Goal: Task Accomplishment & Management: Manage account settings

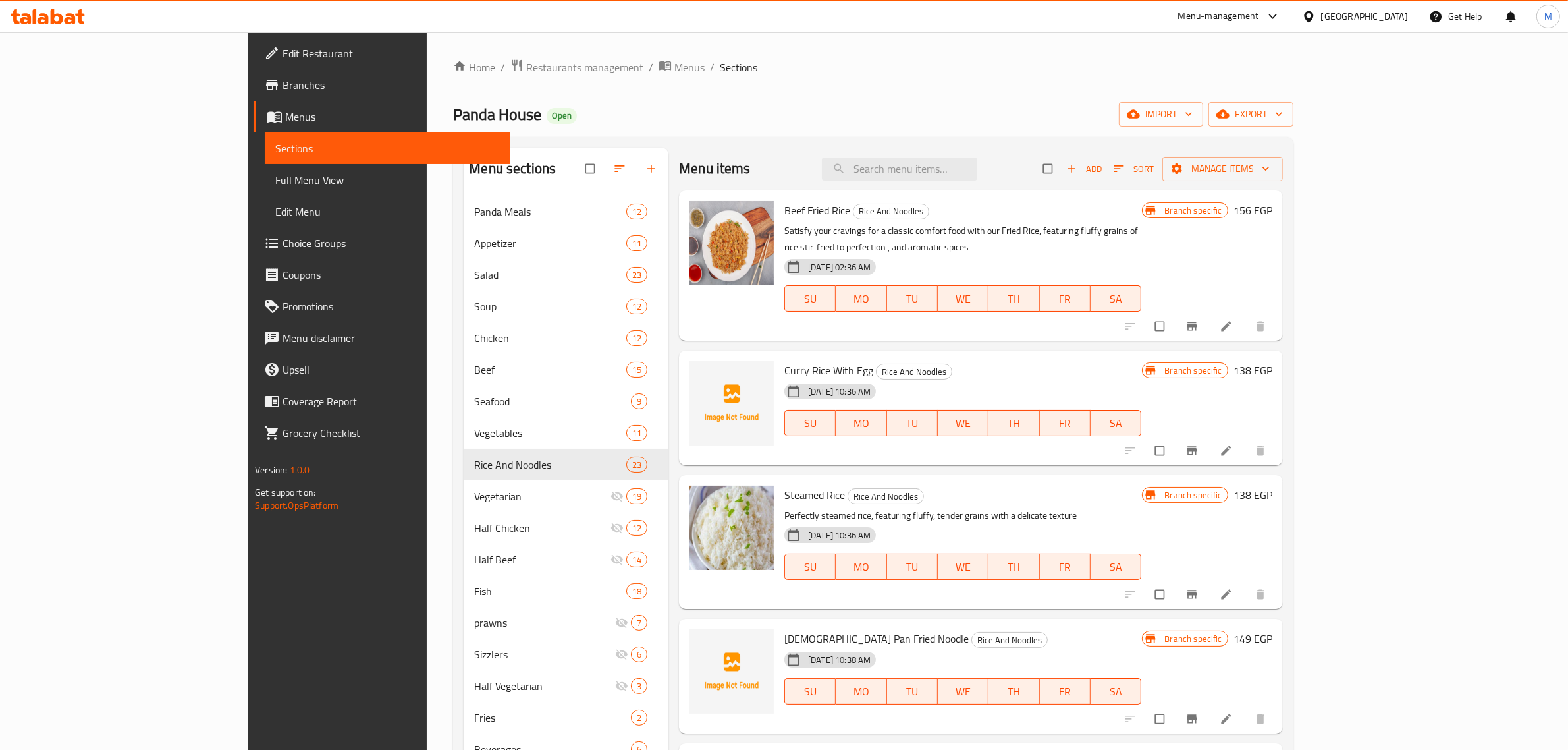
click at [1313, 19] on icon at bounding box center [1308, 16] width 9 height 11
click at [1279, 346] on div "[GEOGRAPHIC_DATA]" at bounding box center [1266, 345] width 87 height 15
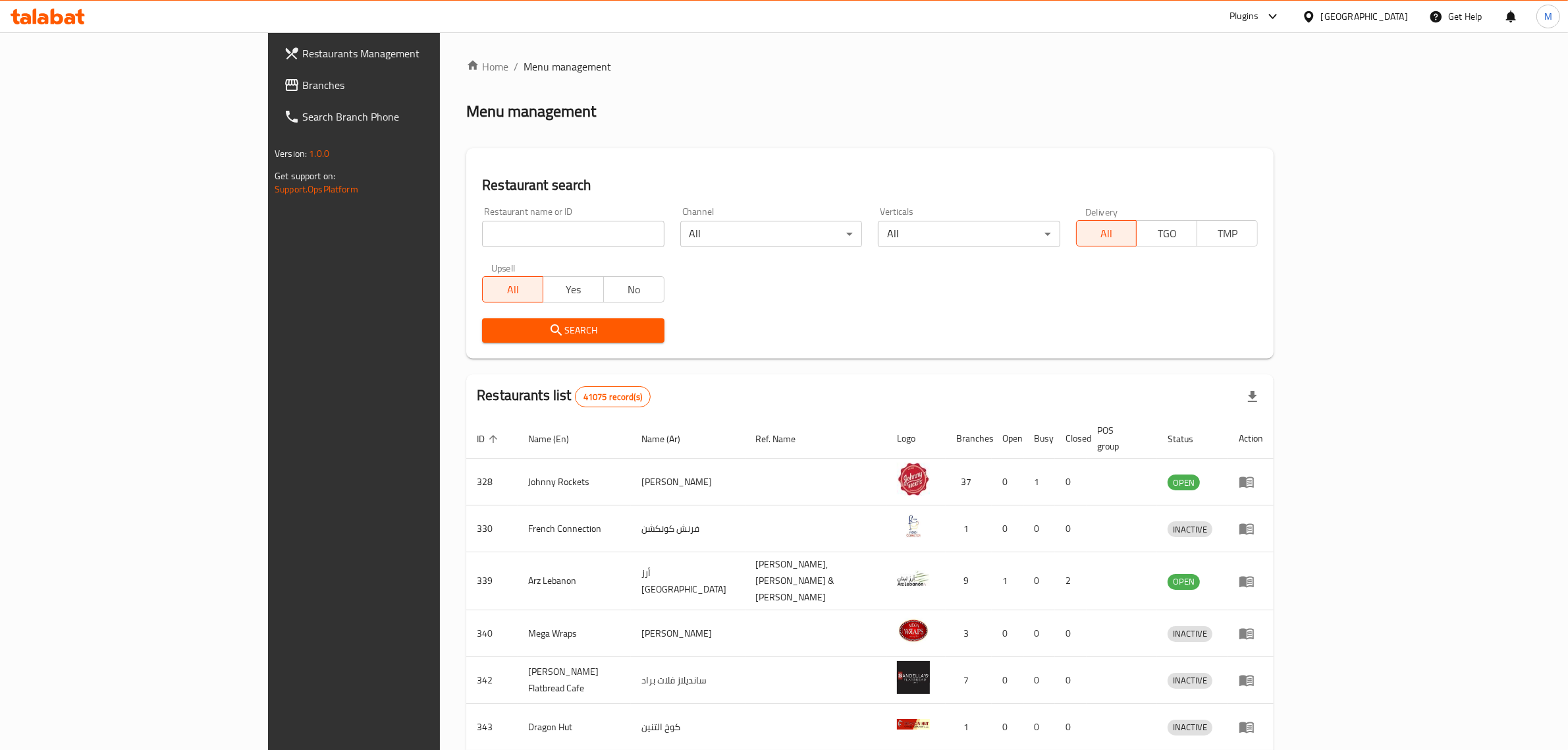
click at [302, 83] on span "Branches" at bounding box center [411, 84] width 217 height 16
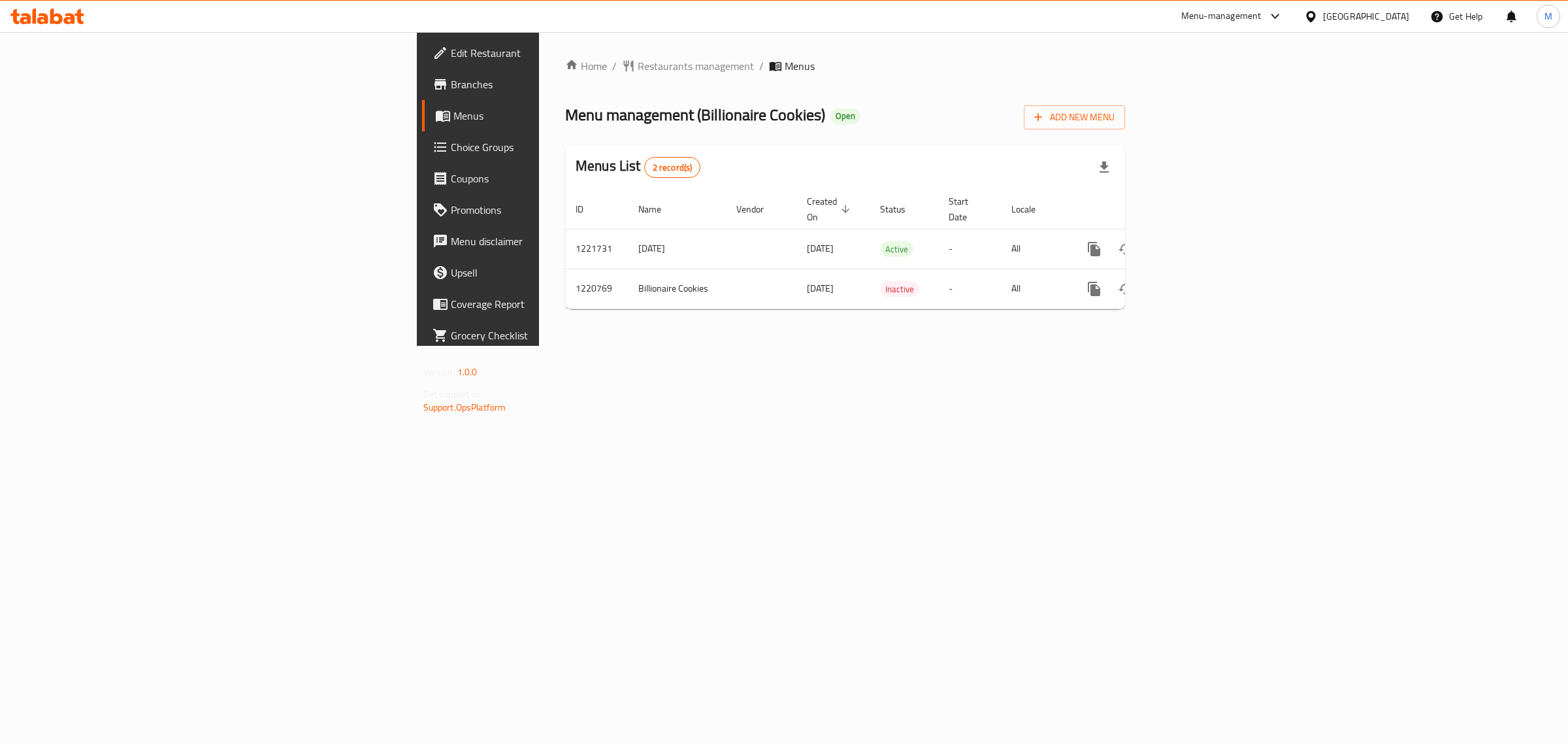
click at [540, 315] on div "Home / Restaurants management / Menus Menu management ( Billionaire Cookies ) O…" at bounding box center [845, 189] width 612 height 314
click at [1197, 241] on icon "enhanced table" at bounding box center [1189, 249] width 16 height 16
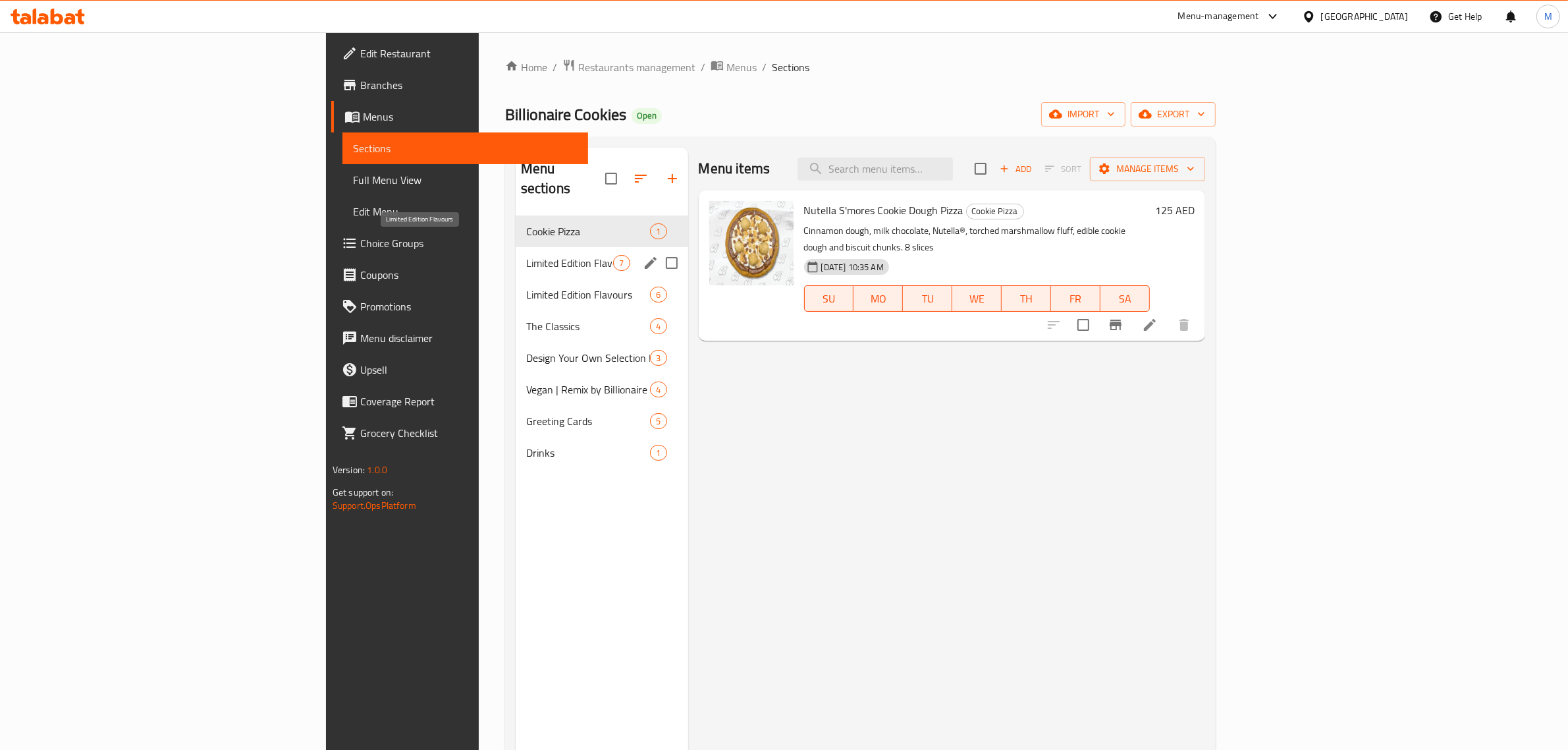
click at [526, 255] on span "Limited Edition Flavours" at bounding box center [570, 263] width 87 height 16
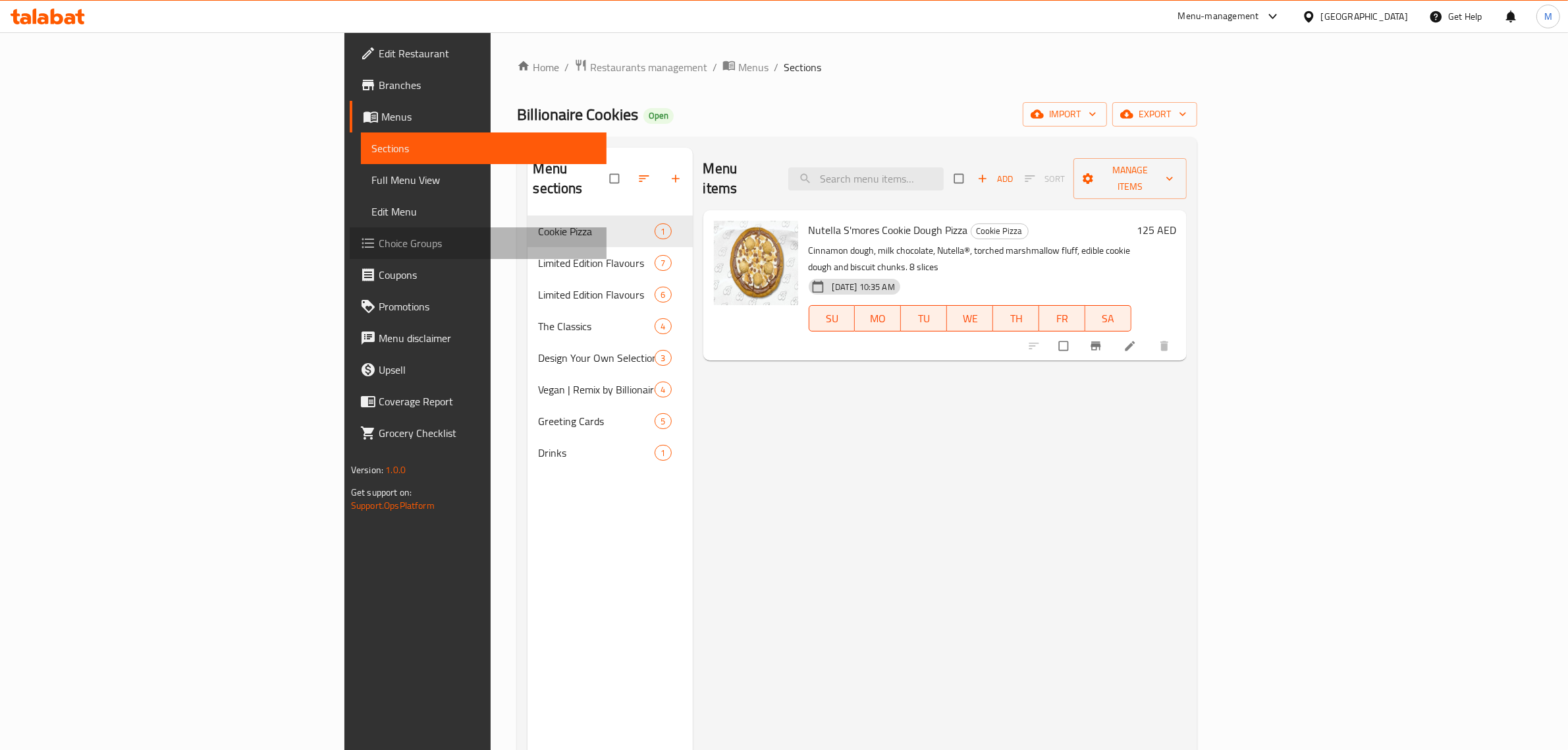
click at [379, 236] on span "Choice Groups" at bounding box center [487, 242] width 217 height 16
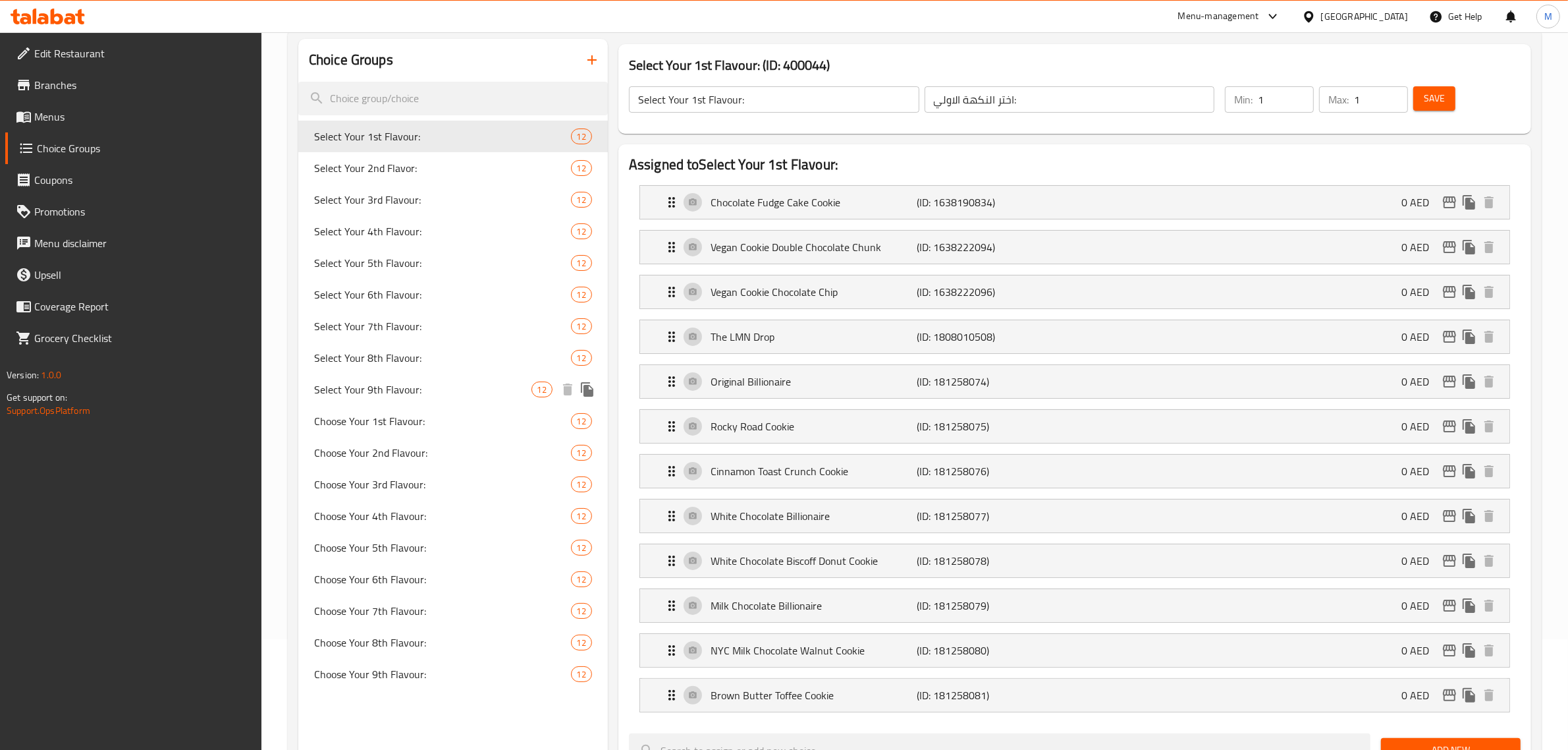
scroll to position [83, 0]
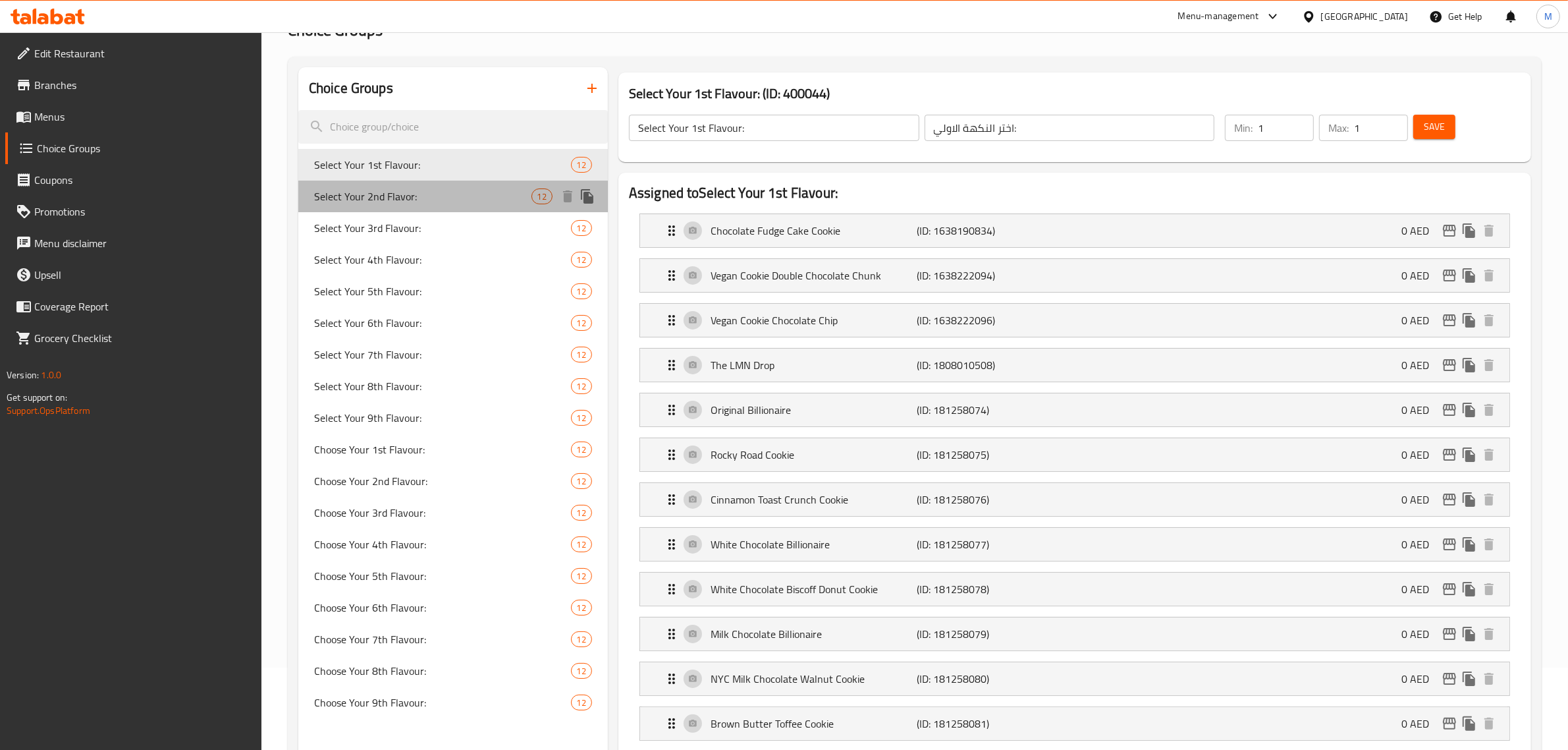
click at [432, 192] on span "Select Your 2nd Flavor:" at bounding box center [423, 196] width 217 height 16
type input "Select Your 2nd Flavor:"
type input "حدد النكهة الثانية الخاصة بك:"
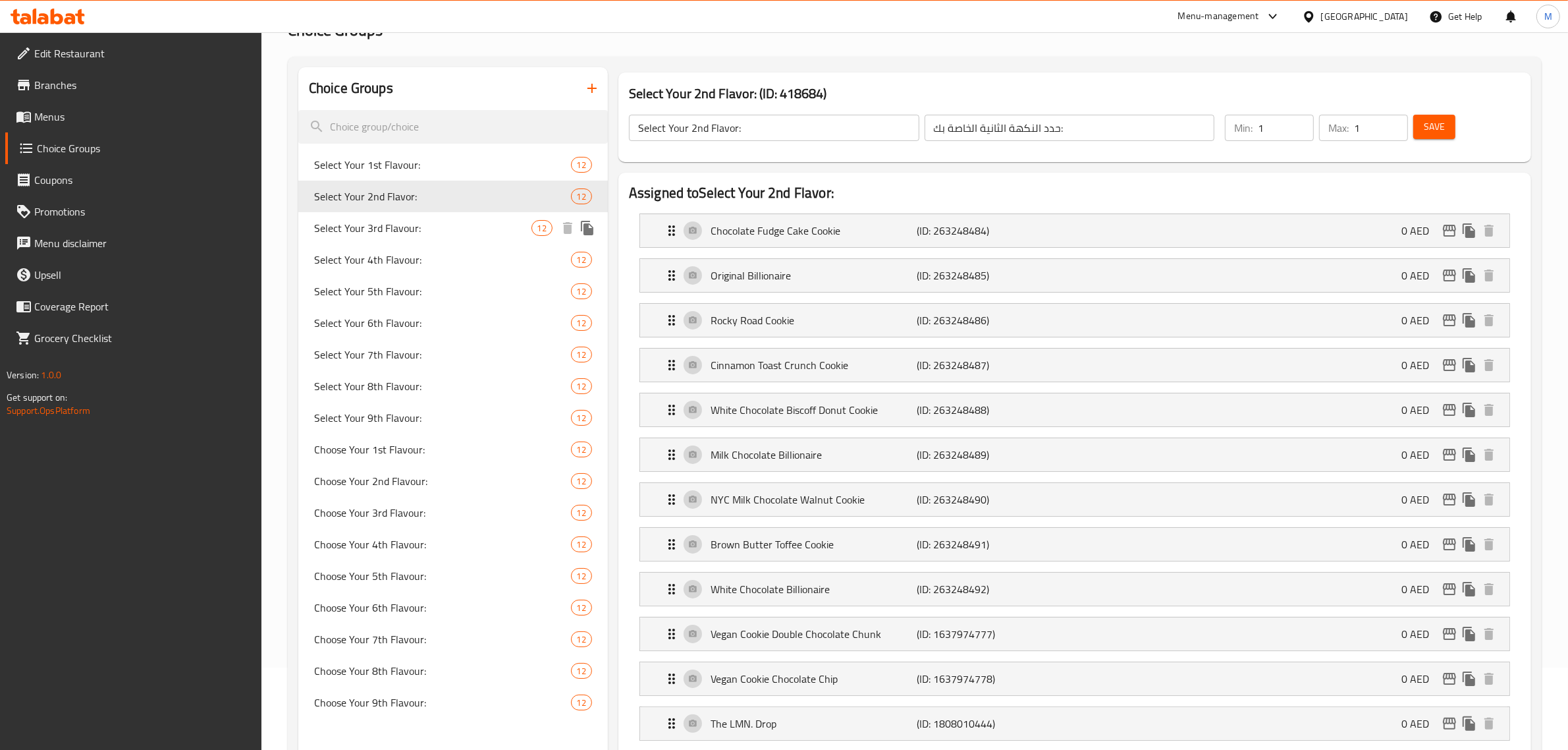
click at [437, 226] on span "Select Your 3rd Flavour:" at bounding box center [423, 227] width 217 height 16
type input "Select Your 3rd Flavour:"
type input "اختر نكهتك الثالثة:"
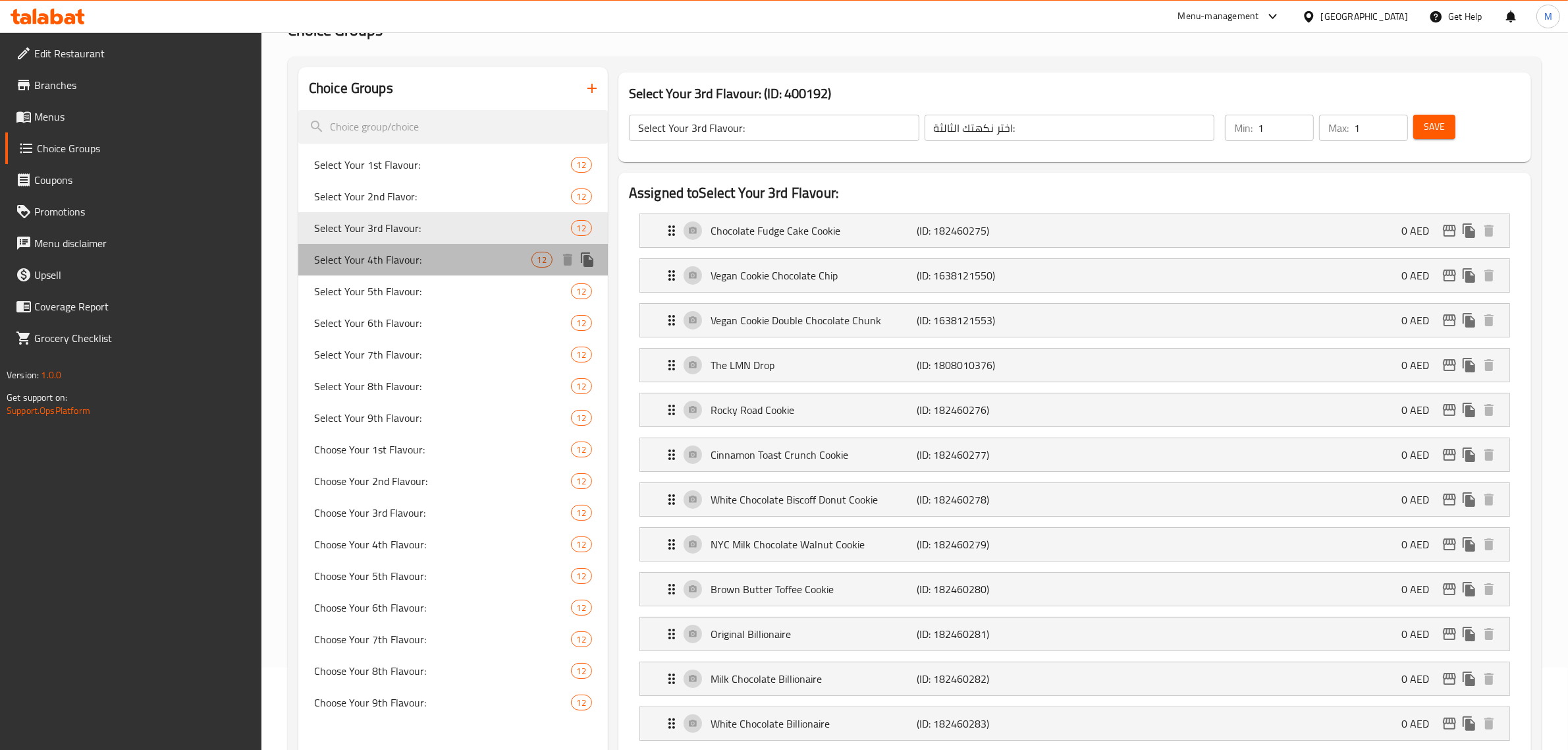
click at [433, 264] on span "Select Your 4th Flavour:" at bounding box center [423, 259] width 217 height 16
type input "Select Your 4th Flavour:"
type input "اختر نكهتك الرابعه"
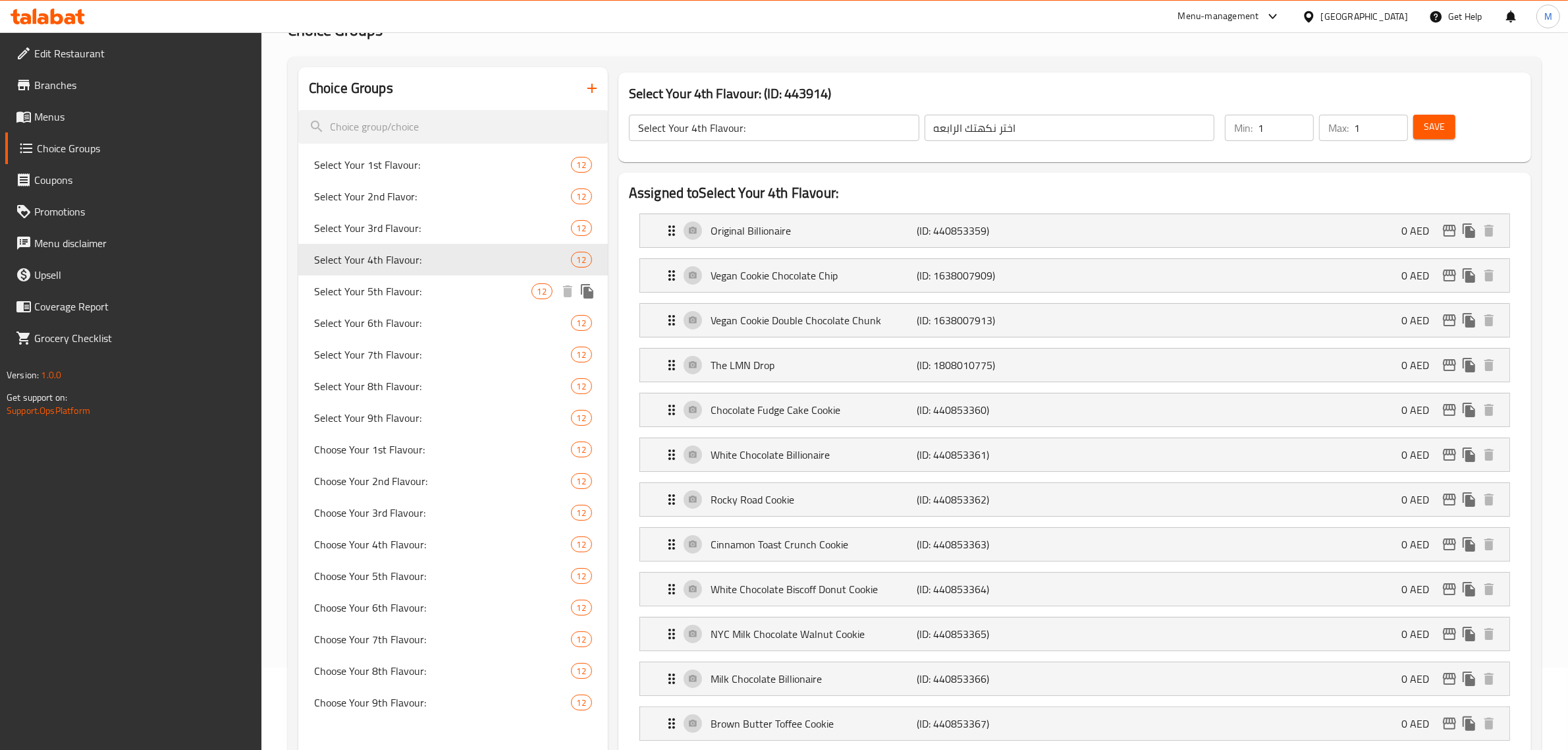
click at [430, 289] on span "Select Your 5th Flavour:" at bounding box center [423, 291] width 217 height 16
type input "Select Your 5th Flavour:"
type input "اختر النكهة الخامسة:"
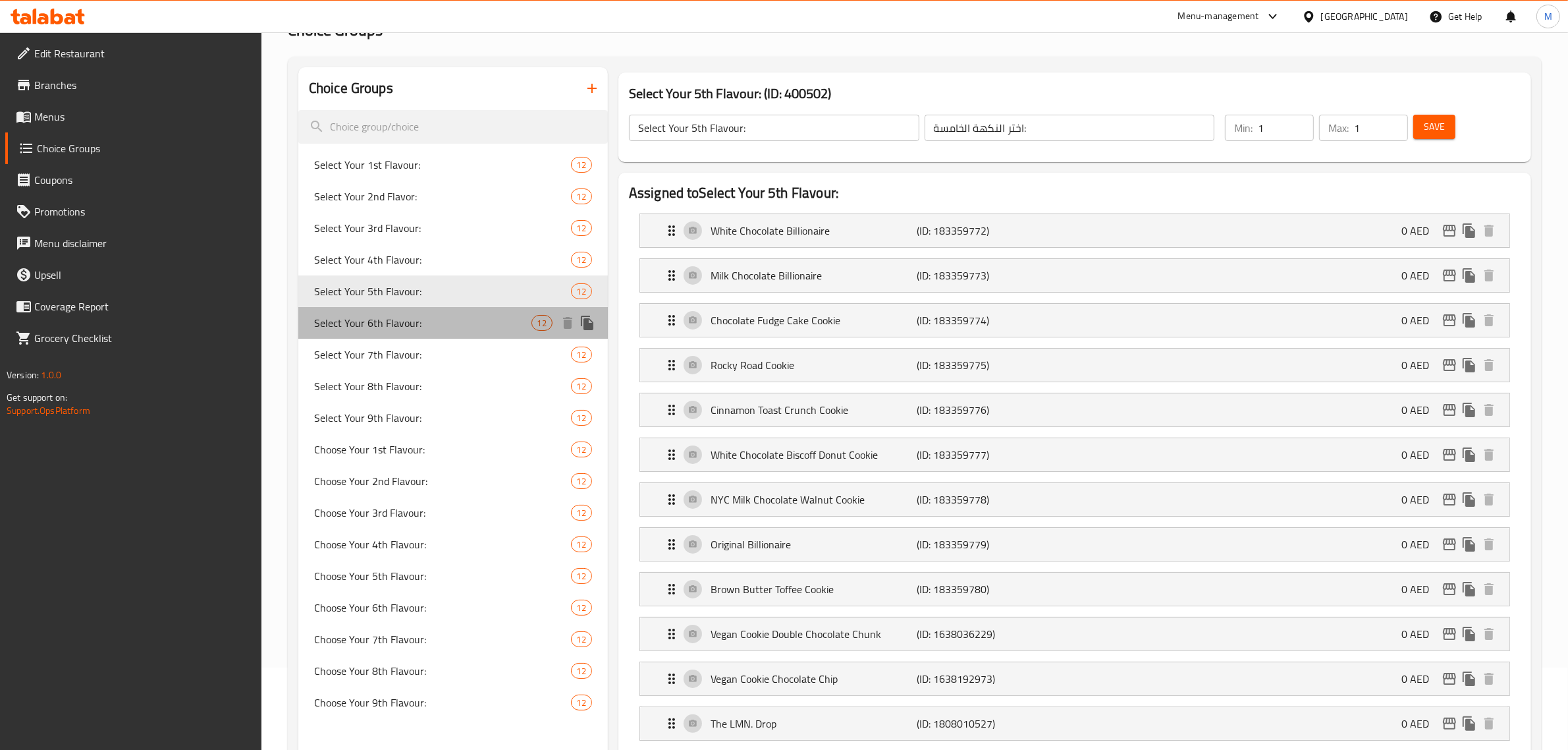
click at [432, 327] on span "Select Your 6th Flavour:" at bounding box center [423, 322] width 217 height 16
type input "Select Your 6th Flavour:"
type input "اختر النكهة السادسة:"
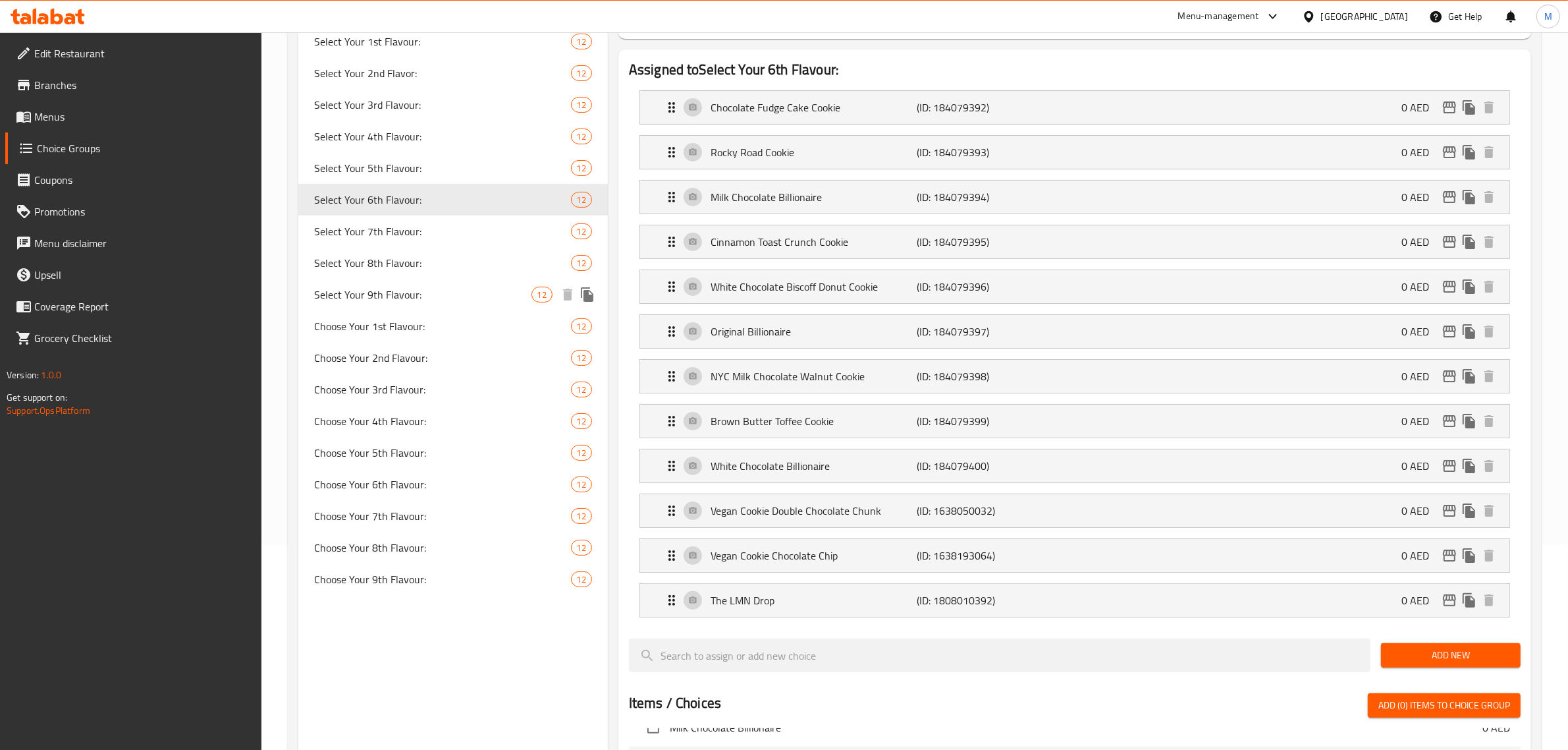
scroll to position [123, 0]
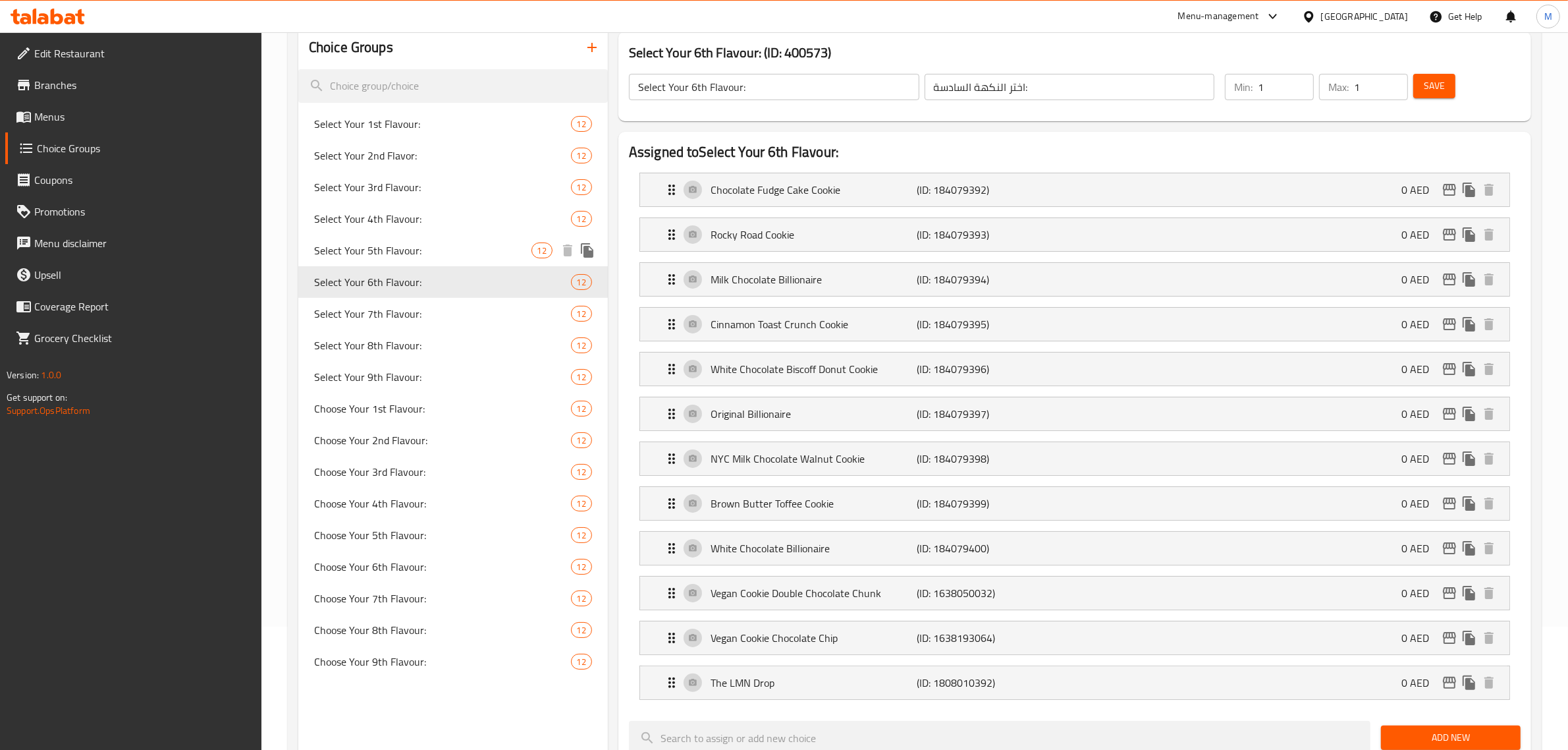
click at [449, 253] on span "Select Your 5th Flavour:" at bounding box center [423, 250] width 217 height 16
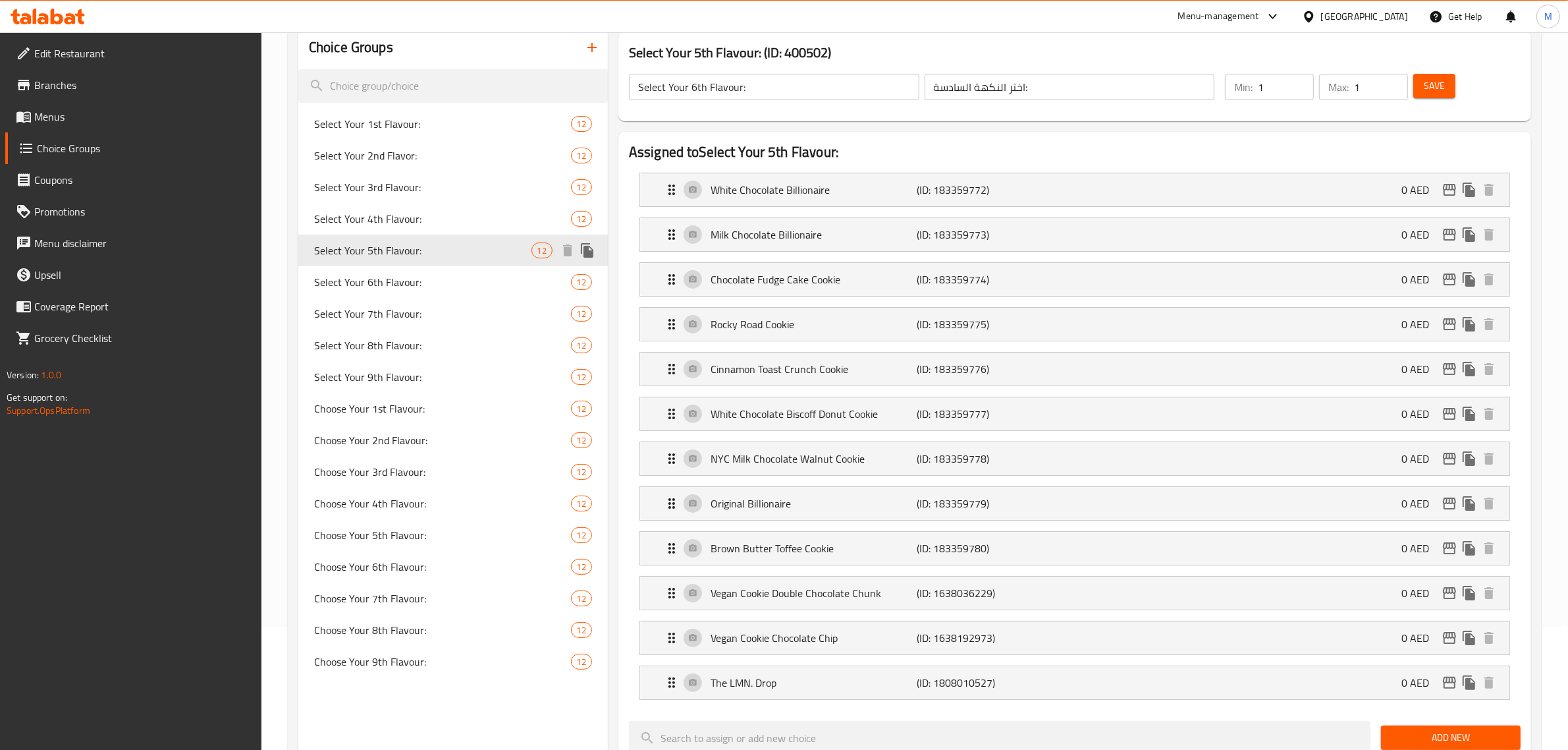
type input "Select Your 5th Flavour:"
type input "اختر النكهة الخامسة:"
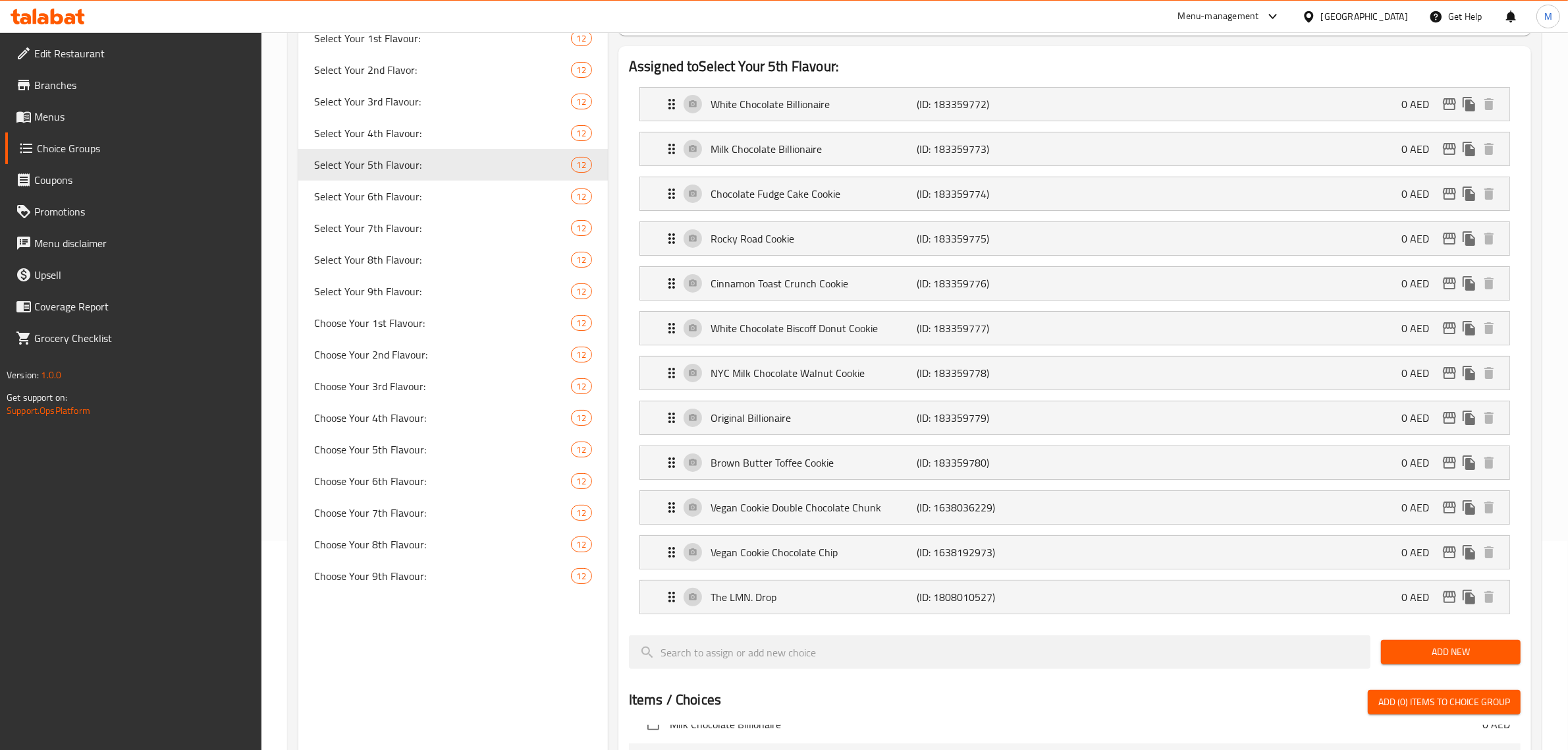
scroll to position [288, 0]
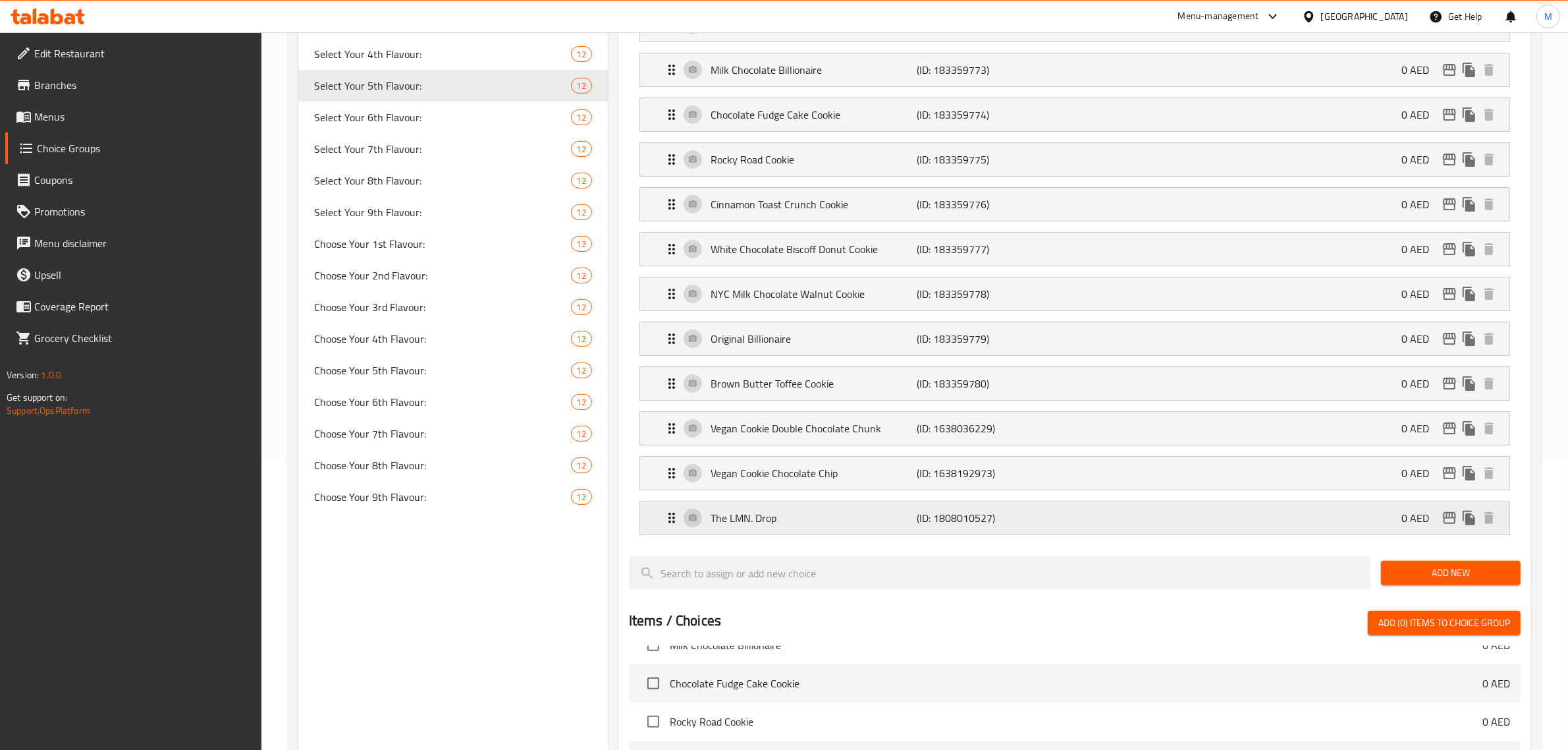
click at [1048, 522] on p "(ID: 1808010527)" at bounding box center [986, 517] width 137 height 16
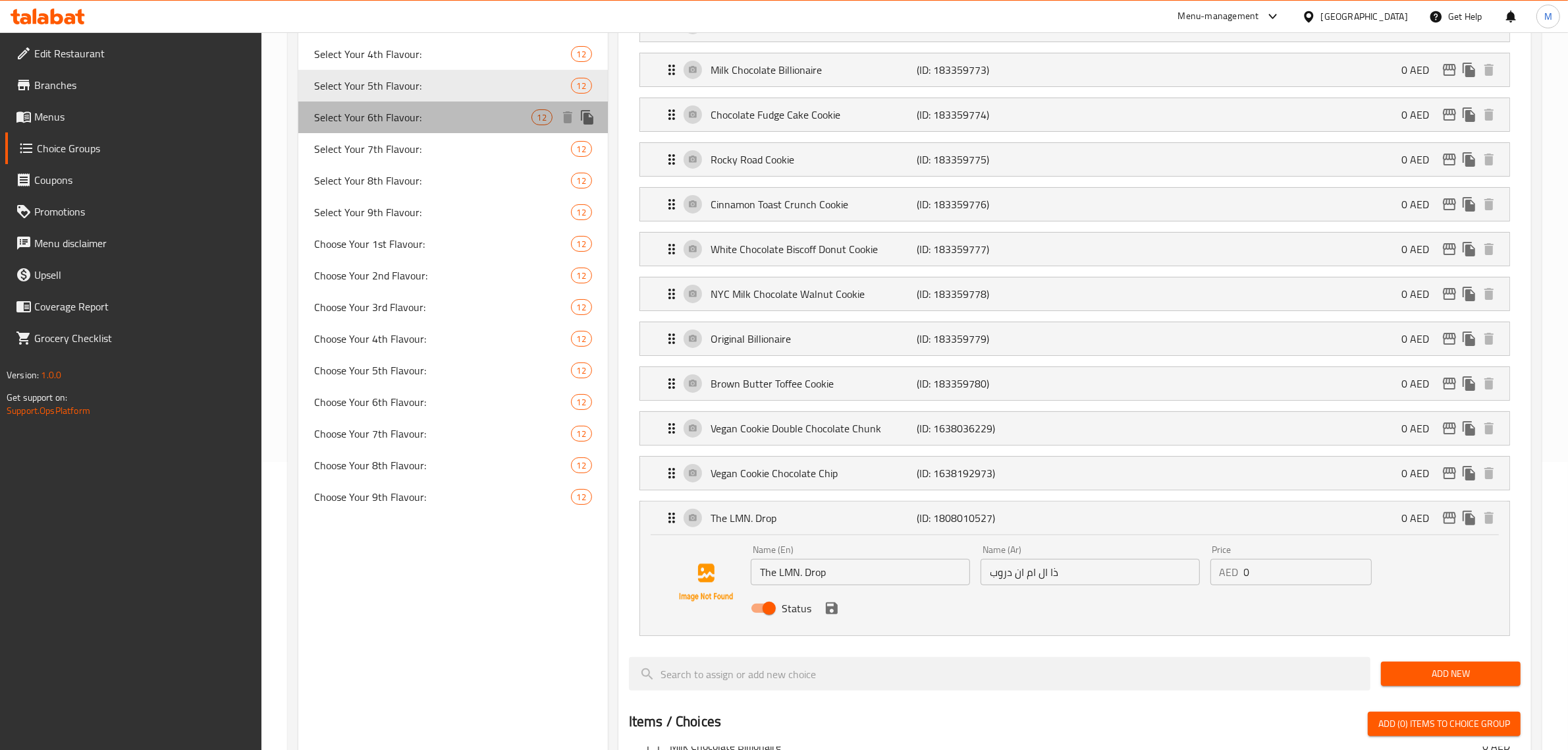
click at [405, 116] on span "Select Your 6th Flavour:" at bounding box center [423, 117] width 217 height 16
type input "Select Your 6th Flavour:"
type input "اختر النكهة السادسة:"
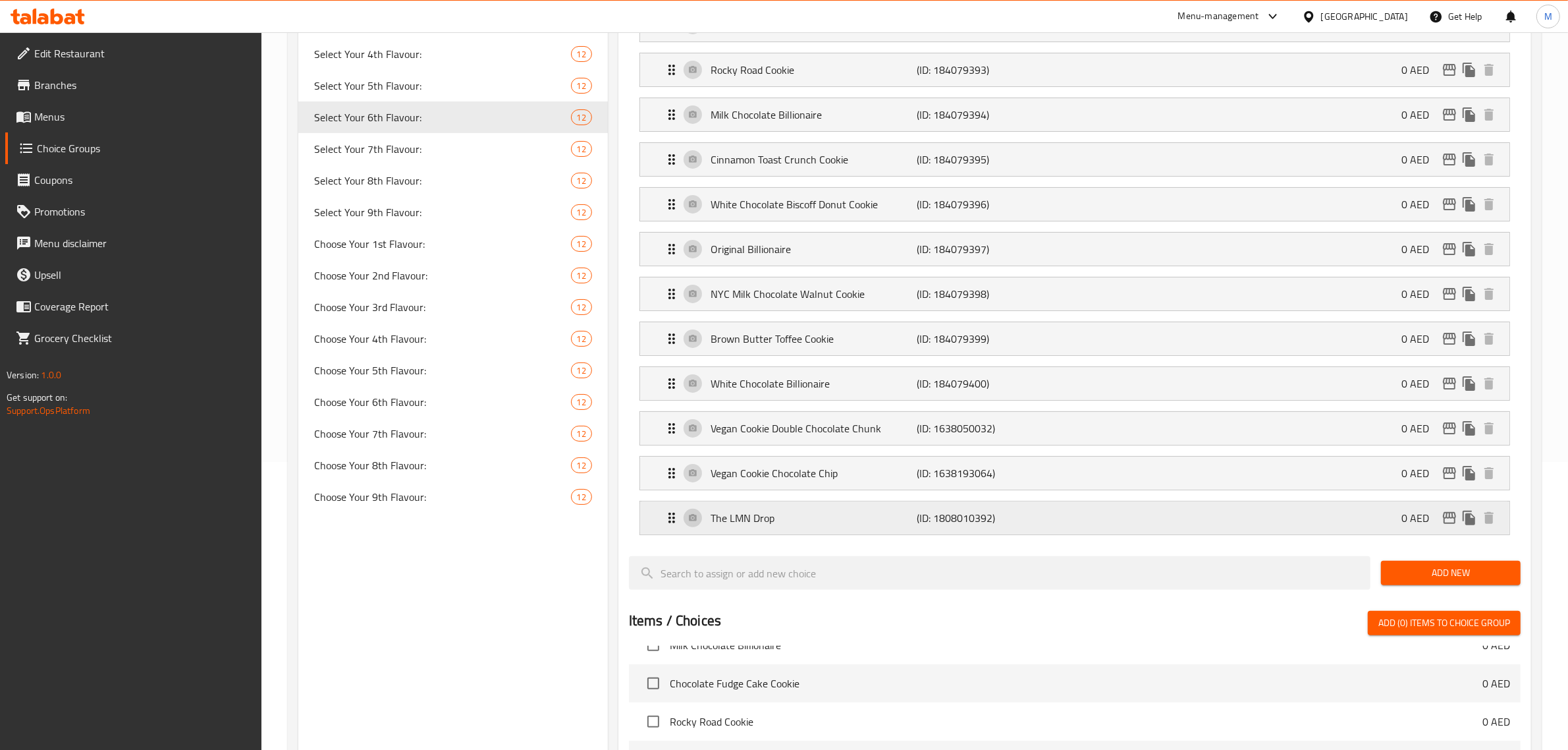
click at [1046, 522] on p "(ID: 1808010392)" at bounding box center [986, 517] width 137 height 16
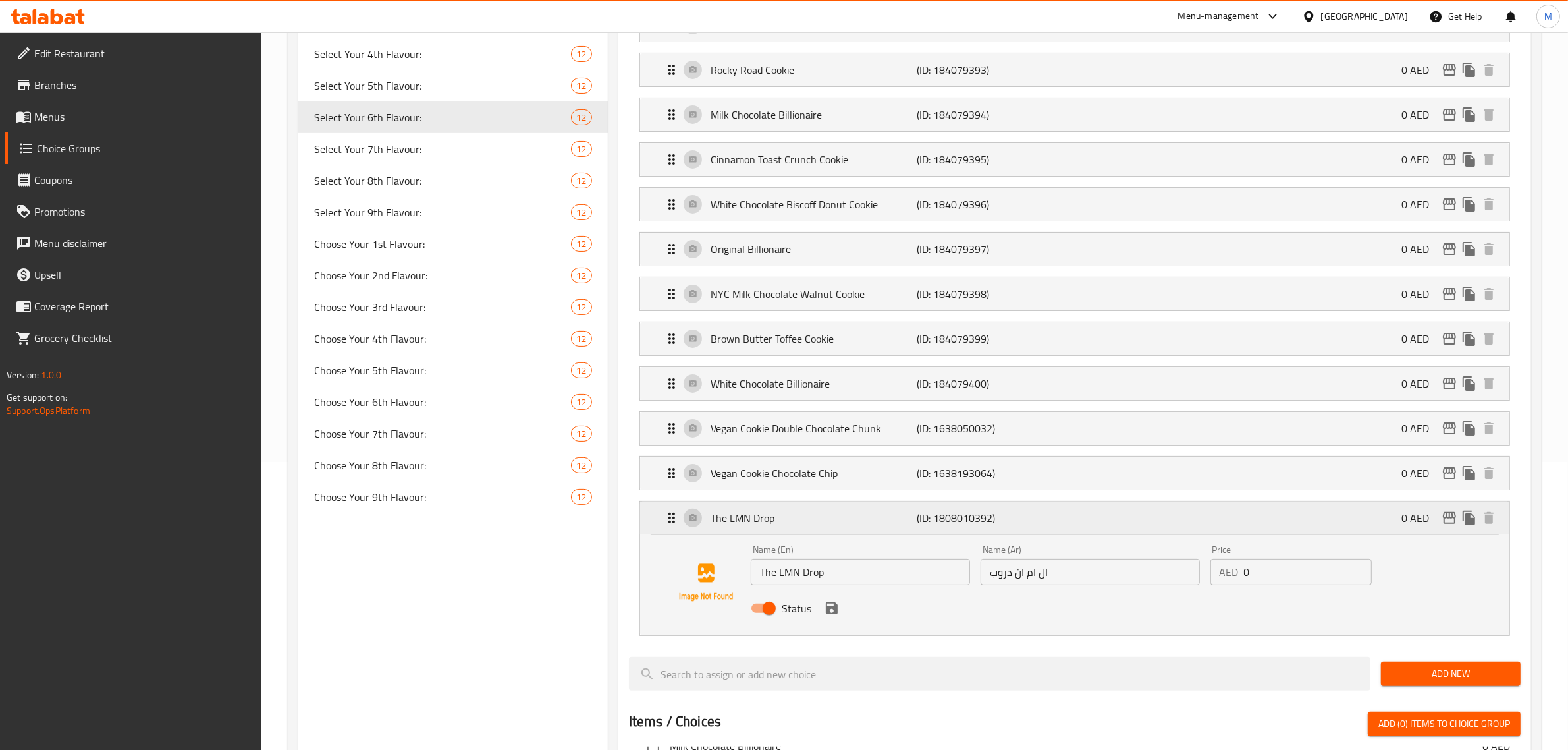
click at [836, 518] on p "The LMN Drop" at bounding box center [814, 517] width 207 height 16
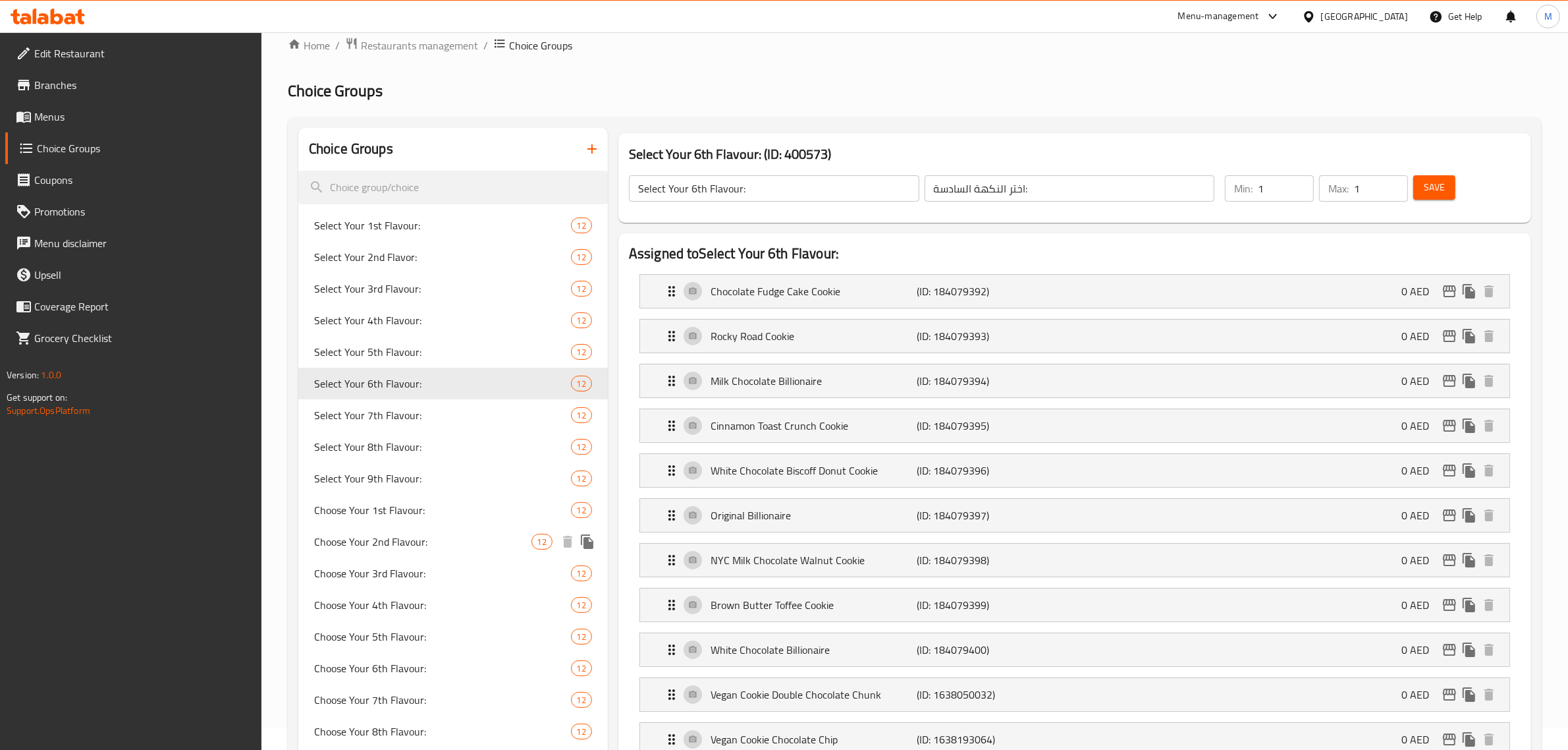
scroll to position [0, 0]
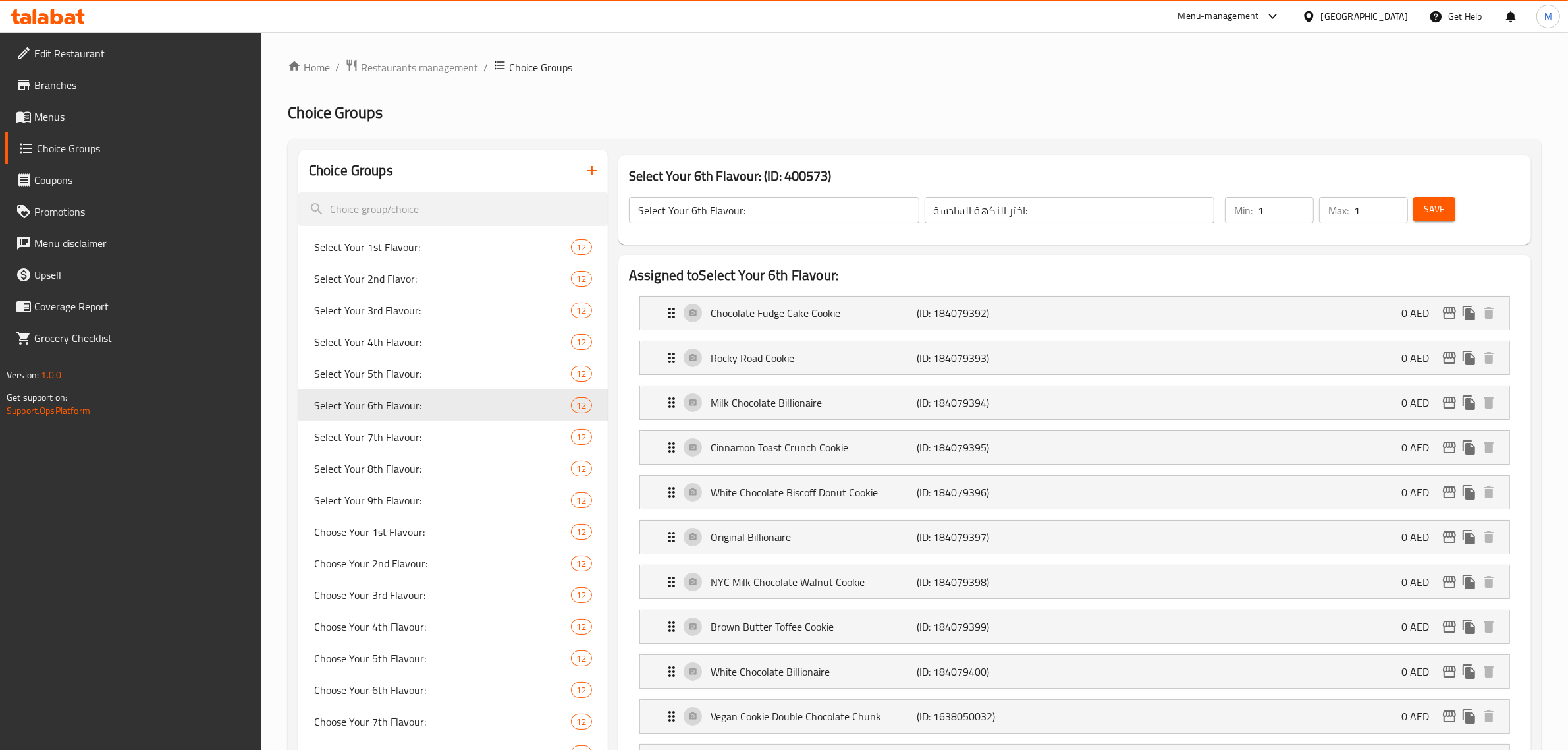
click at [432, 67] on span "Restaurants management" at bounding box center [419, 67] width 117 height 16
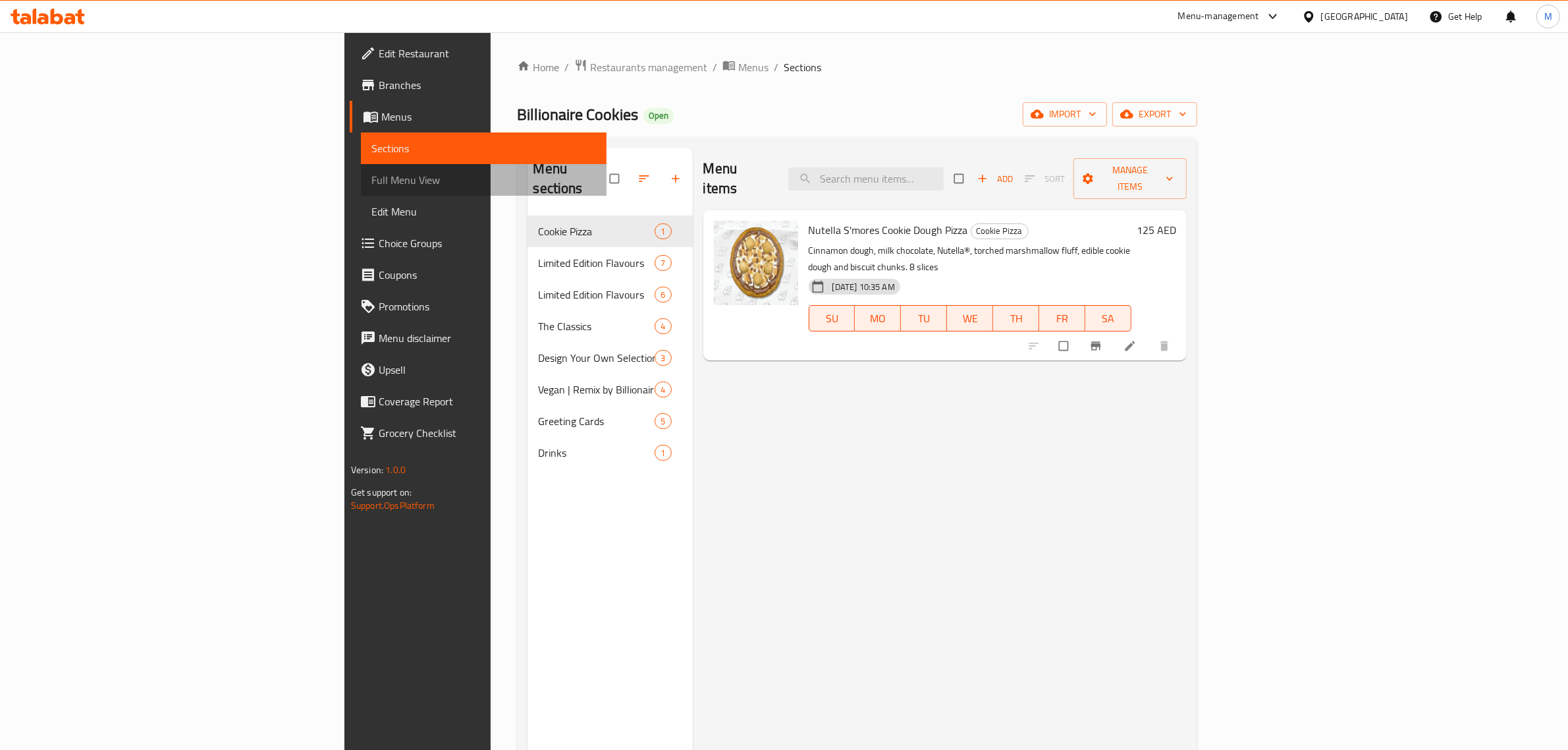
click at [371, 182] on span "Full Menu View" at bounding box center [483, 179] width 225 height 16
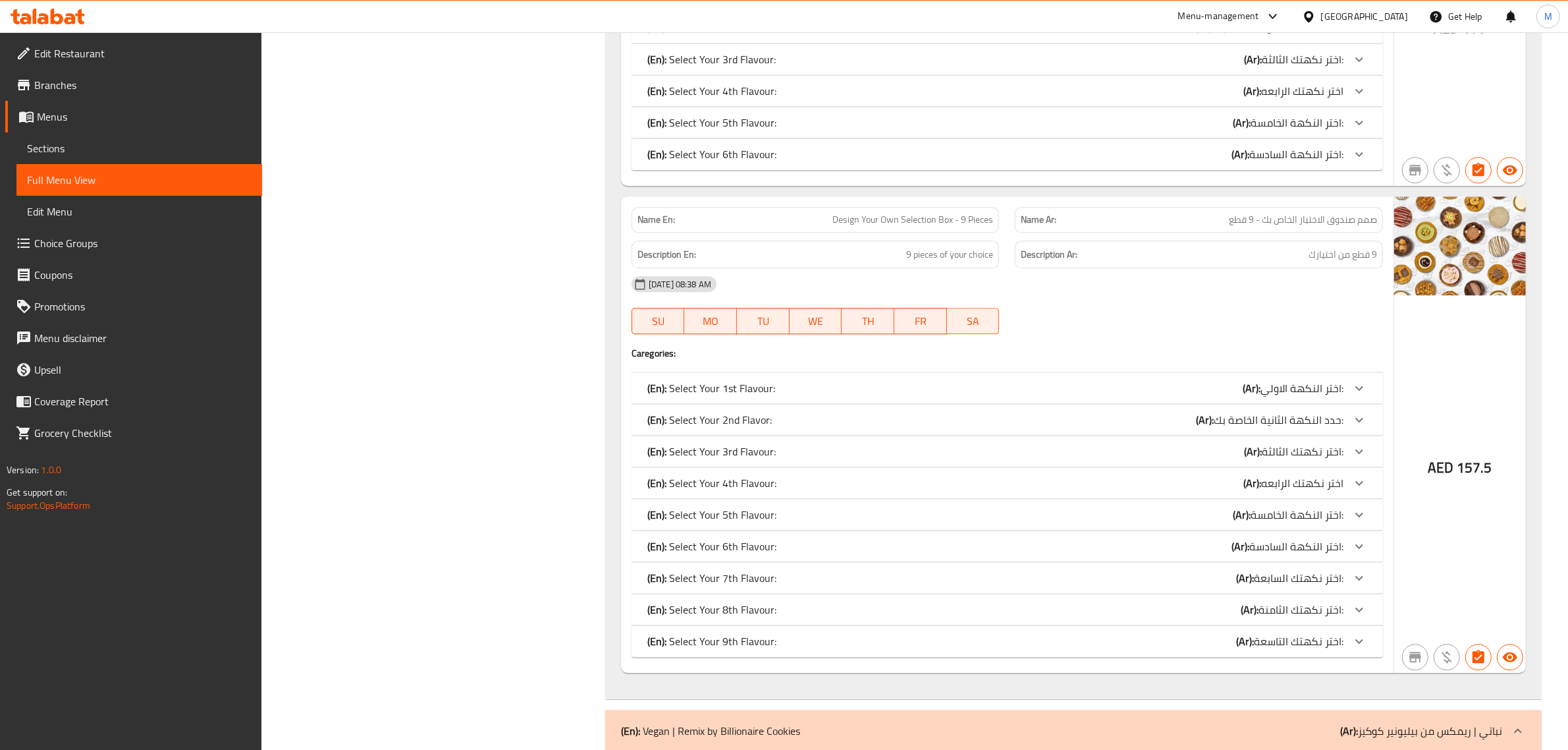
scroll to position [4283, 0]
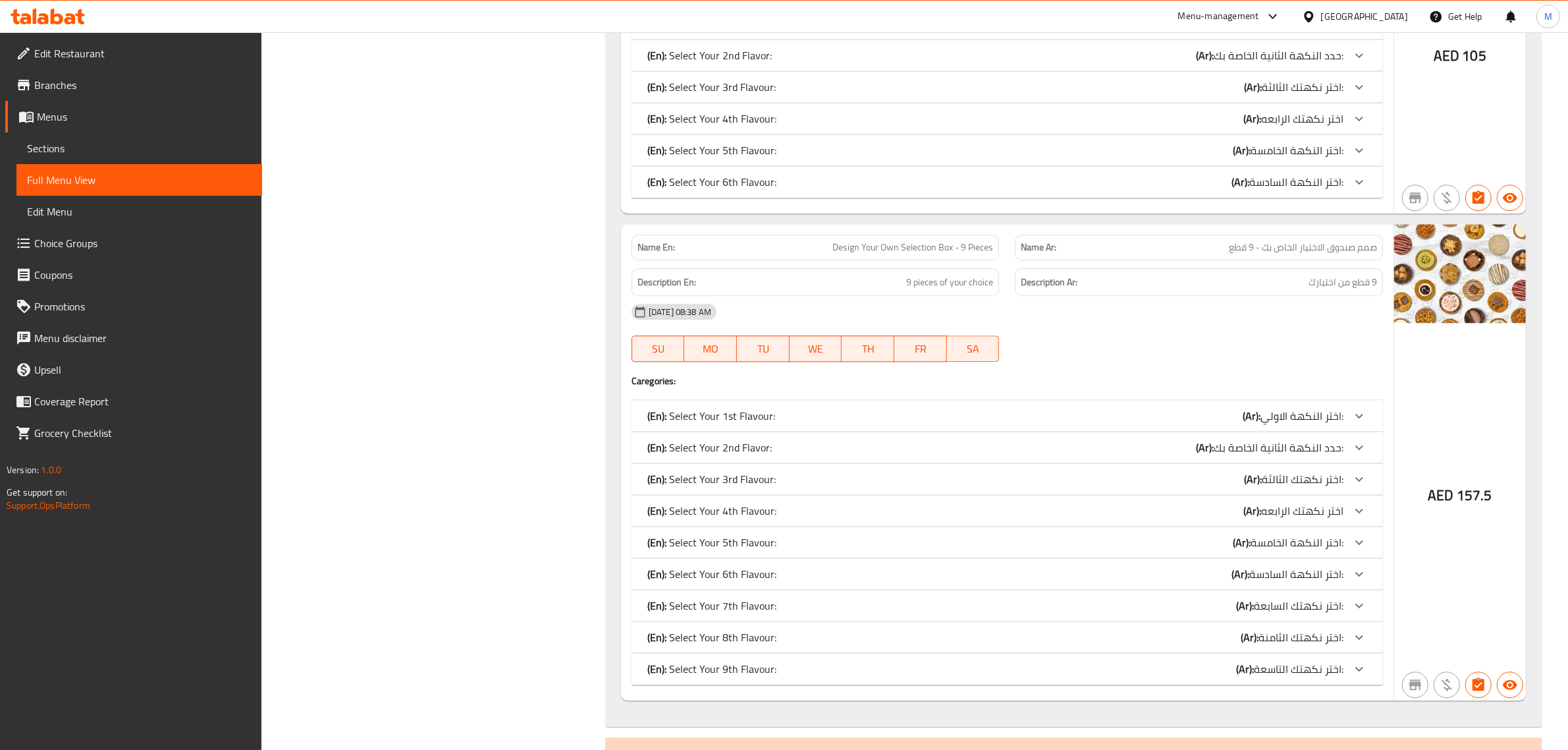
click at [947, 254] on span "Design Your Own Selection Box - 9 Pieces" at bounding box center [912, 247] width 161 height 14
click at [946, 254] on span "Design Your Own Selection Box - 9 Pieces" at bounding box center [912, 247] width 161 height 14
copy span "Design Your Own Selection Box - 9 Pieces"
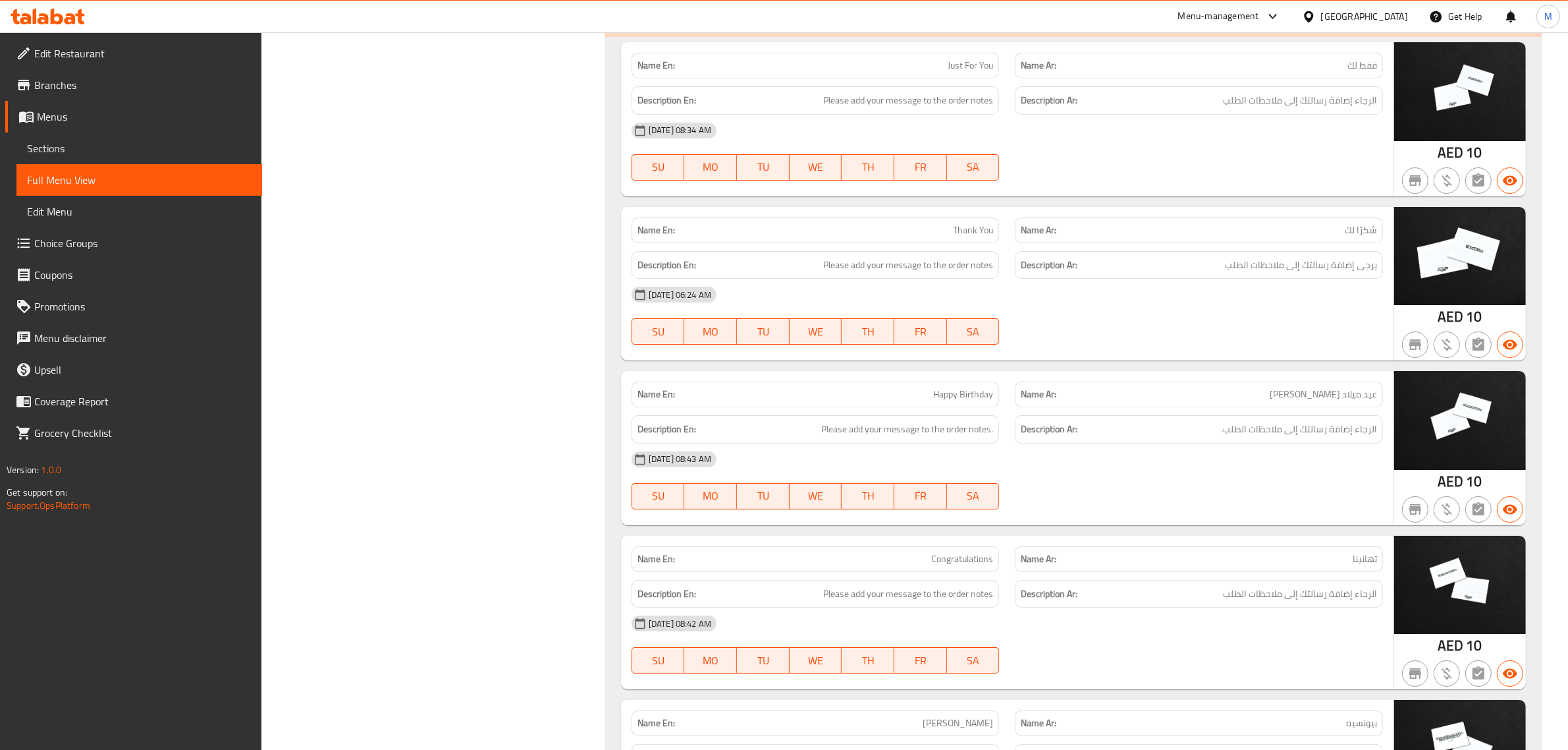
scroll to position [5572, 0]
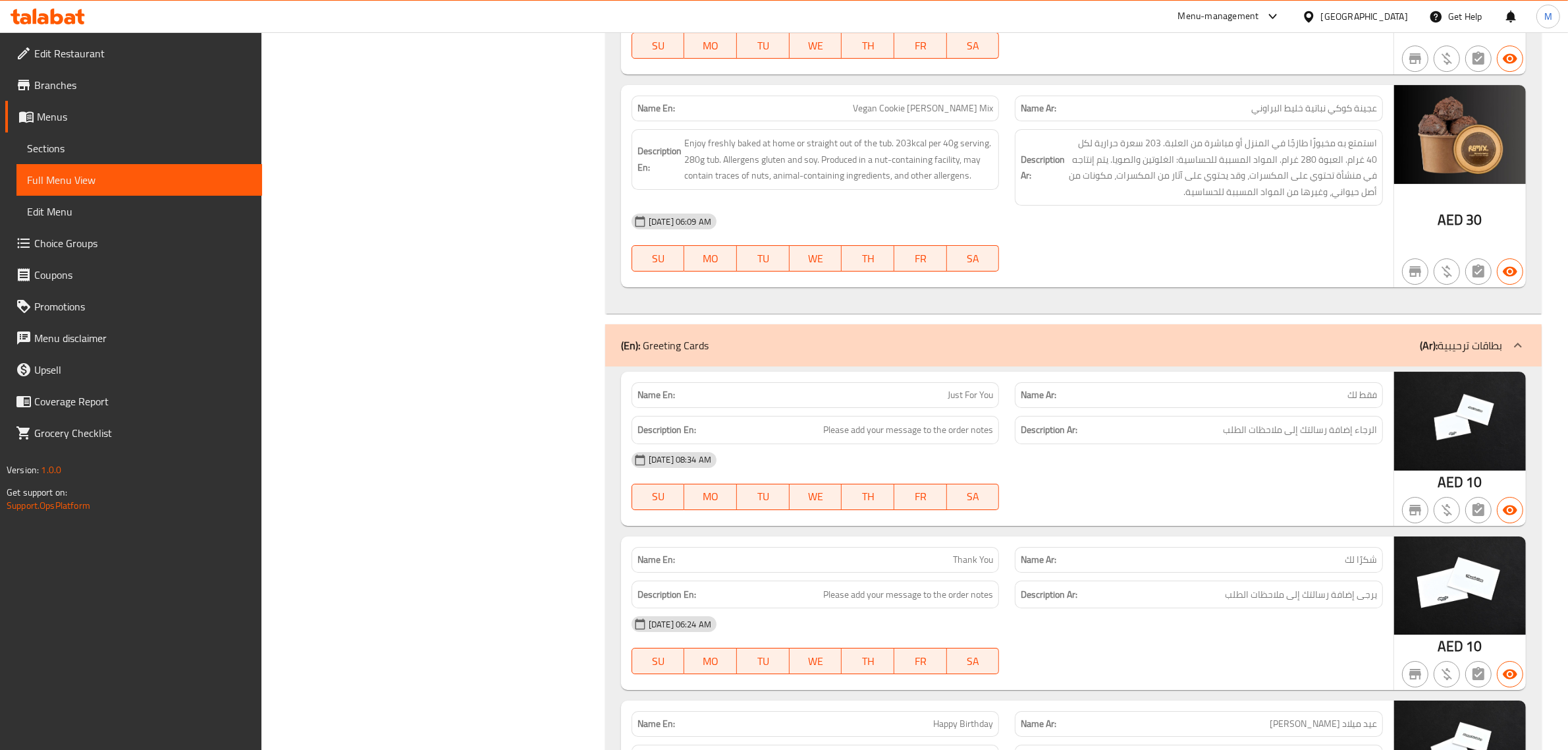
click at [1055, 349] on div "(En): Greeting Cards (Ar): بطاقات ترحيبية" at bounding box center [1073, 344] width 936 height 42
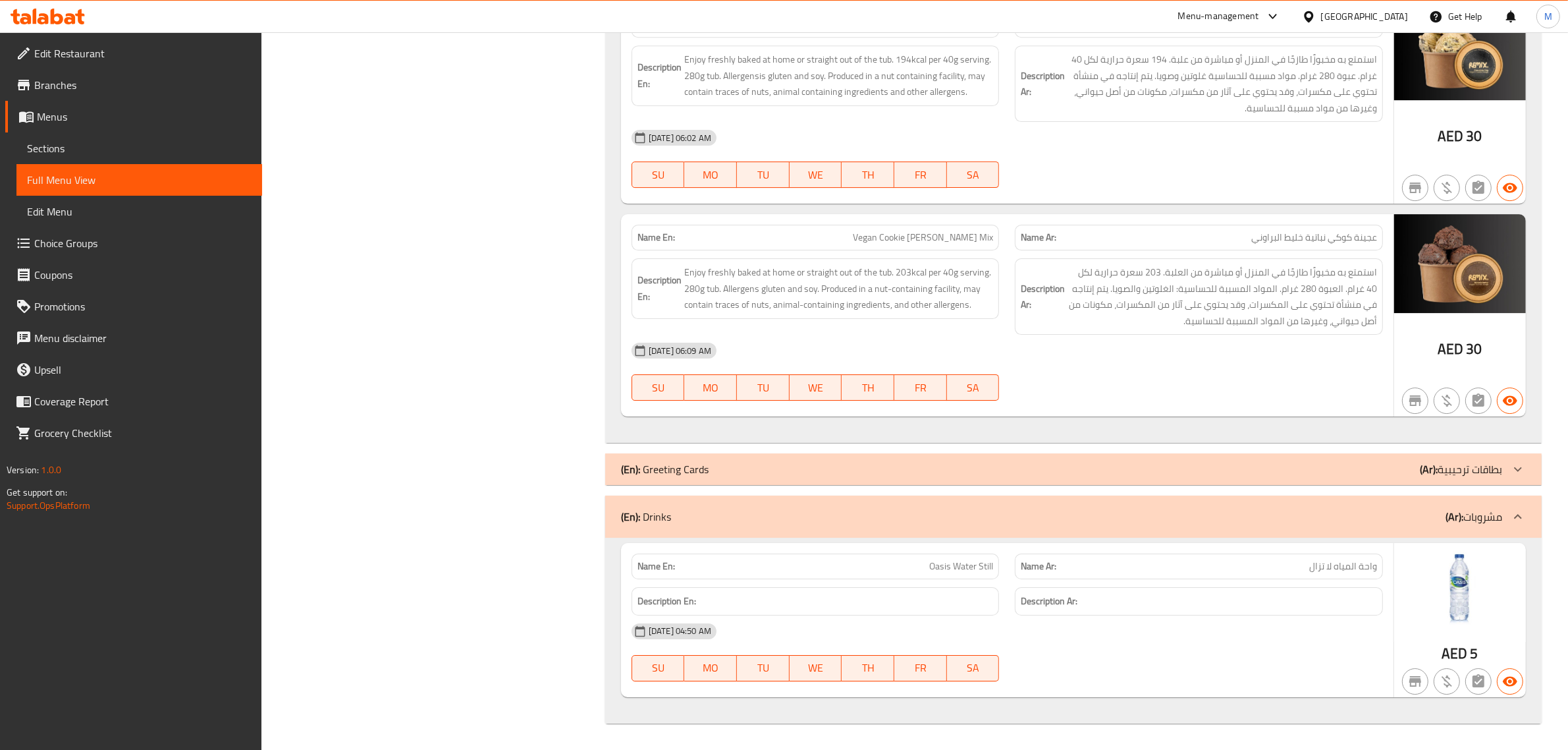
scroll to position [5456, 0]
click at [1034, 519] on div "(En): Drinks (Ar): مشروبات" at bounding box center [1061, 516] width 881 height 16
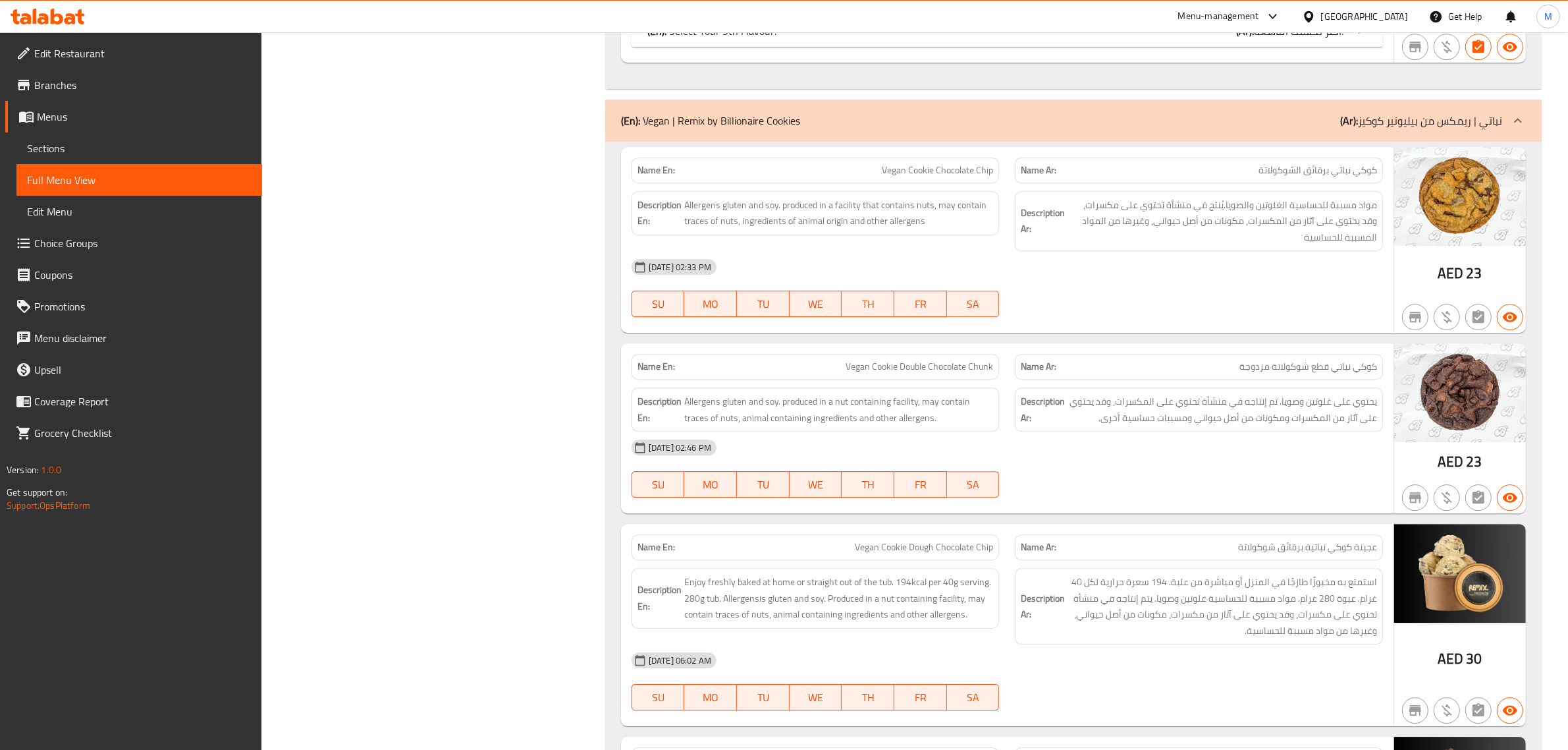
scroll to position [4673, 0]
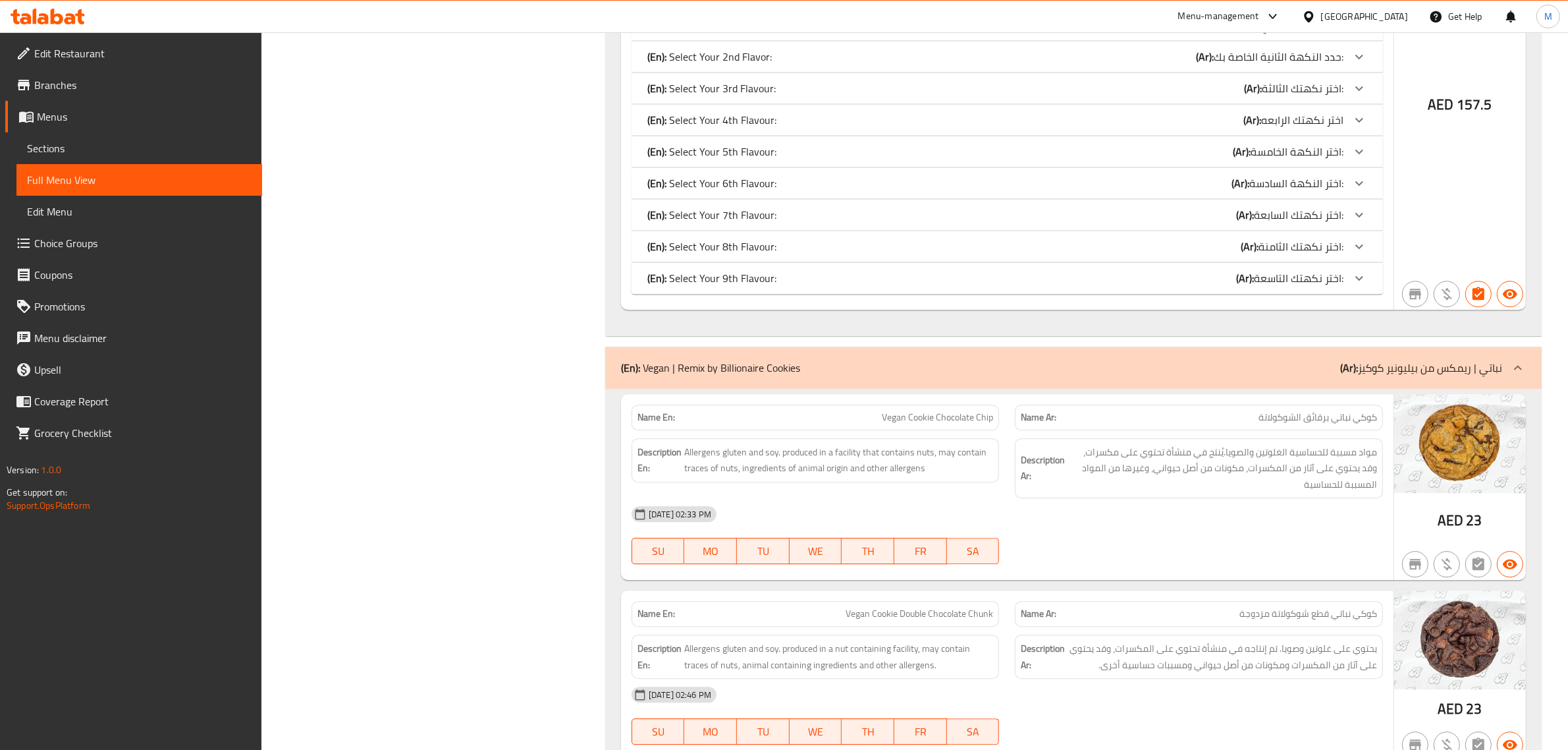
click at [1113, 376] on div "(En): Vegan | Remix by Billionaire Cookies (Ar): نباتي | ريمكس من بيليونير كوكيز" at bounding box center [1061, 368] width 881 height 16
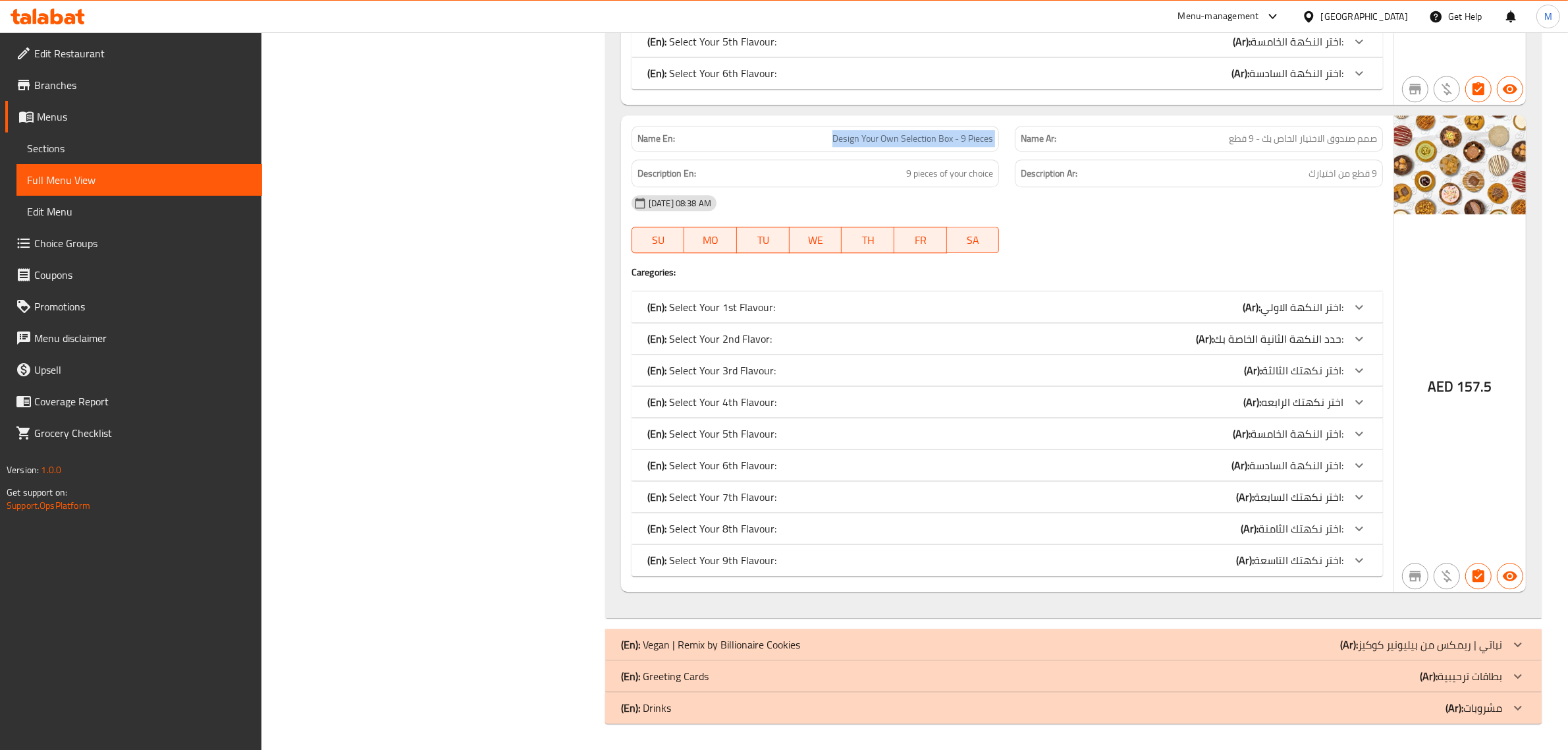
scroll to position [4403, 0]
click at [1039, 508] on div "(En): Select Your 7th Flavour: (Ar): اختر نكهتك السابعة:" at bounding box center [1008, 497] width 752 height 32
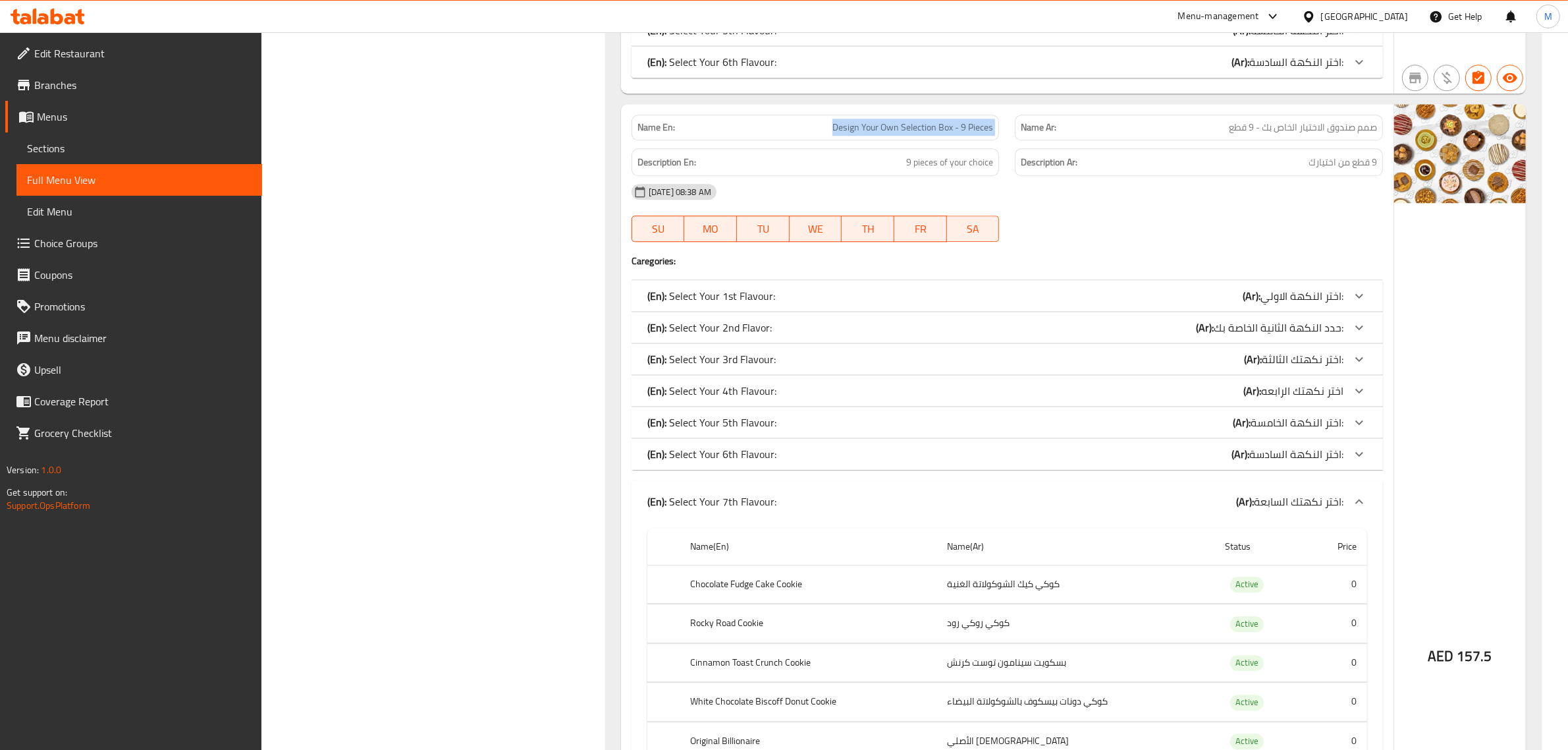
click at [1058, 462] on div "(En): Select Your 6th Flavour: (Ar): اختر النكهة السادسة:" at bounding box center [996, 454] width 696 height 16
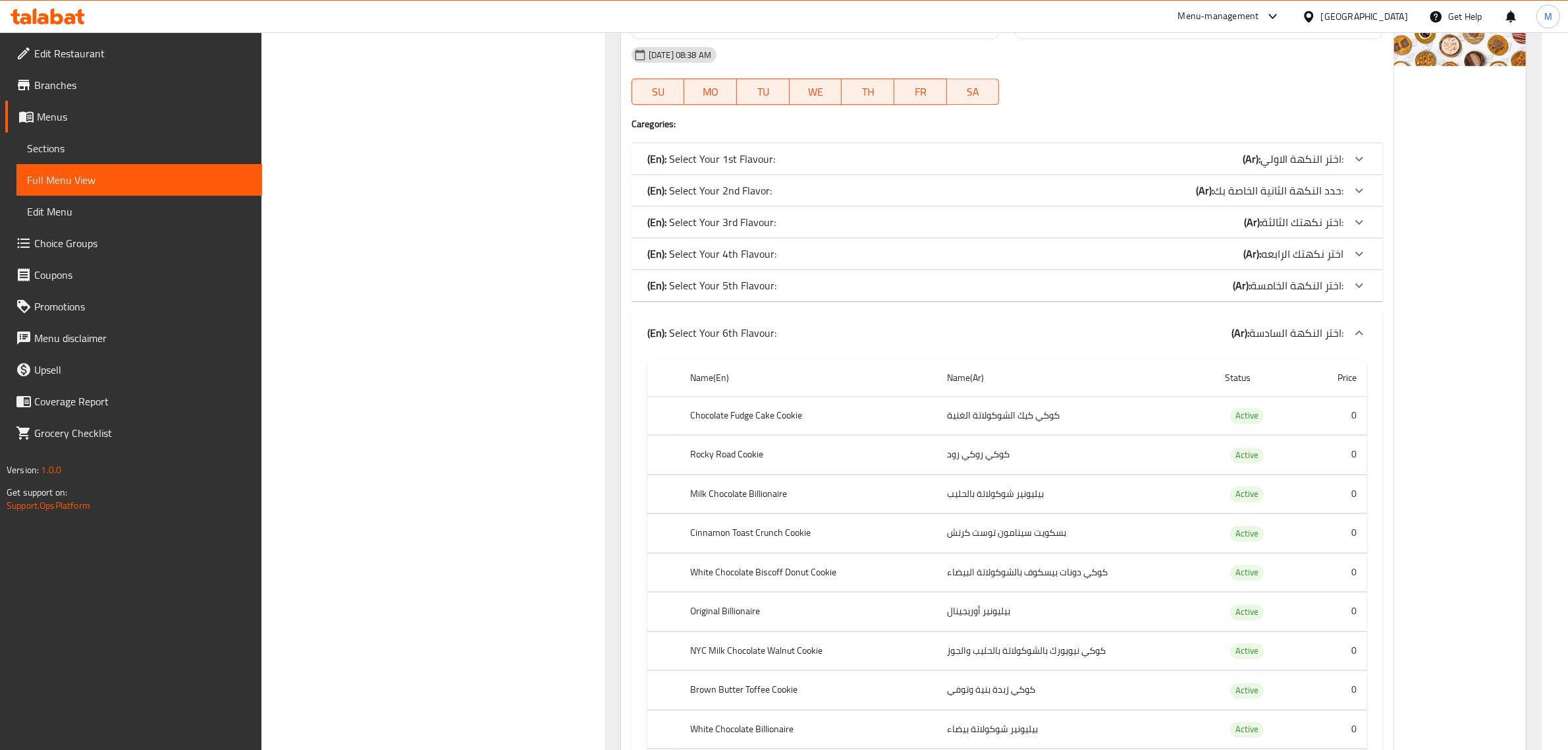
scroll to position [4567, 0]
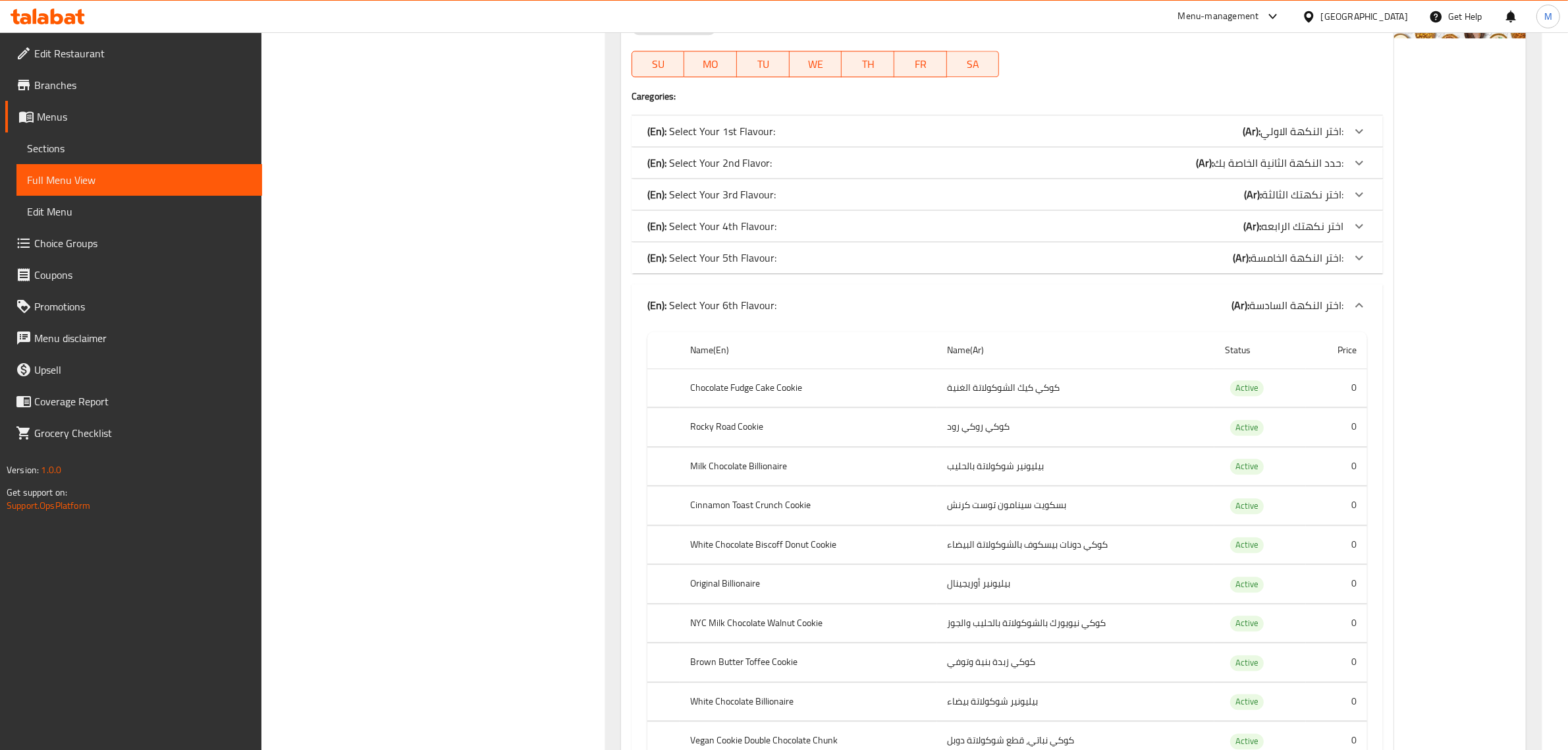
click at [840, 265] on div "(En): Select Your 5th Flavour: (Ar): اختر النكهة الخامسة:" at bounding box center [996, 257] width 696 height 16
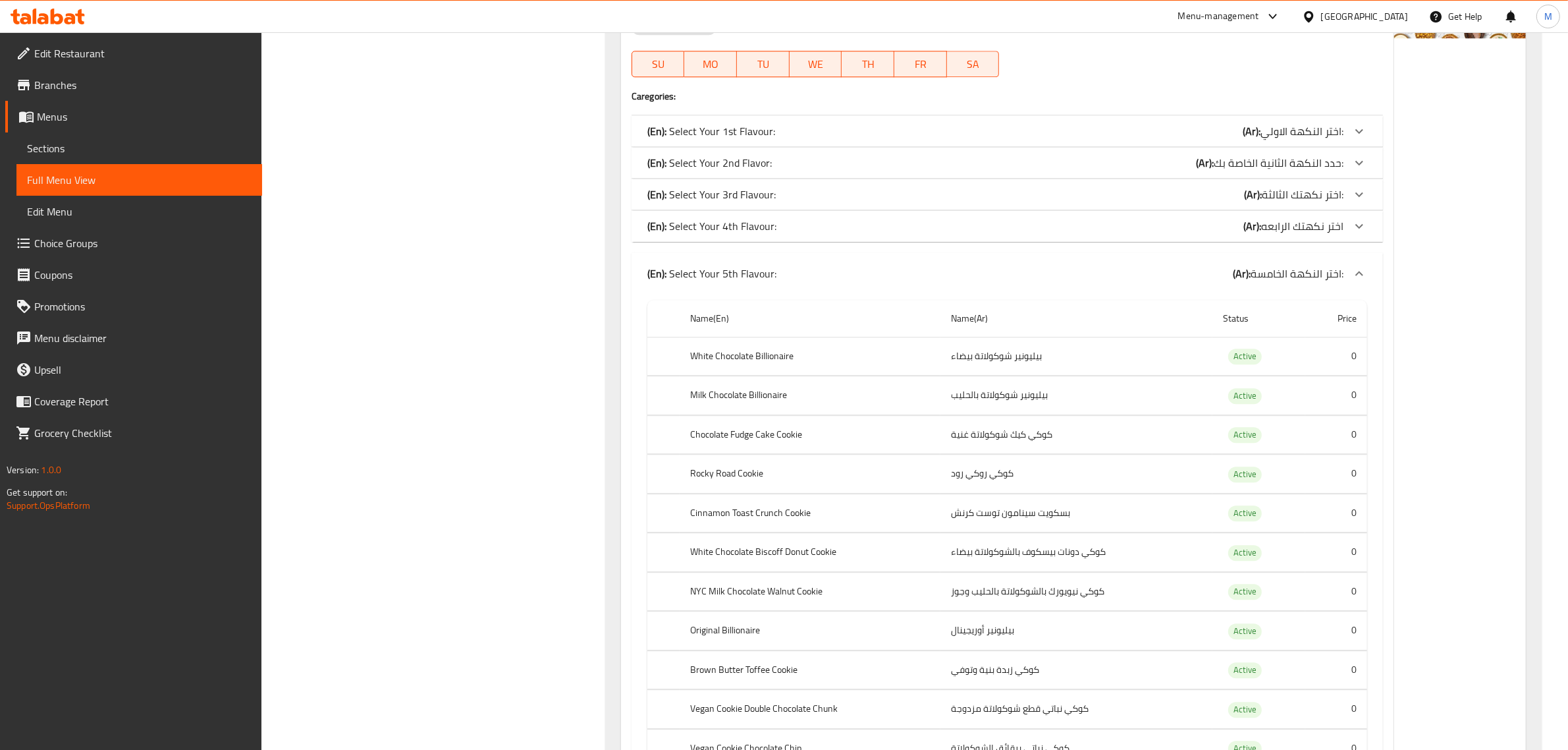
click at [807, 228] on div "(En): Select Your 4th Flavour: (Ar): اختر نكهتك الرابعه" at bounding box center [1008, 226] width 752 height 32
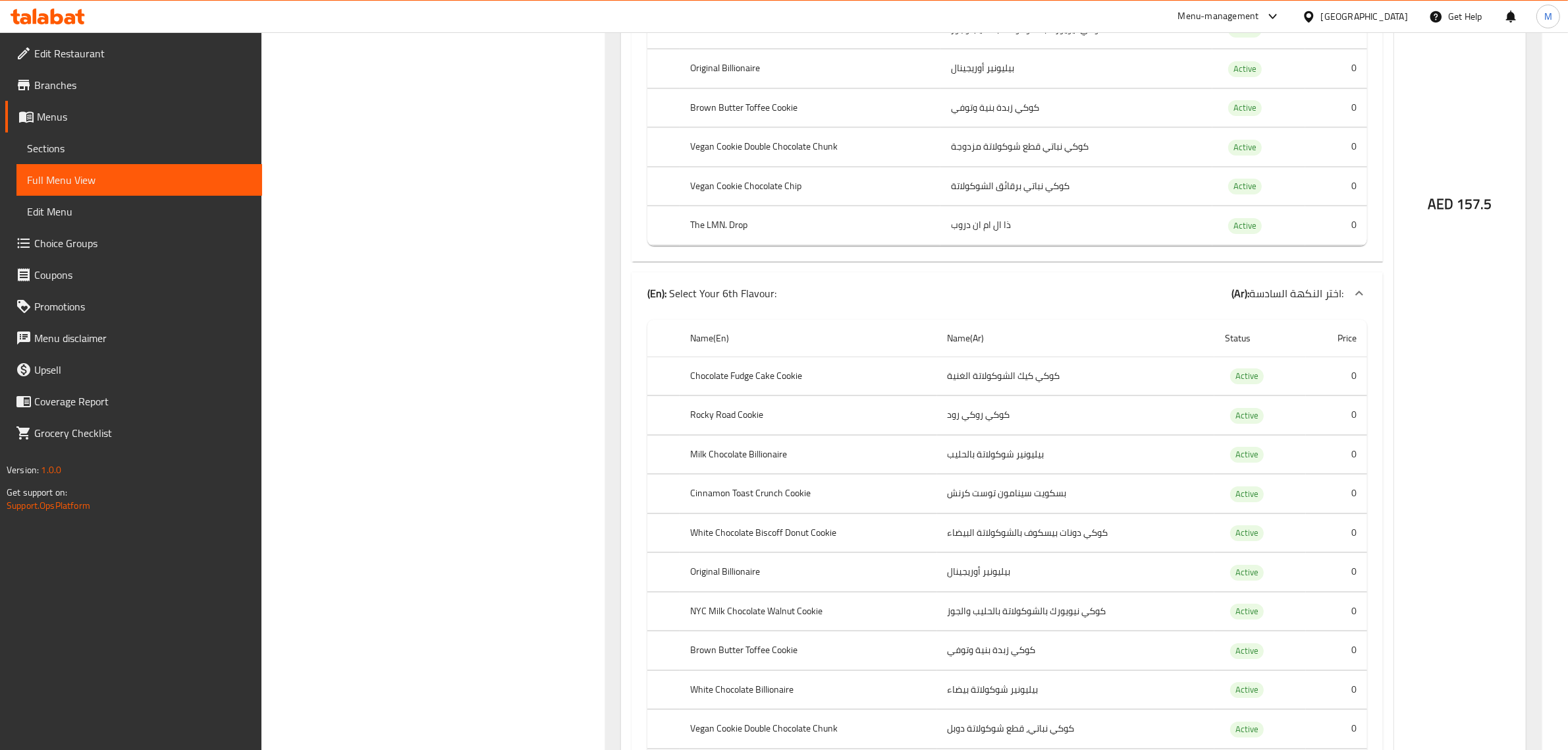
scroll to position [5638, 0]
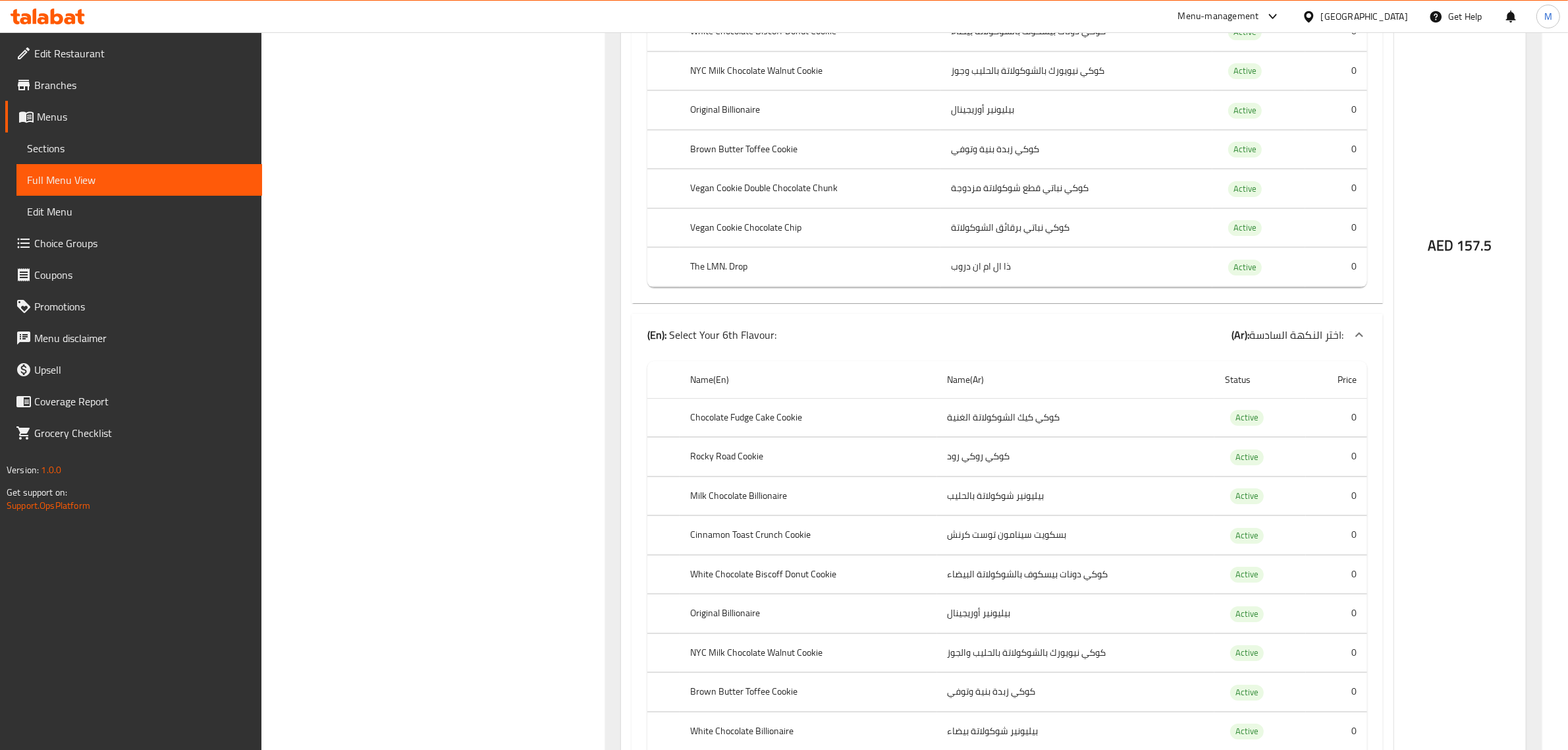
drag, startPoint x: 673, startPoint y: 361, endPoint x: 778, endPoint y: 366, distance: 105.1
click at [778, 343] on div "(En): Select Your 6th Flavour: (Ar): اختر النكهة السادسة:" at bounding box center [996, 334] width 696 height 16
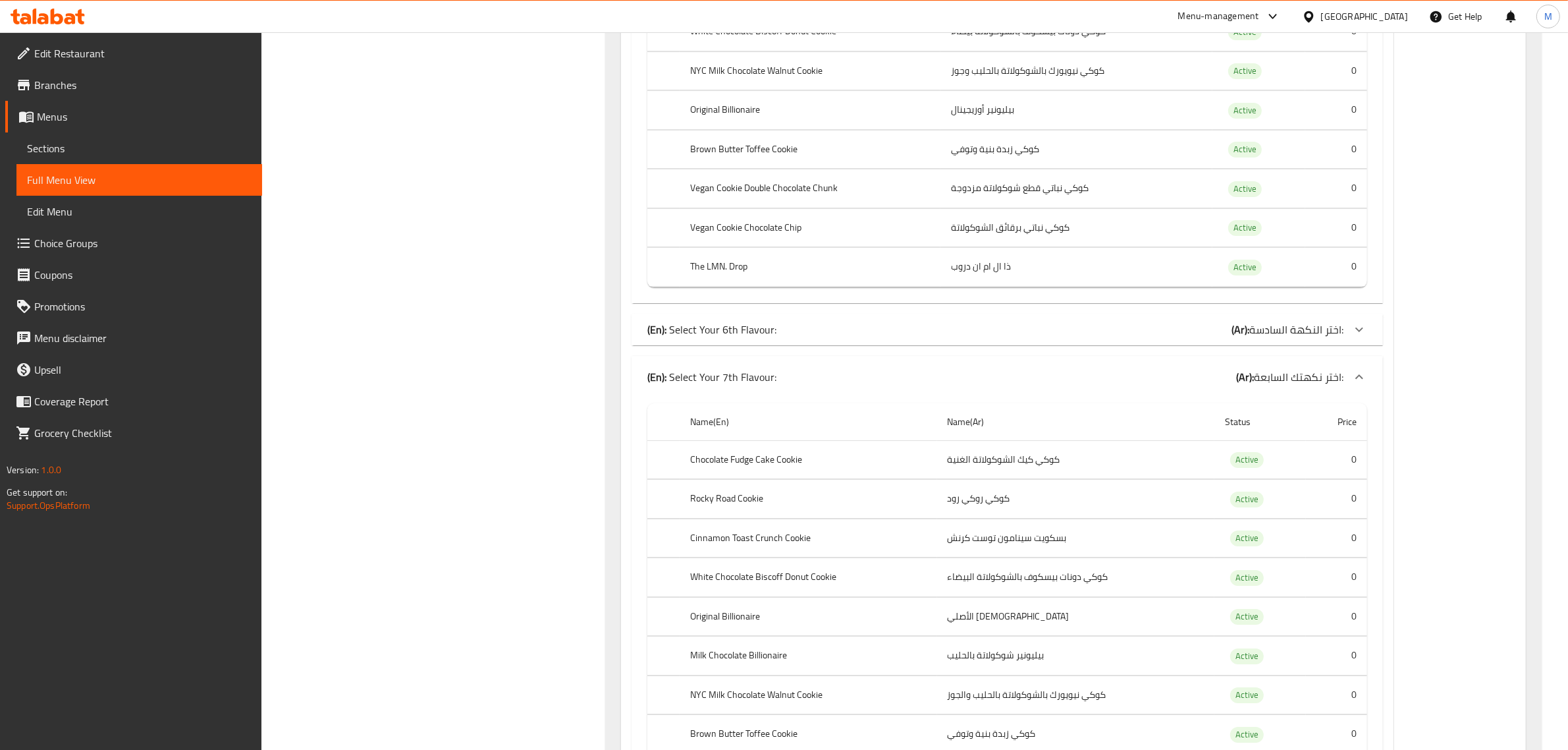
click at [890, 385] on div "(En): Select Your 7th Flavour: (Ar): اختر نكهتك السابعة:" at bounding box center [1008, 376] width 752 height 42
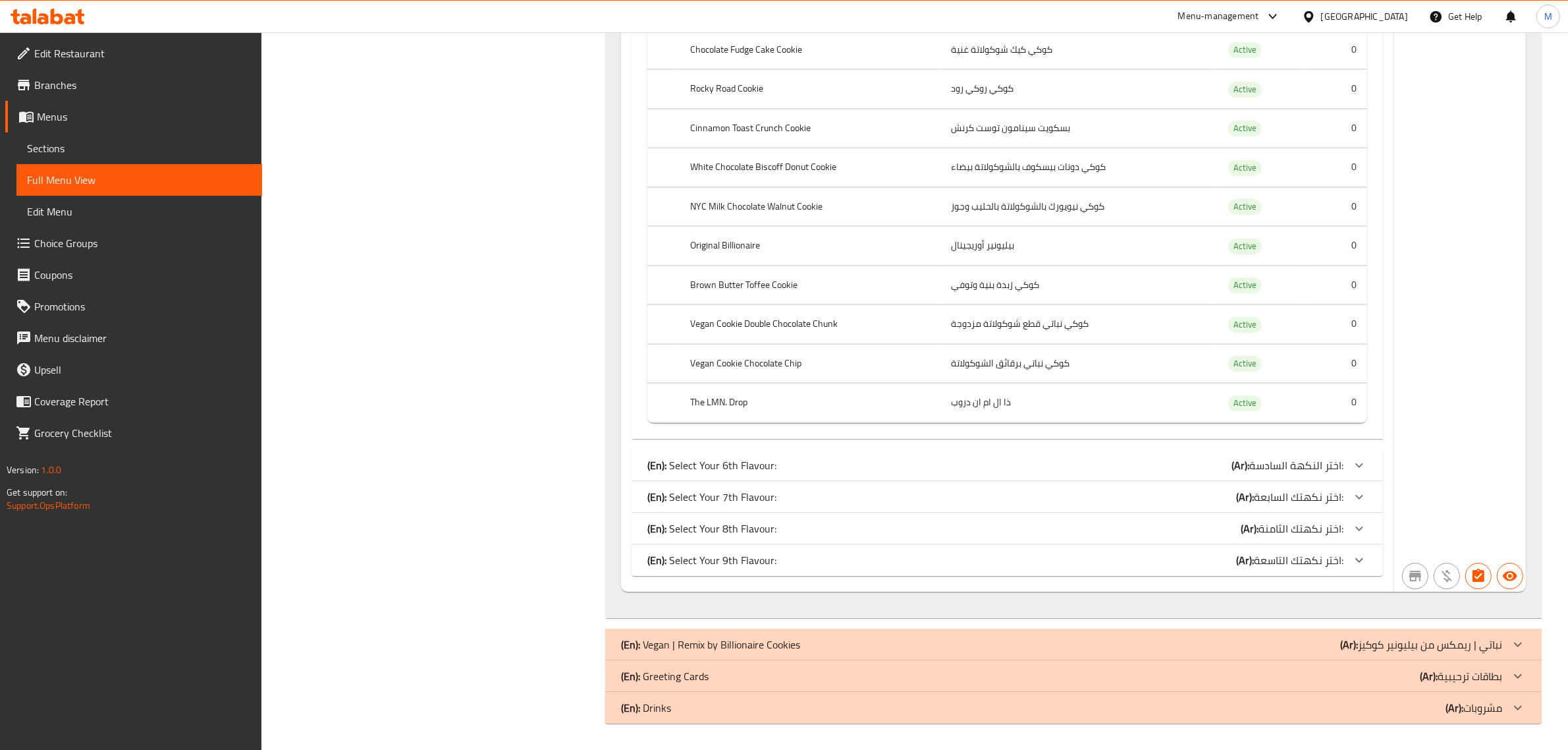
scroll to position [5528, 0]
click at [865, 534] on div "(En): Select Your 8th Flavour: (Ar): اختر نكهتك الثامنة:" at bounding box center [996, 528] width 696 height 16
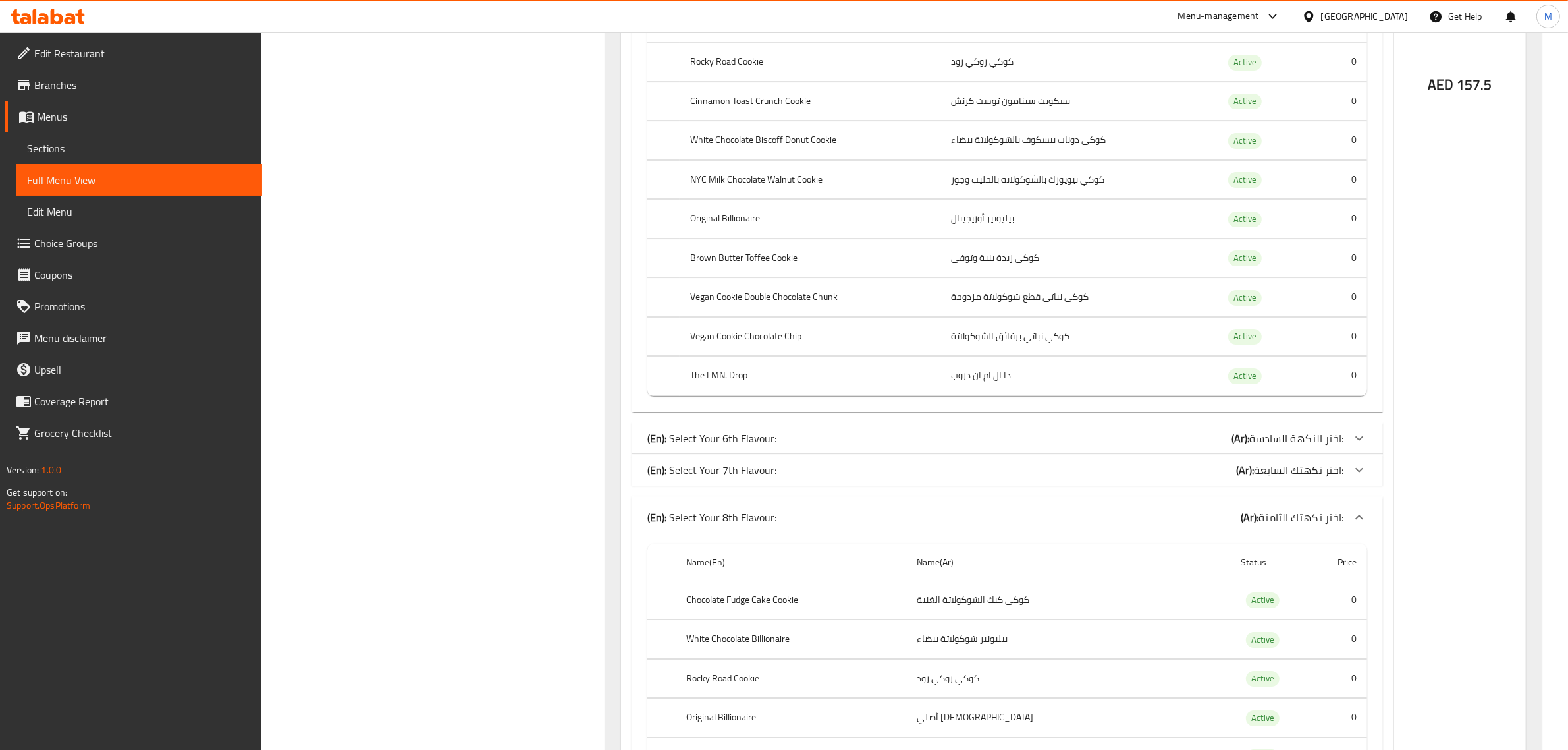
click at [864, 534] on div "(En): Select Your 8th Flavour: (Ar): اختر نكهتك الثامنة:" at bounding box center [1008, 516] width 752 height 42
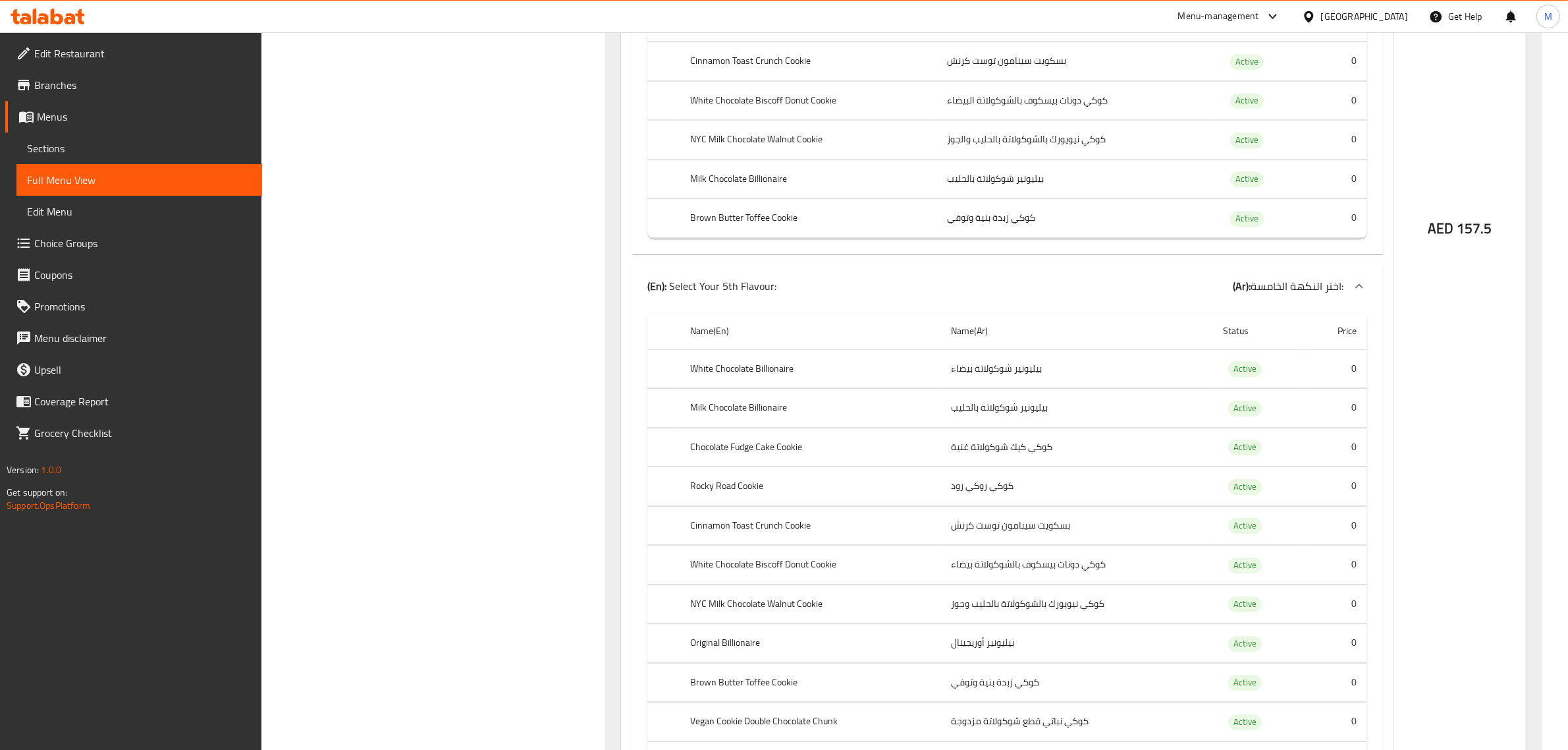
scroll to position [5200, 0]
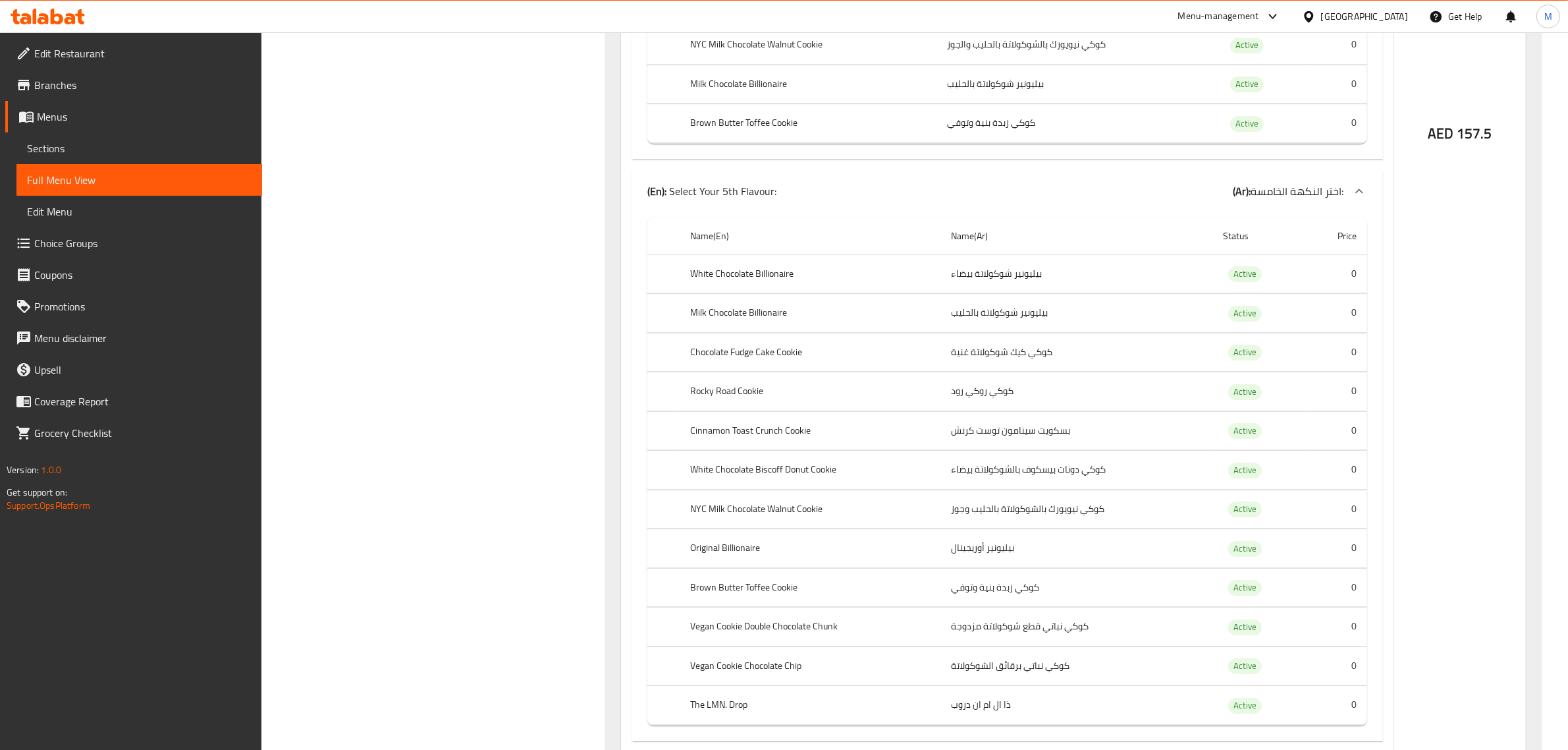
click at [782, 293] on th "White Chocolate Billionaire" at bounding box center [809, 274] width 261 height 39
click at [784, 293] on th "White Chocolate Billionaire" at bounding box center [809, 274] width 261 height 39
copy th "White Chocolate Billionaire"
click at [735, 332] on th "Milk Chocolate Billionaire" at bounding box center [809, 314] width 261 height 39
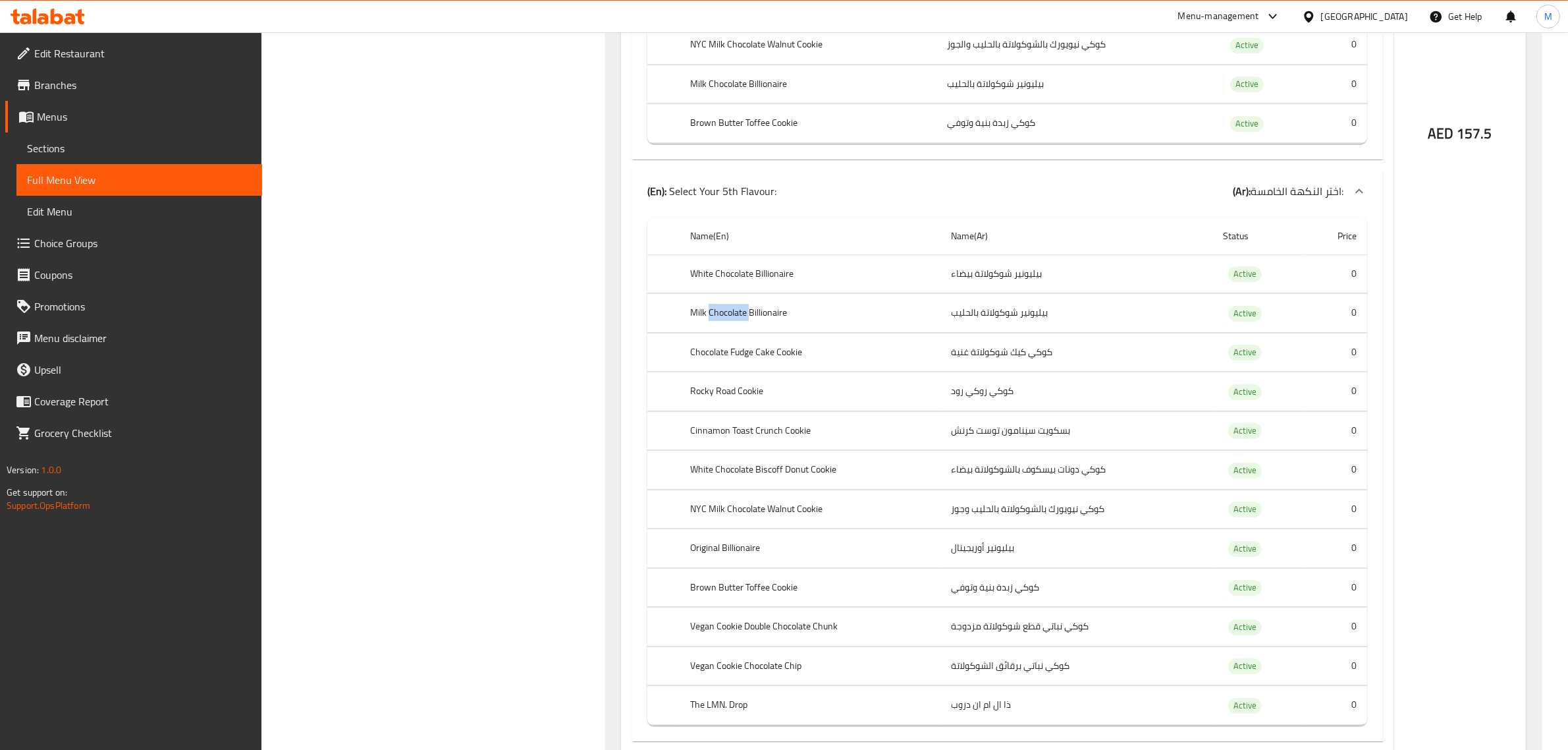
click at [735, 332] on th "Milk Chocolate Billionaire" at bounding box center [809, 314] width 261 height 39
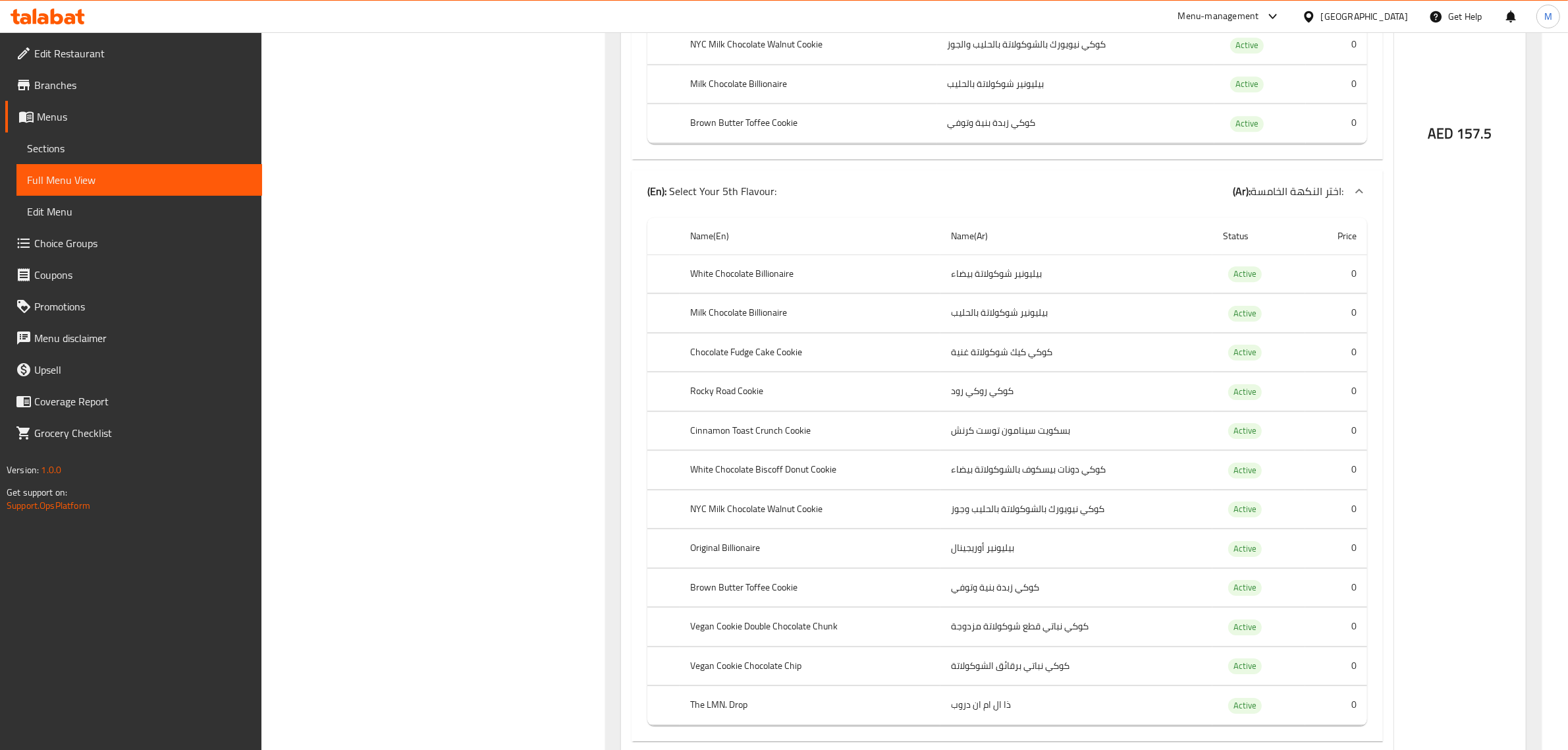
click at [749, 368] on th "Chocolate Fudge Cake Cookie" at bounding box center [809, 352] width 261 height 39
click at [749, 369] on th "Chocolate Fudge Cake Cookie" at bounding box center [809, 352] width 261 height 39
copy th "Chocolate Fudge Cake Cookie"
click at [740, 406] on th "Rocky Road Cookie" at bounding box center [809, 392] width 261 height 39
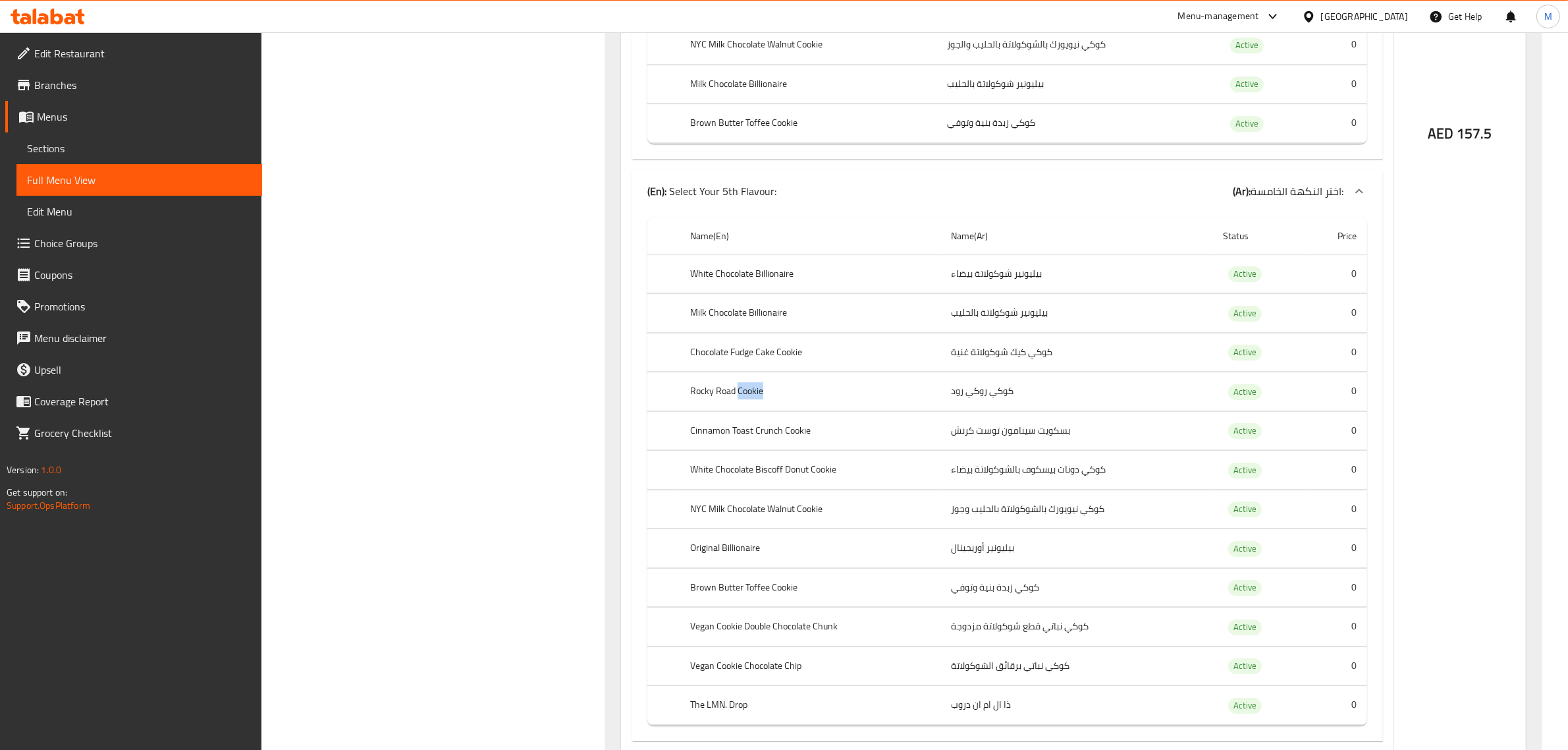
click at [740, 406] on th "Rocky Road Cookie" at bounding box center [809, 392] width 261 height 39
copy th "Rocky Road Cookie"
click at [742, 450] on th "Cinnamon Toast Crunch Cookie" at bounding box center [809, 431] width 261 height 39
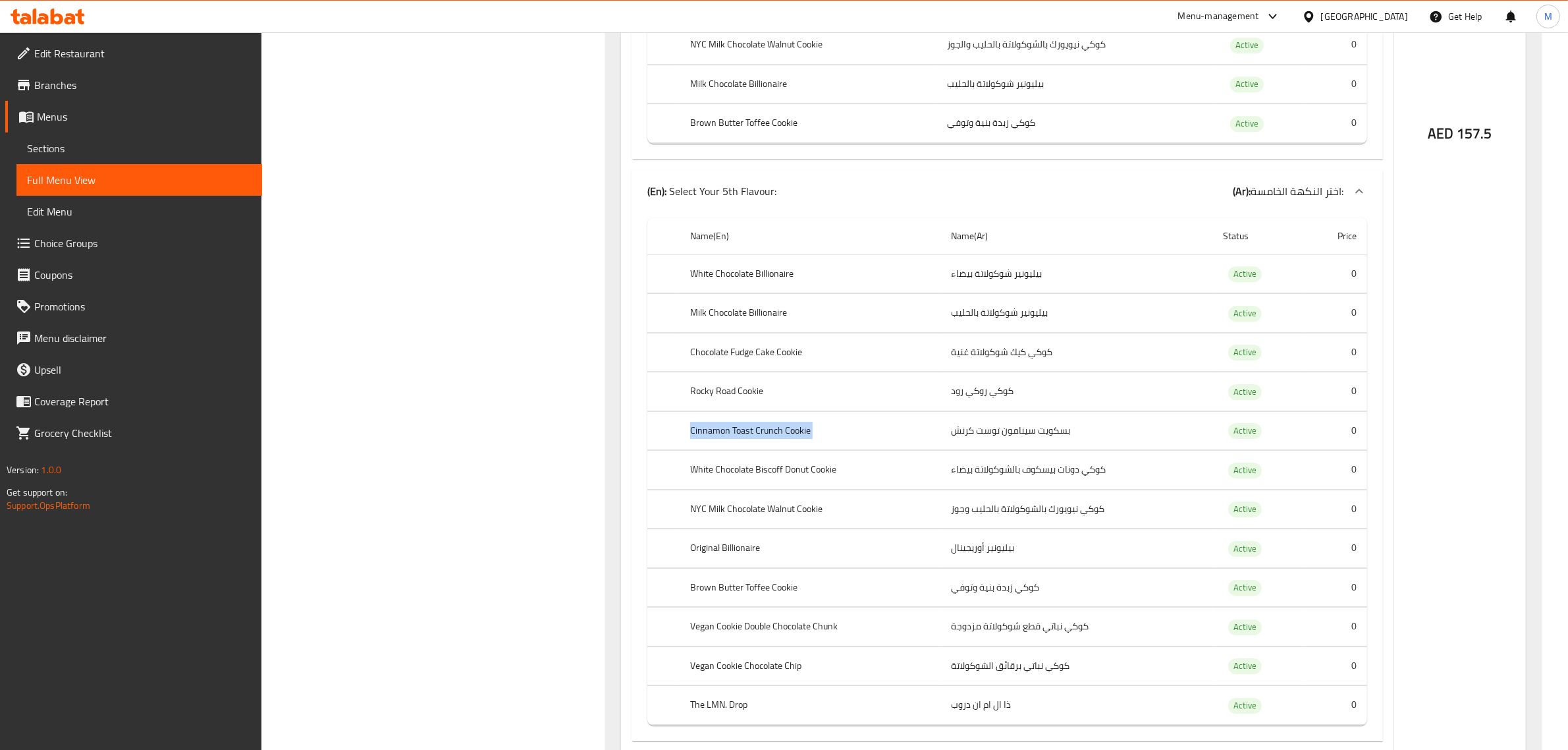
click at [742, 450] on th "Cinnamon Toast Crunch Cookie" at bounding box center [809, 431] width 261 height 39
copy th "Cinnamon Toast Crunch Cookie"
click at [775, 489] on th "White Chocolate Biscoff Donut Cookie" at bounding box center [809, 470] width 261 height 39
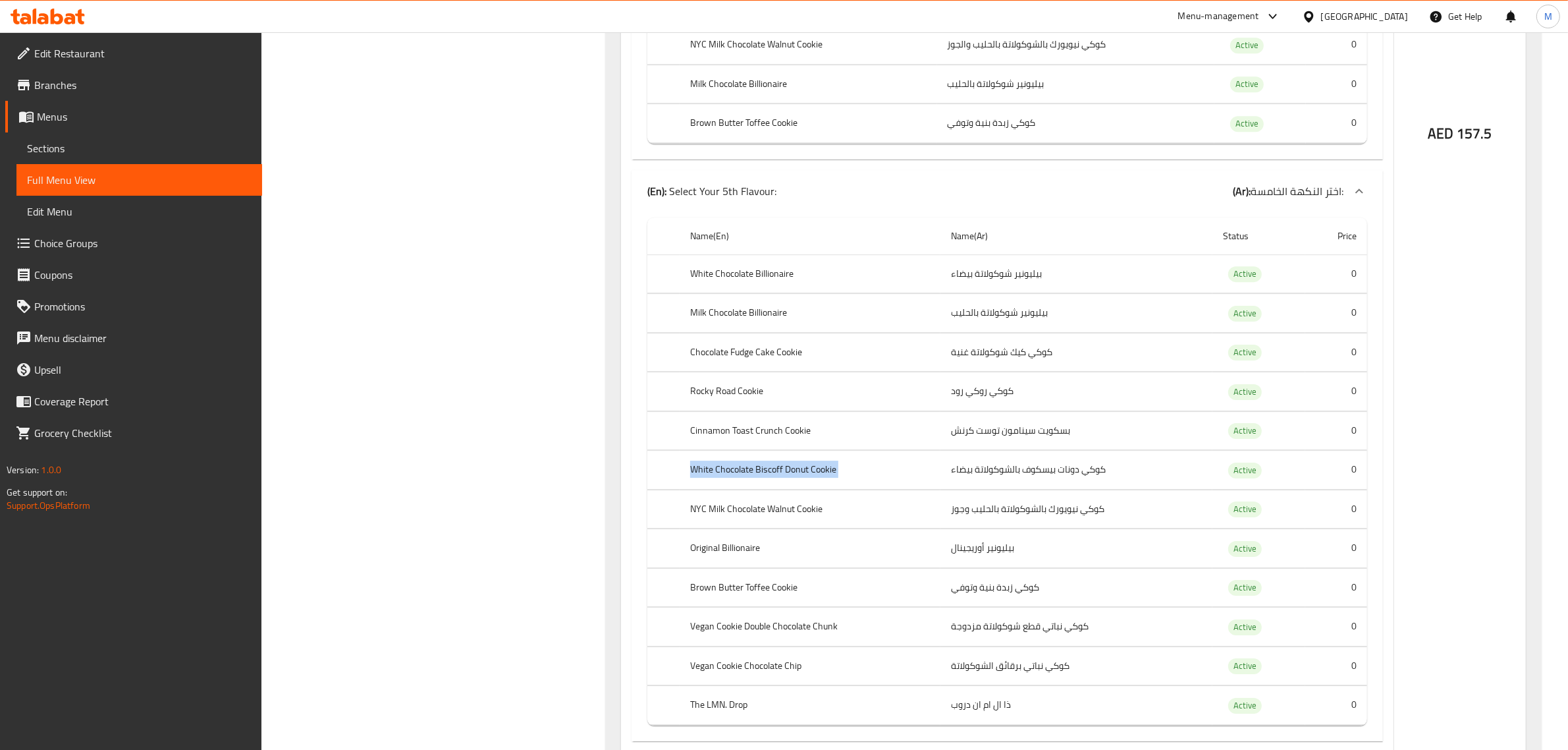
copy th "White Chocolate Biscoff Donut Cookie"
click at [762, 528] on th "NYC Milk Chocolate Walnut Cookie" at bounding box center [809, 509] width 261 height 39
copy th "NYC Milk Chocolate Walnut Cookie"
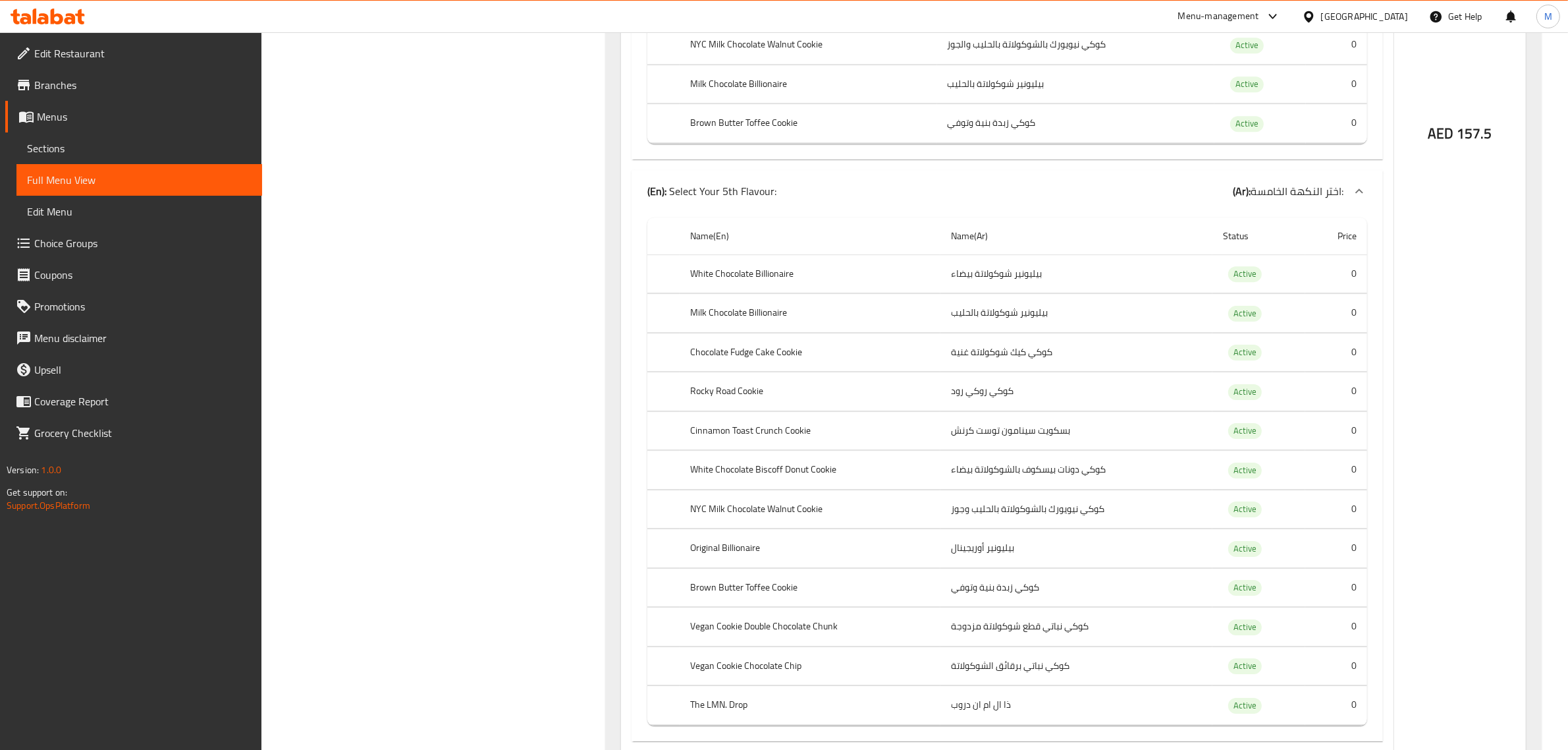
click at [716, 568] on th "Original Billionaire" at bounding box center [809, 549] width 261 height 39
copy th "Original Billionaire"
click at [696, 607] on th "Brown Butter Toffee Cookie" at bounding box center [809, 588] width 261 height 39
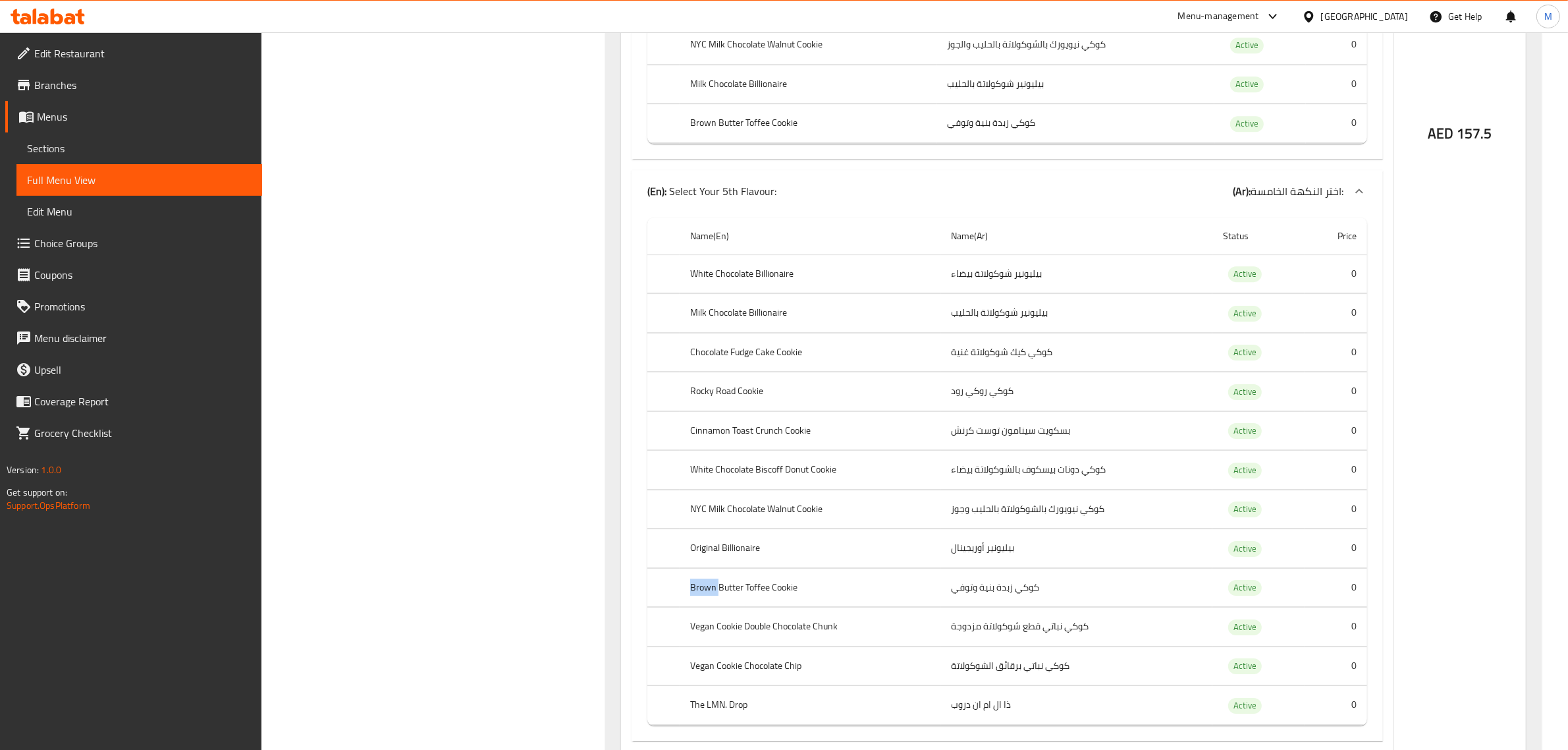
click at [696, 607] on th "Brown Butter Toffee Cookie" at bounding box center [809, 588] width 261 height 39
copy th "Brown Butter Toffee Cookie"
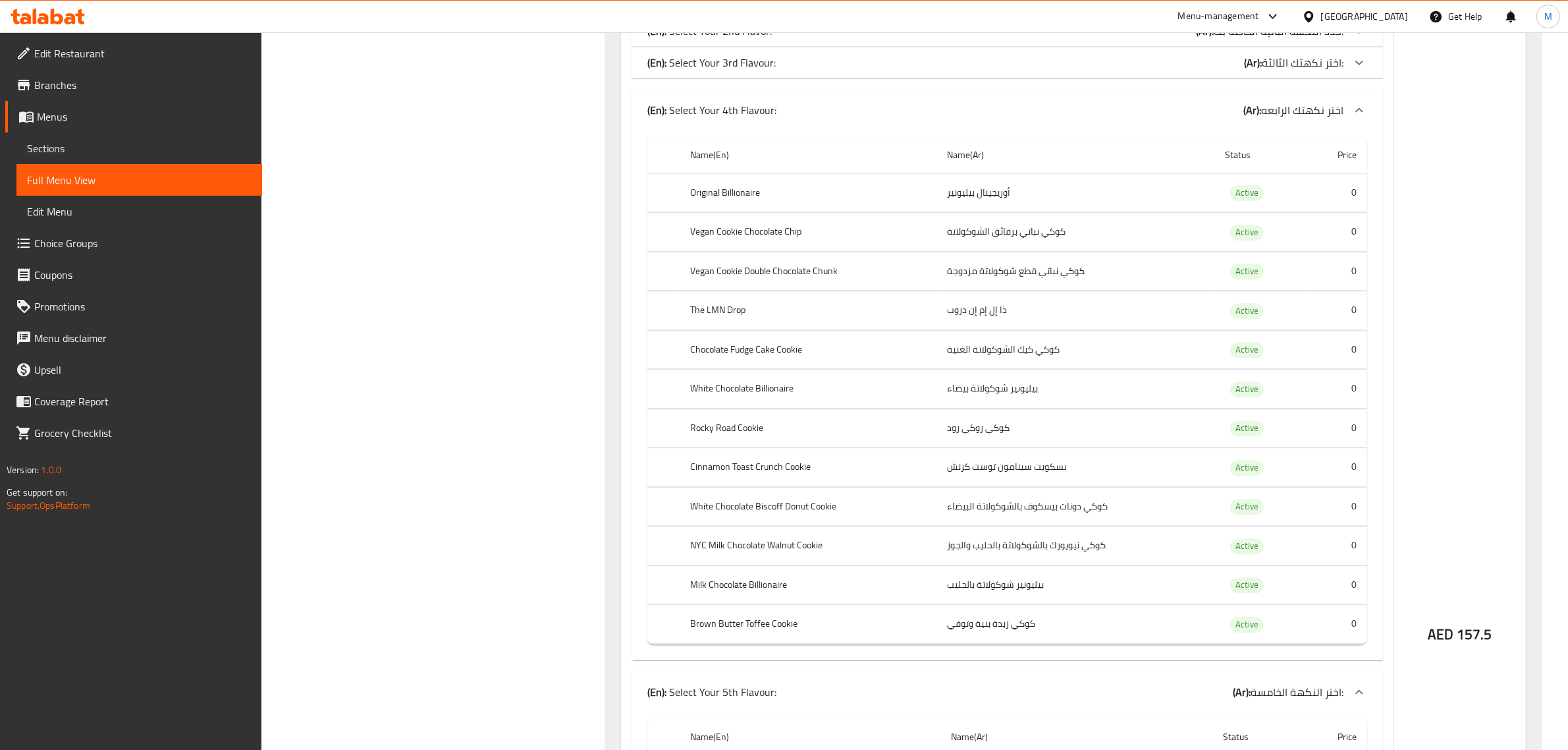
scroll to position [4705, 0]
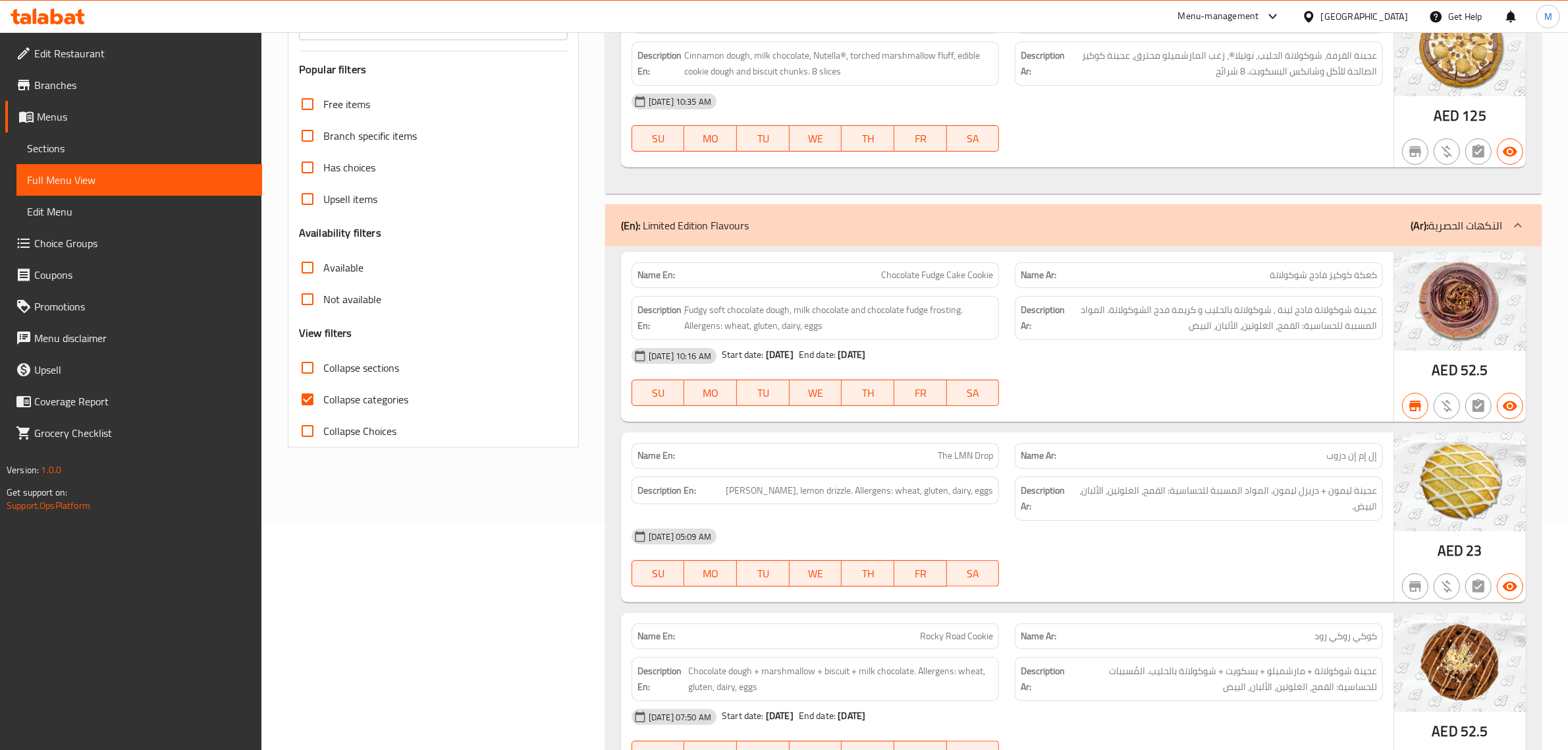
scroll to position [61, 0]
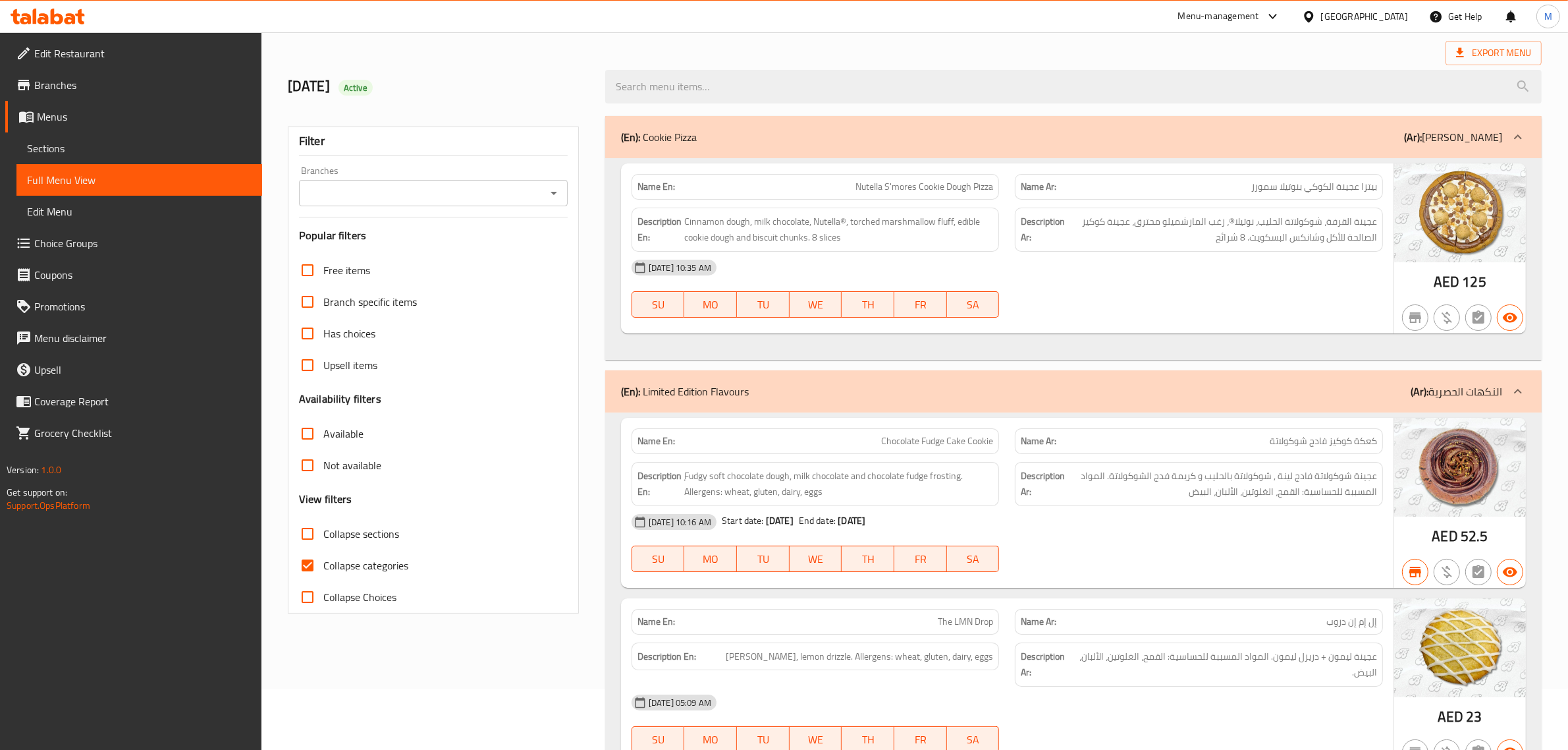
click at [961, 382] on div "(En): Limited Edition Flavours (Ar): النكهات الحصرية" at bounding box center [1073, 391] width 936 height 42
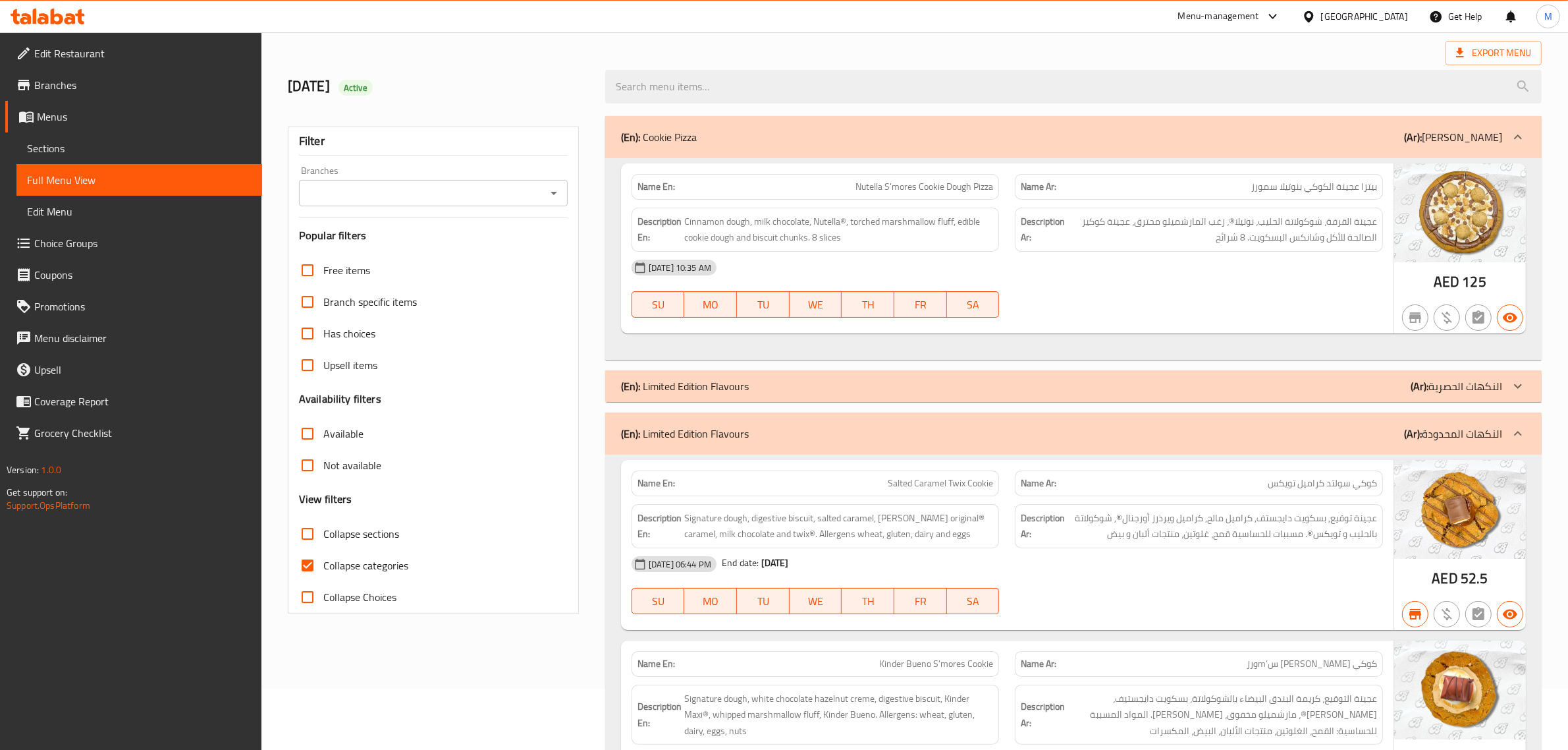
click at [1103, 136] on div "(En): Cookie Pizza (Ar): بيتزا كوكي" at bounding box center [1061, 136] width 881 height 16
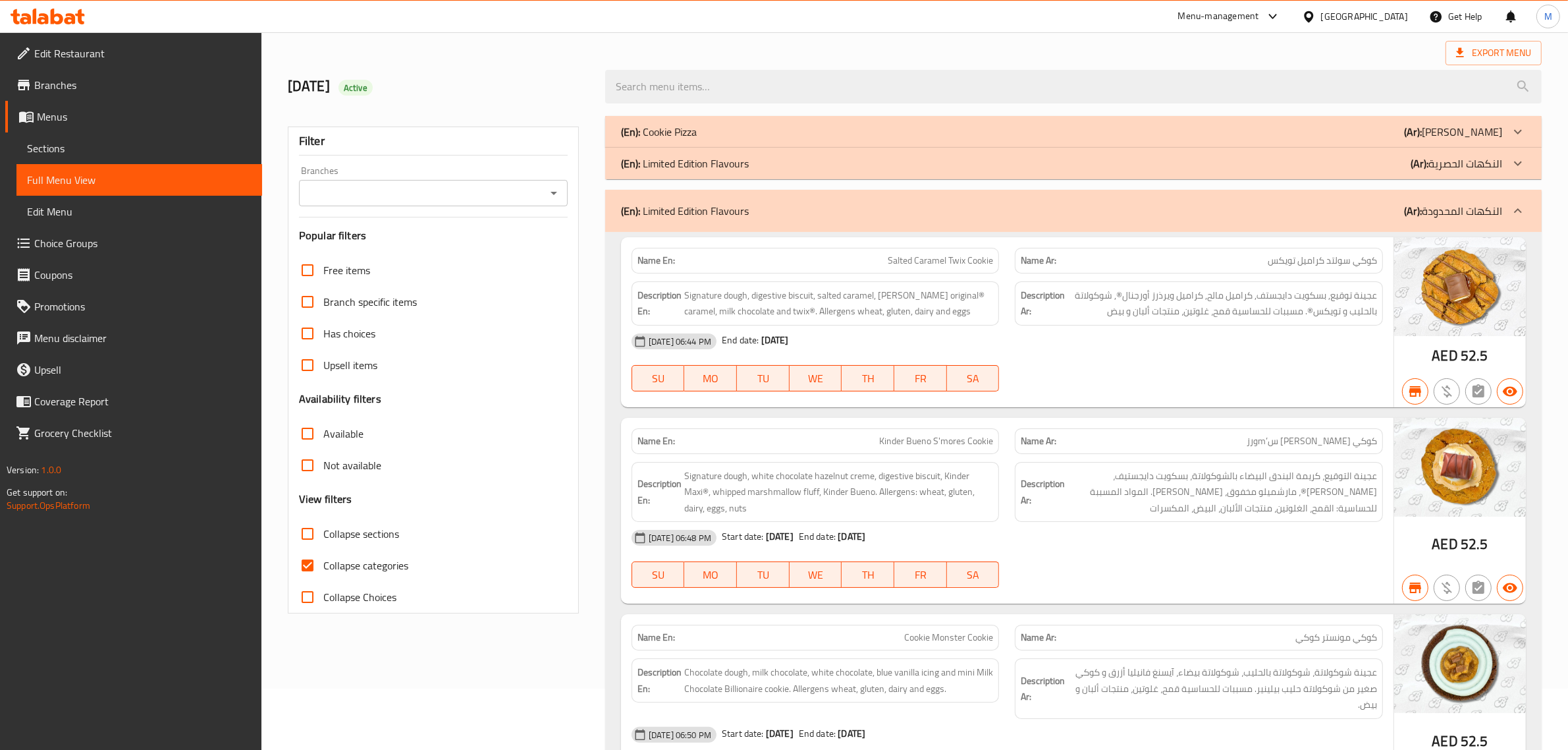
click at [1068, 226] on div "(En): Limited Edition Flavours (Ar): النكهات المحدودة" at bounding box center [1073, 210] width 936 height 42
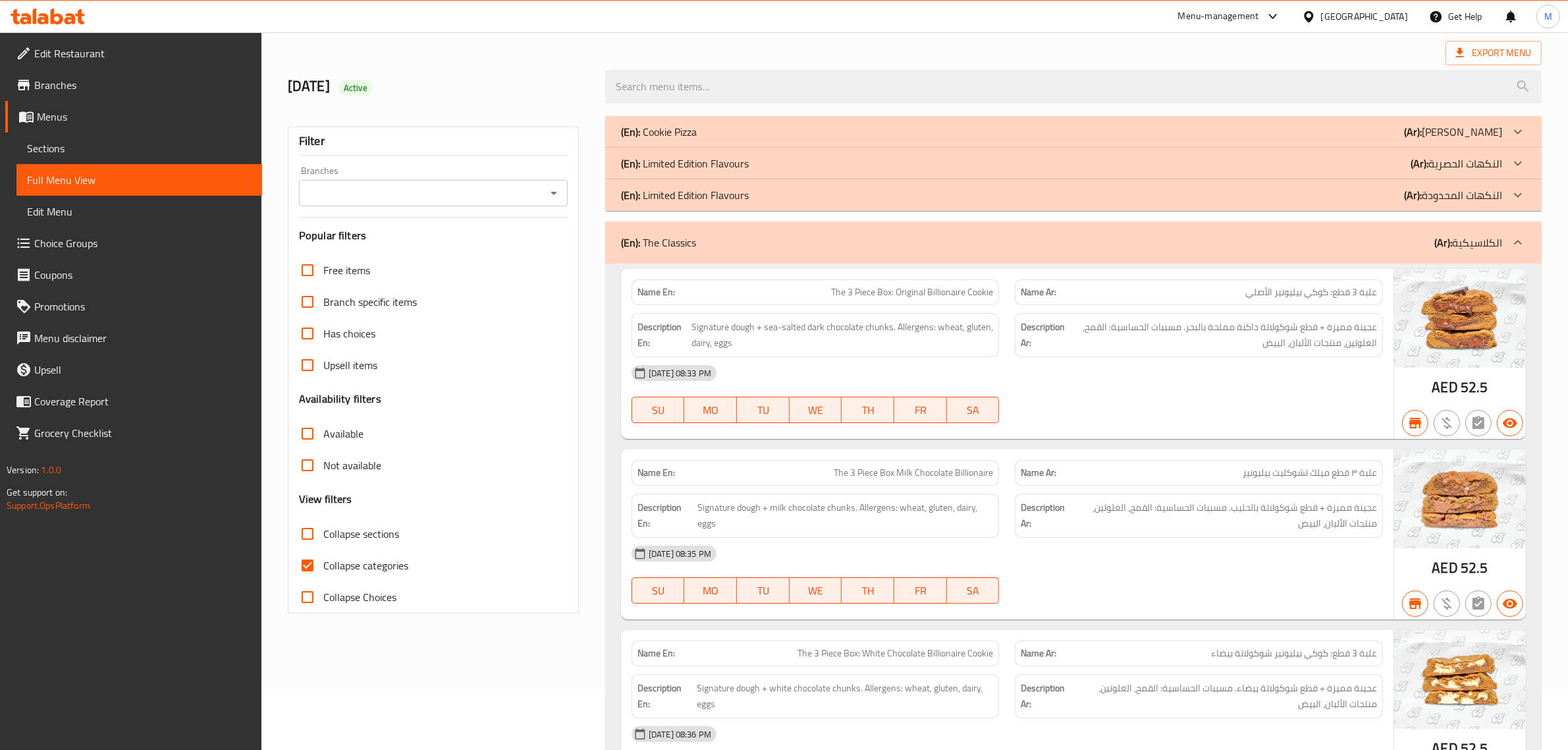
click at [1111, 254] on div "(En): The Classics (Ar): الكلاسيكية" at bounding box center [1073, 241] width 936 height 42
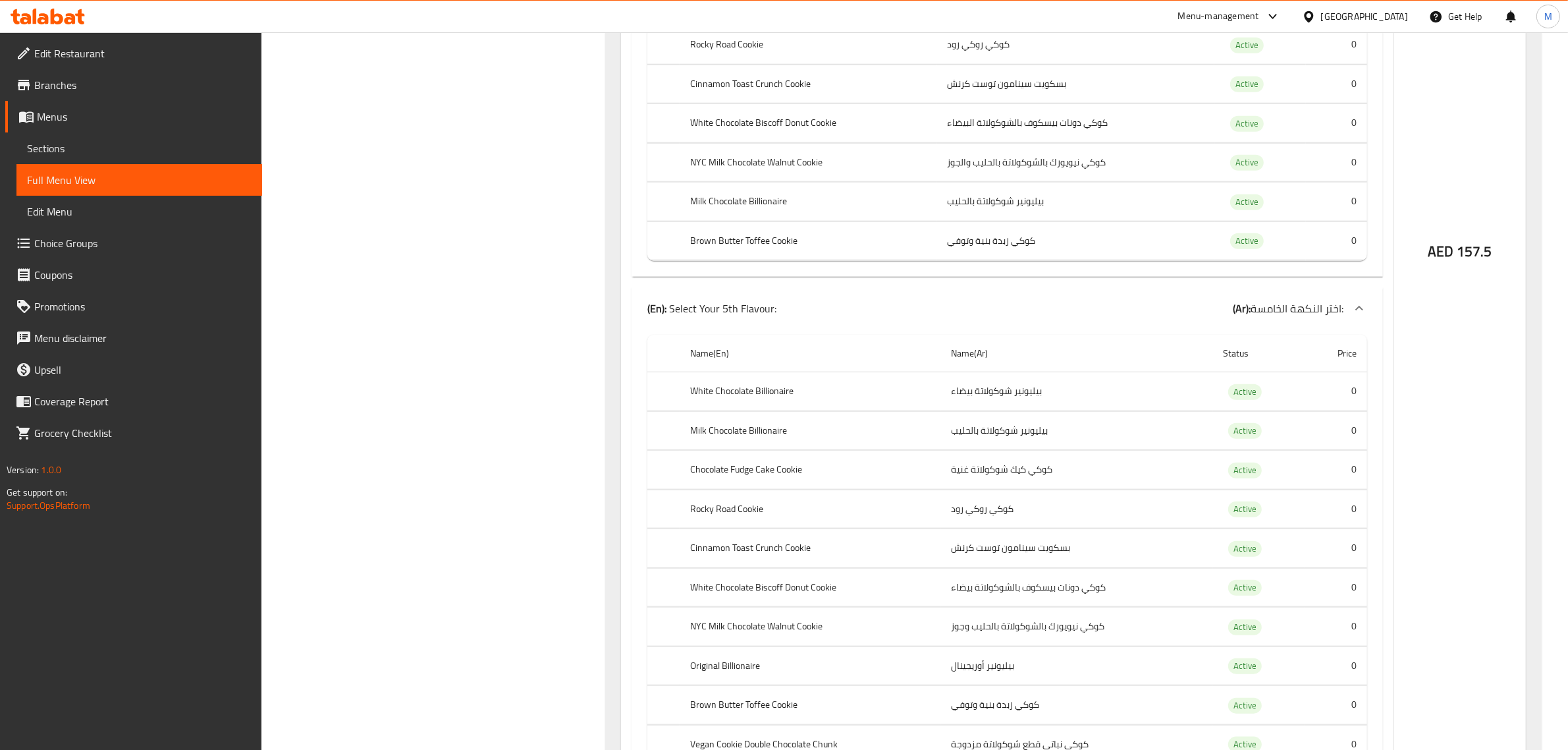
scroll to position [1830, 0]
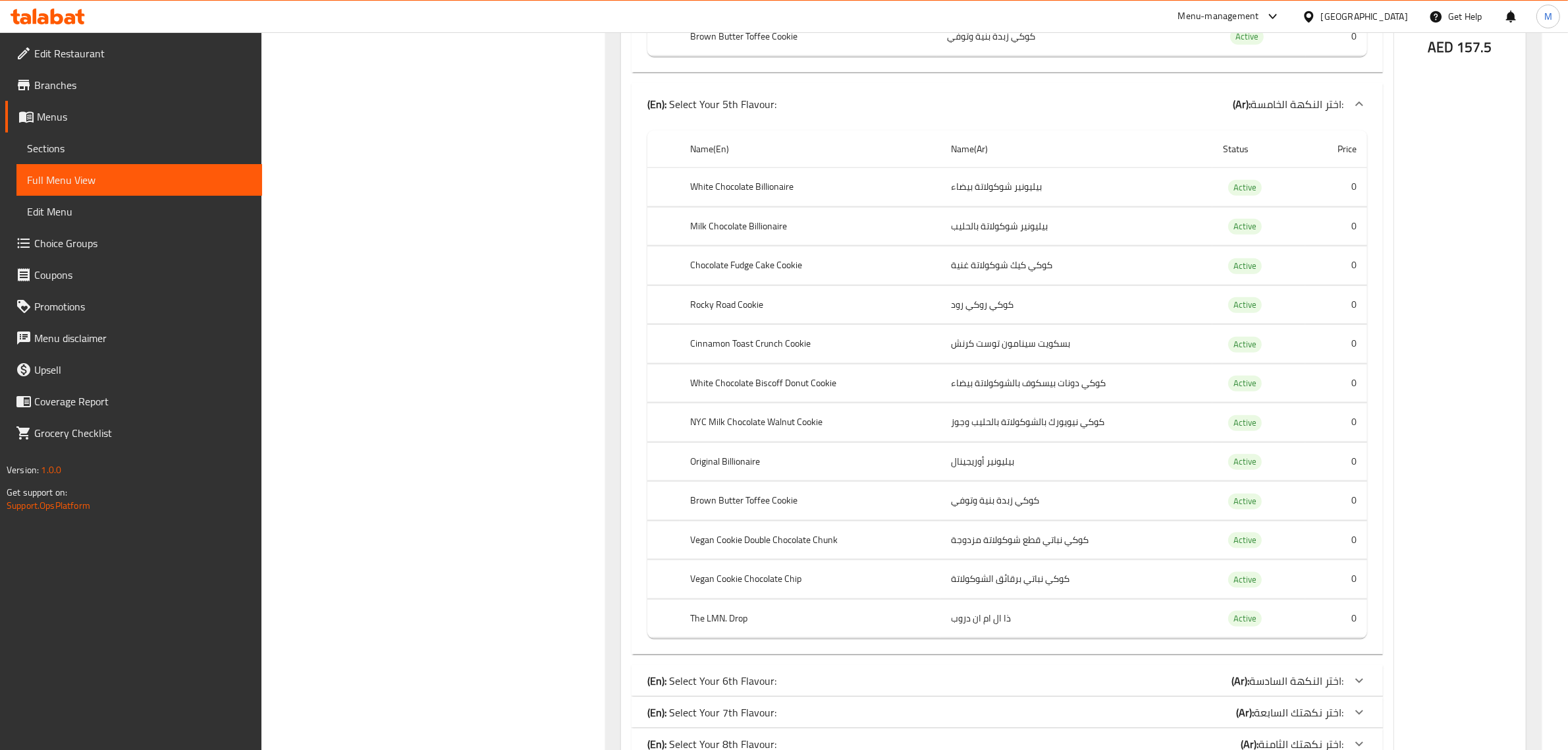
click at [745, 560] on th "Vegan Cookie Double Chocolate Chunk" at bounding box center [809, 540] width 261 height 39
click at [746, 560] on th "Vegan Cookie Double Chocolate Chunk" at bounding box center [809, 540] width 261 height 39
copy th "Vegan Cookie Double Chocolate Chunk"
click at [736, 598] on th "Vegan Cookie Chocolate Chip" at bounding box center [809, 579] width 261 height 39
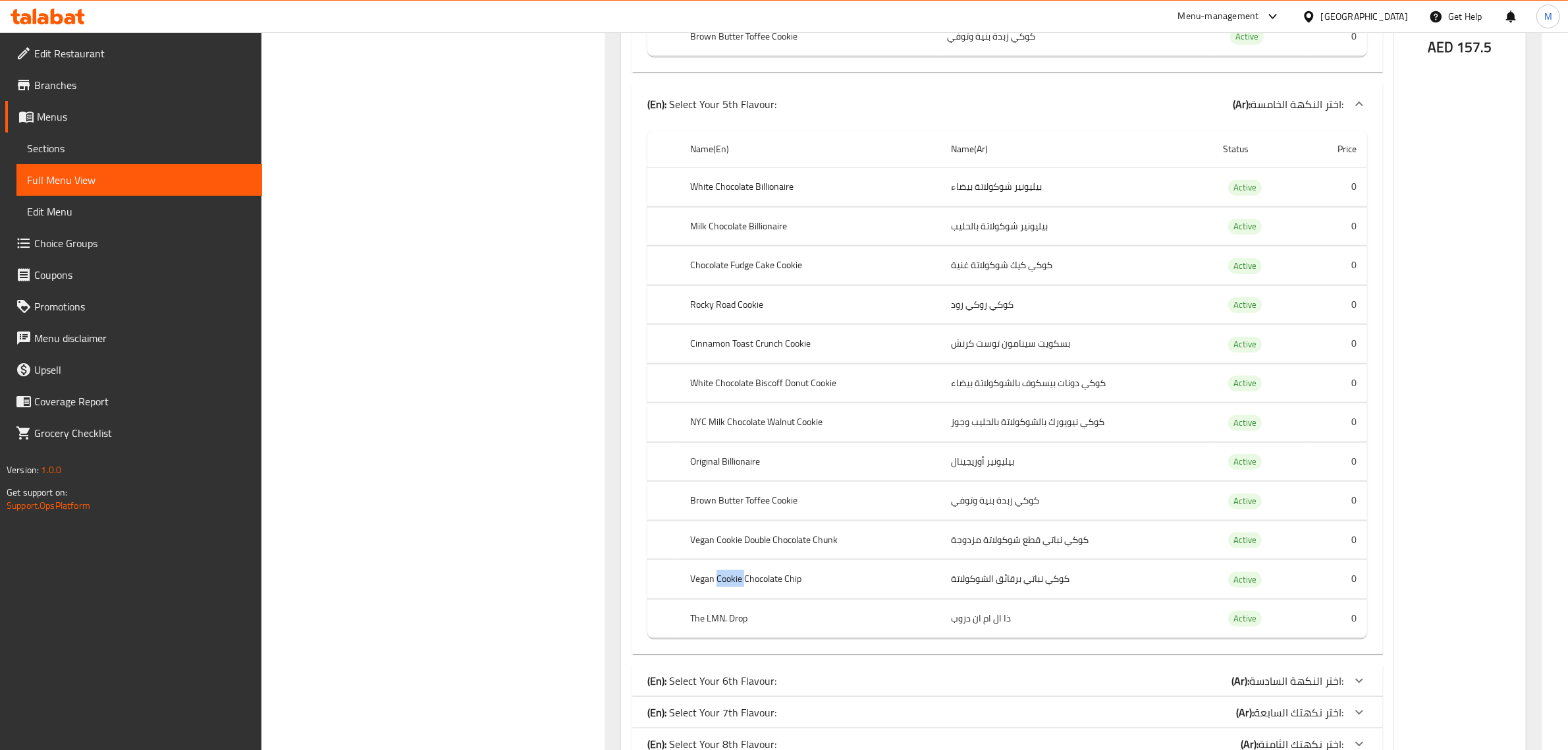
click at [736, 598] on th "Vegan Cookie Chocolate Chip" at bounding box center [809, 579] width 261 height 39
click at [732, 629] on th "The LMN. Drop" at bounding box center [809, 618] width 261 height 39
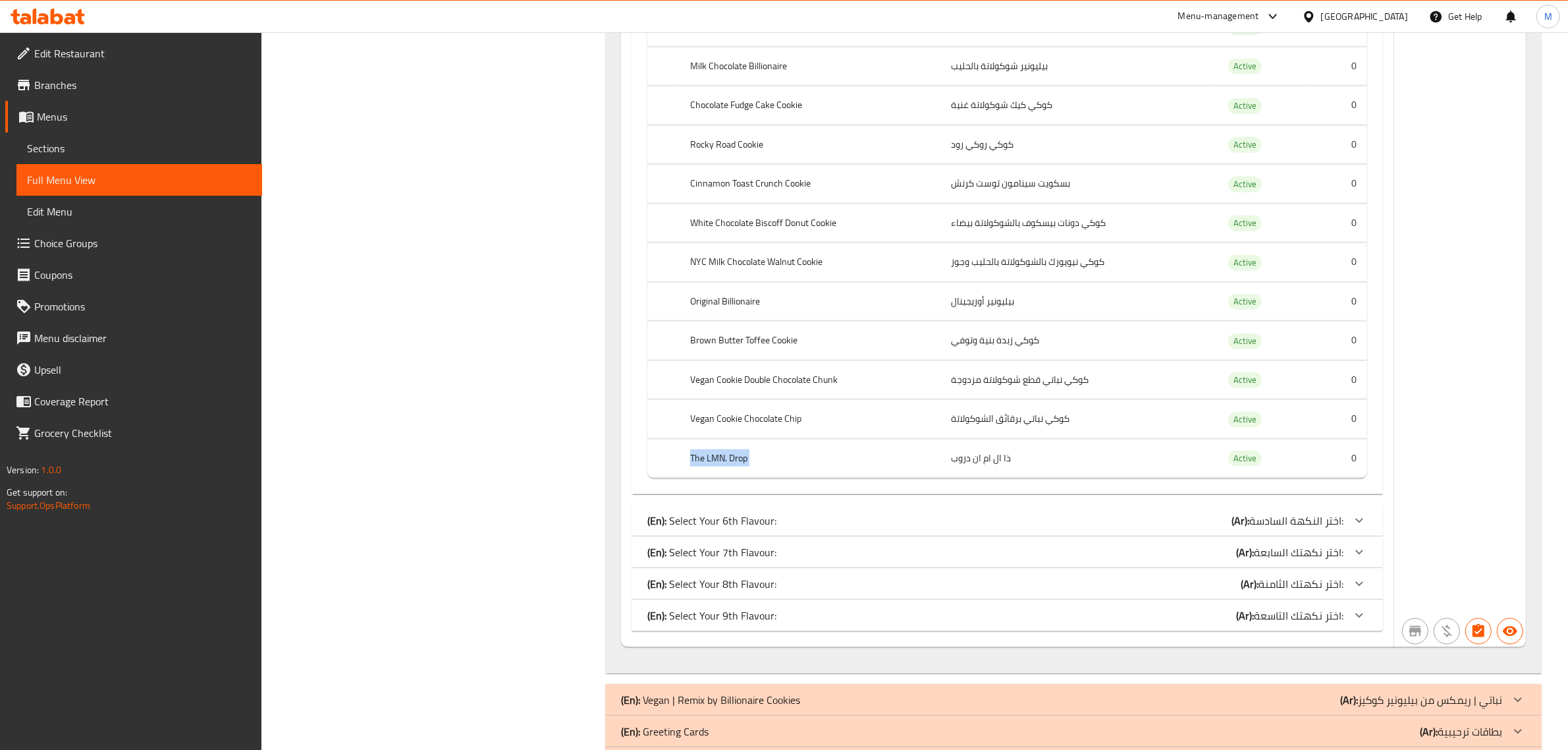
scroll to position [1995, 0]
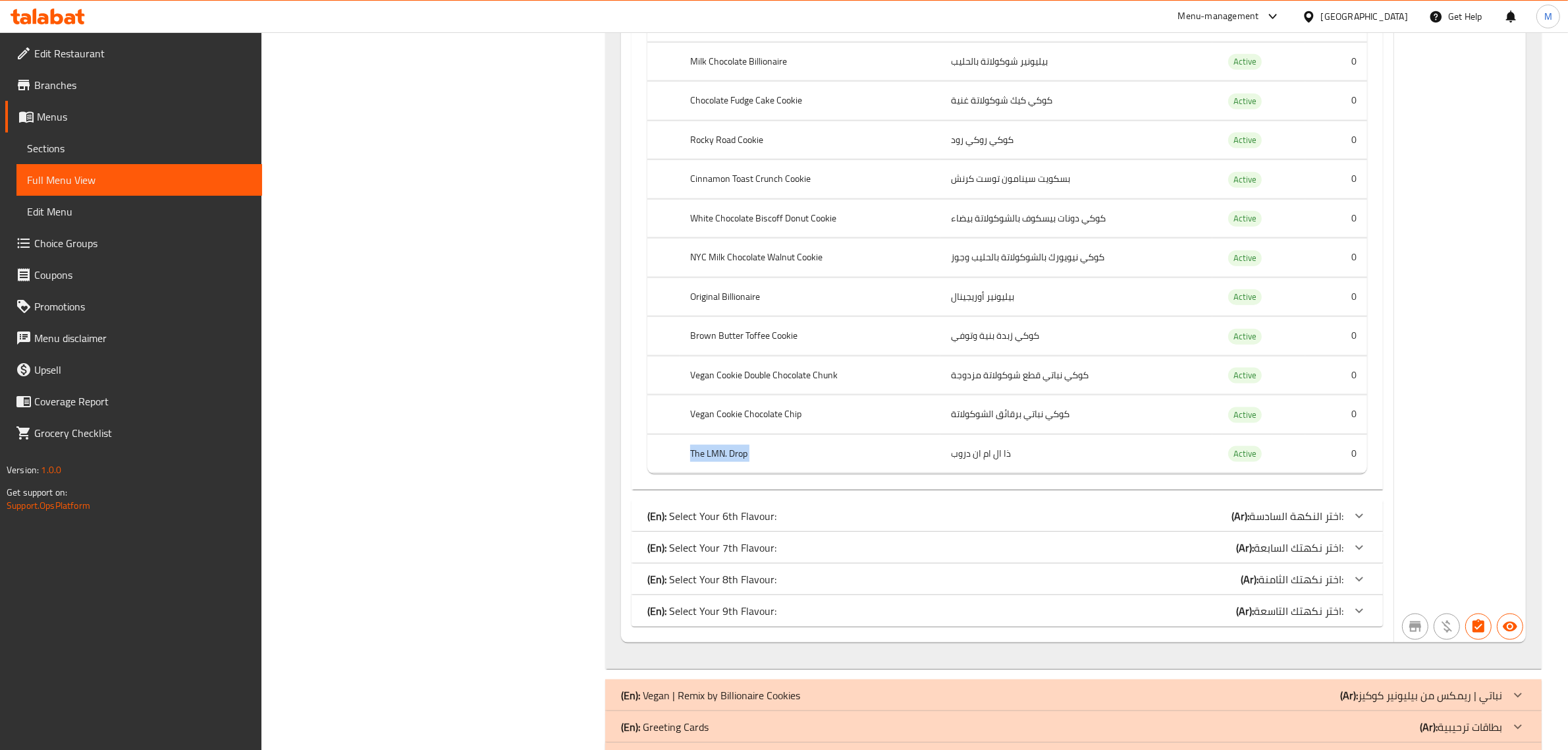
click at [1063, 524] on div "(En): Select Your 6th Flavour: (Ar): اختر النكهة السادسة:" at bounding box center [996, 515] width 696 height 16
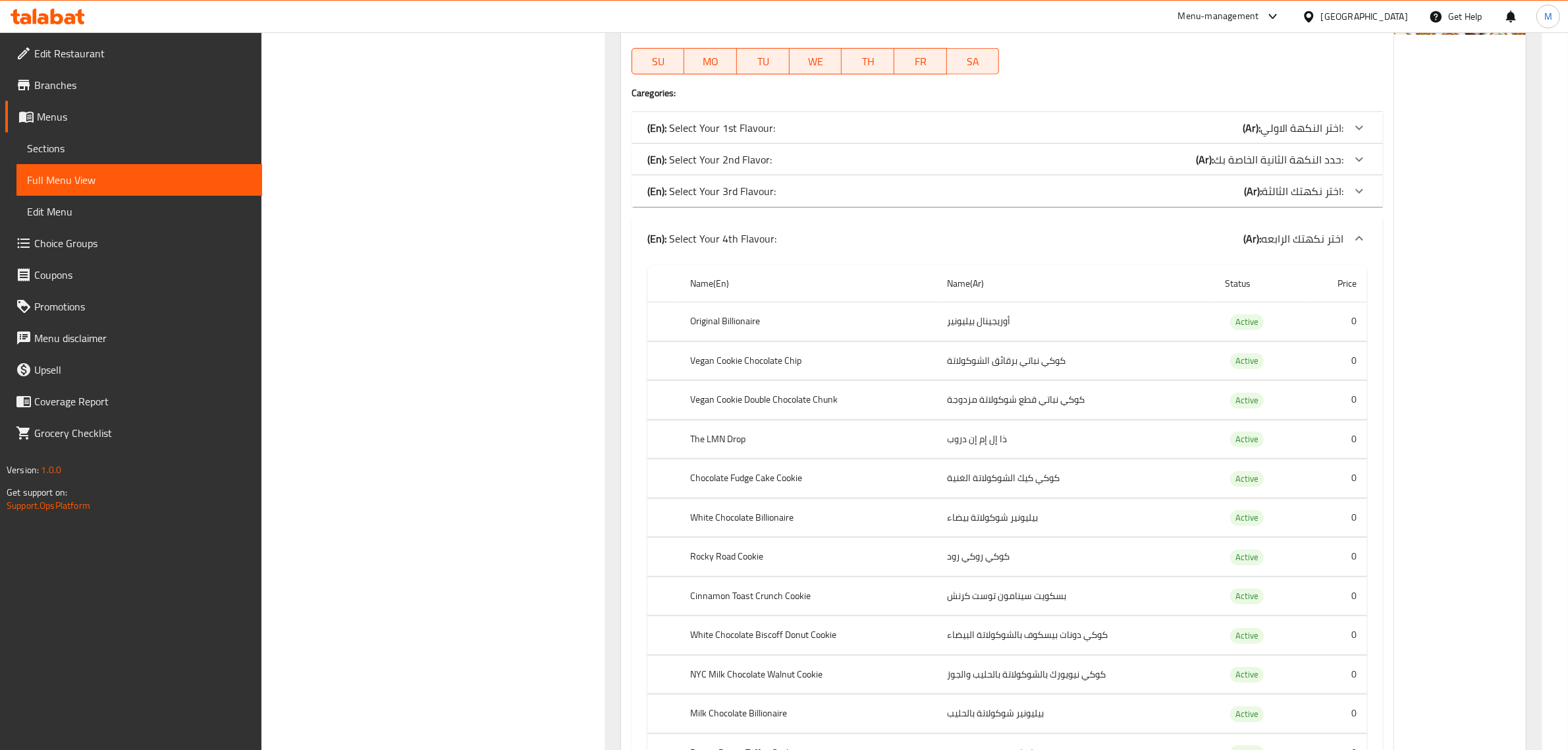
scroll to position [1089, 0]
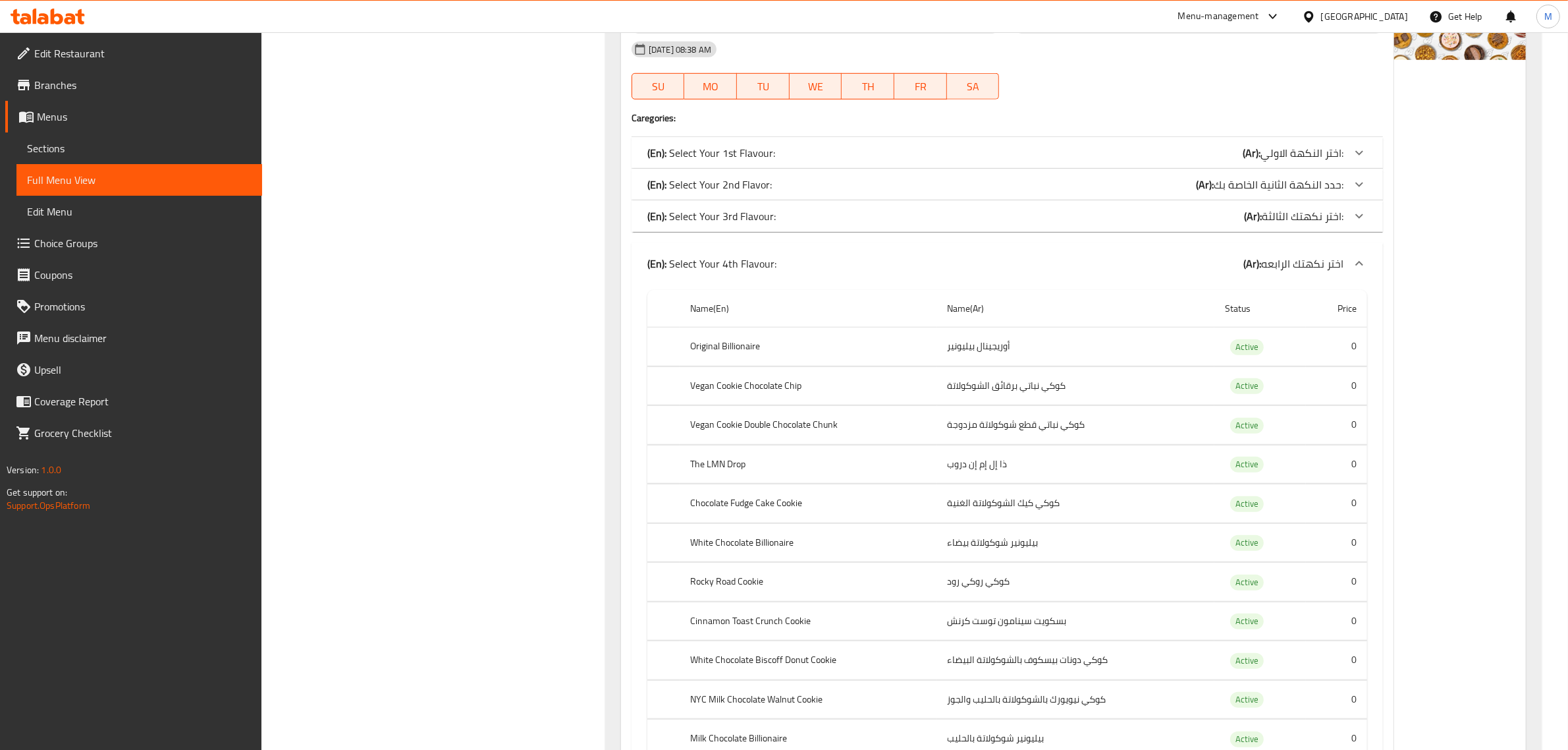
click at [739, 344] on th "Original Billionaire" at bounding box center [808, 347] width 258 height 39
click at [732, 394] on th "Vegan Cookie Chocolate Chip" at bounding box center [808, 386] width 258 height 39
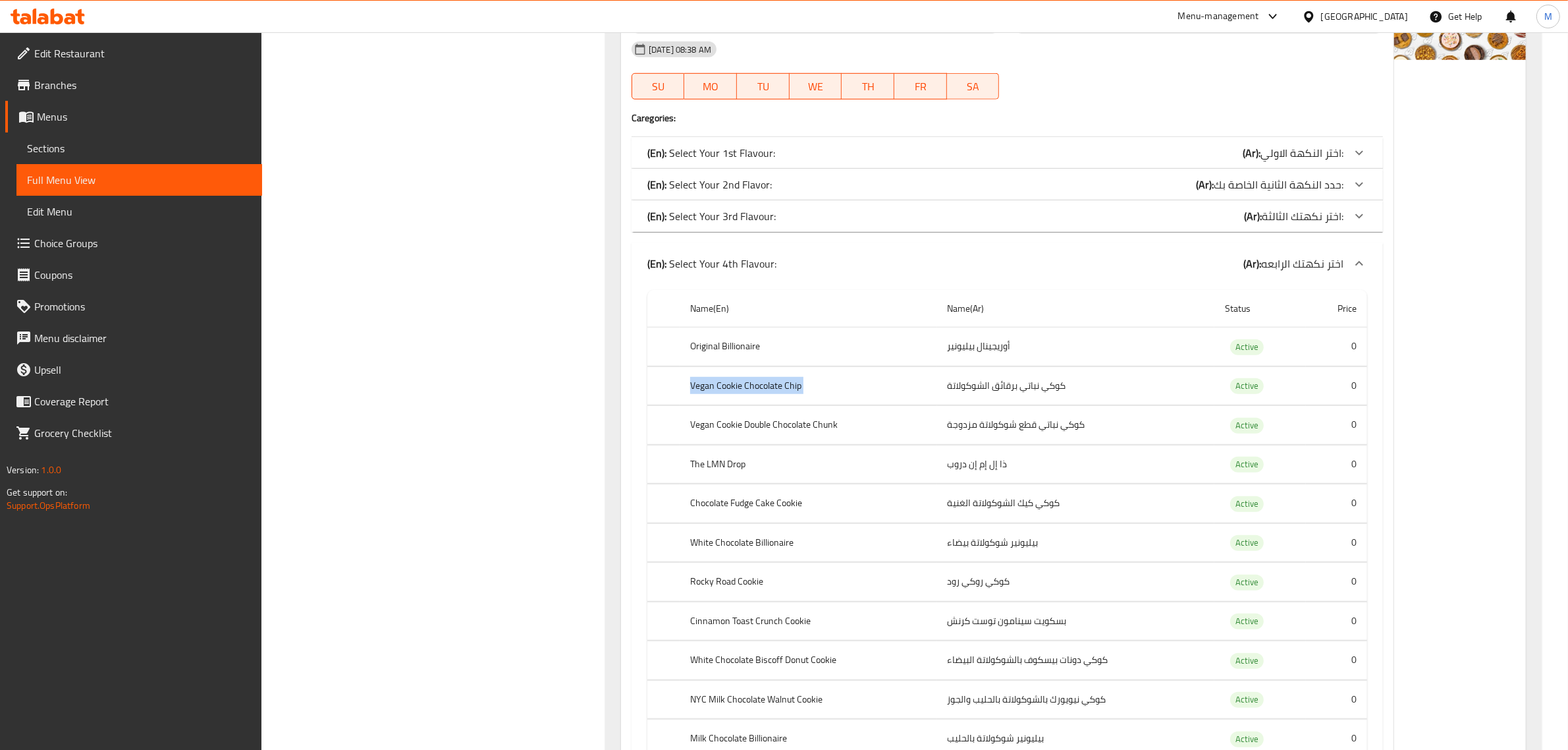
click at [732, 394] on th "Vegan Cookie Chocolate Chip" at bounding box center [808, 386] width 258 height 39
click at [726, 428] on th "Vegan Cookie Double Chocolate Chunk" at bounding box center [808, 425] width 258 height 39
click at [727, 462] on th "The LMN Drop" at bounding box center [808, 464] width 258 height 39
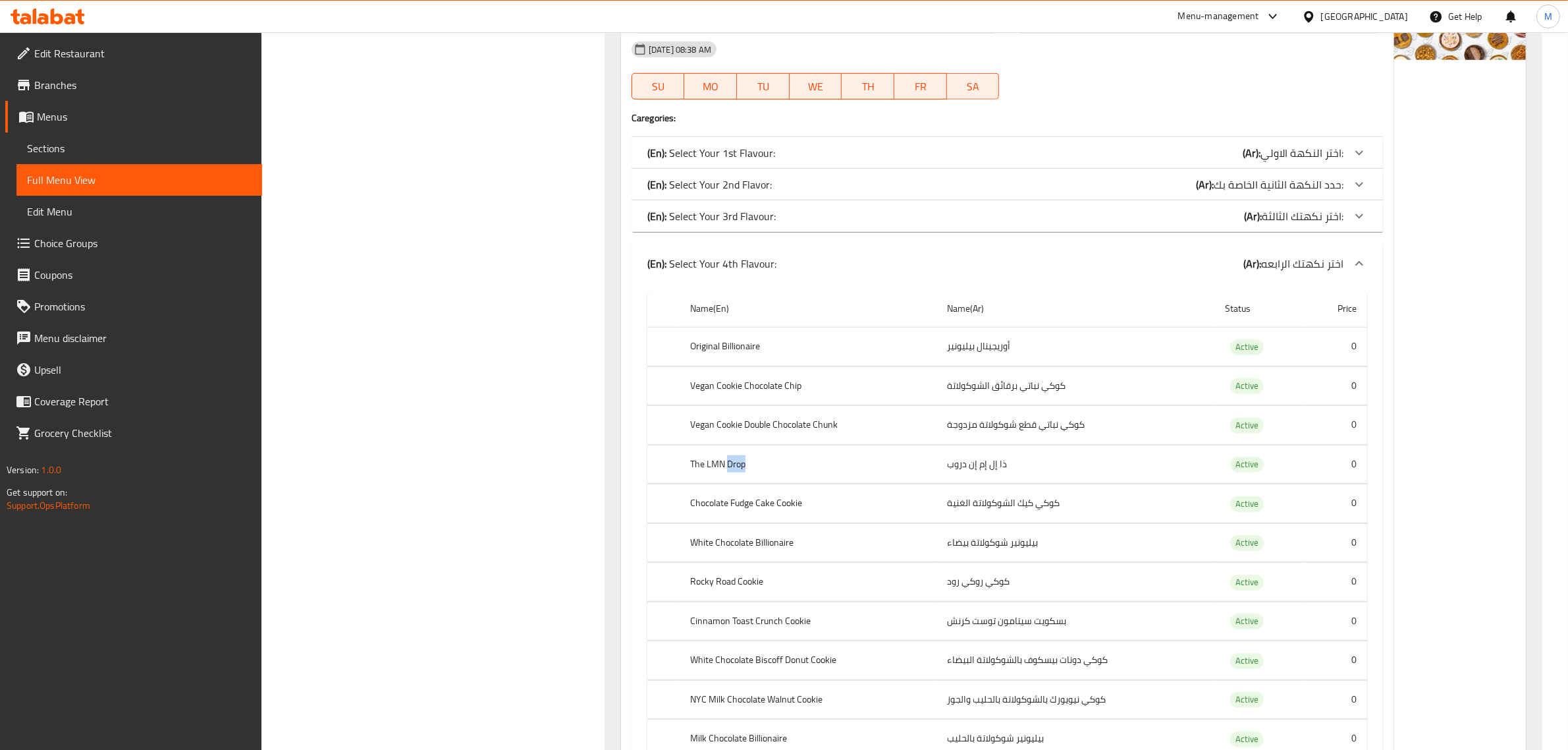
click at [727, 462] on th "The LMN Drop" at bounding box center [808, 464] width 258 height 39
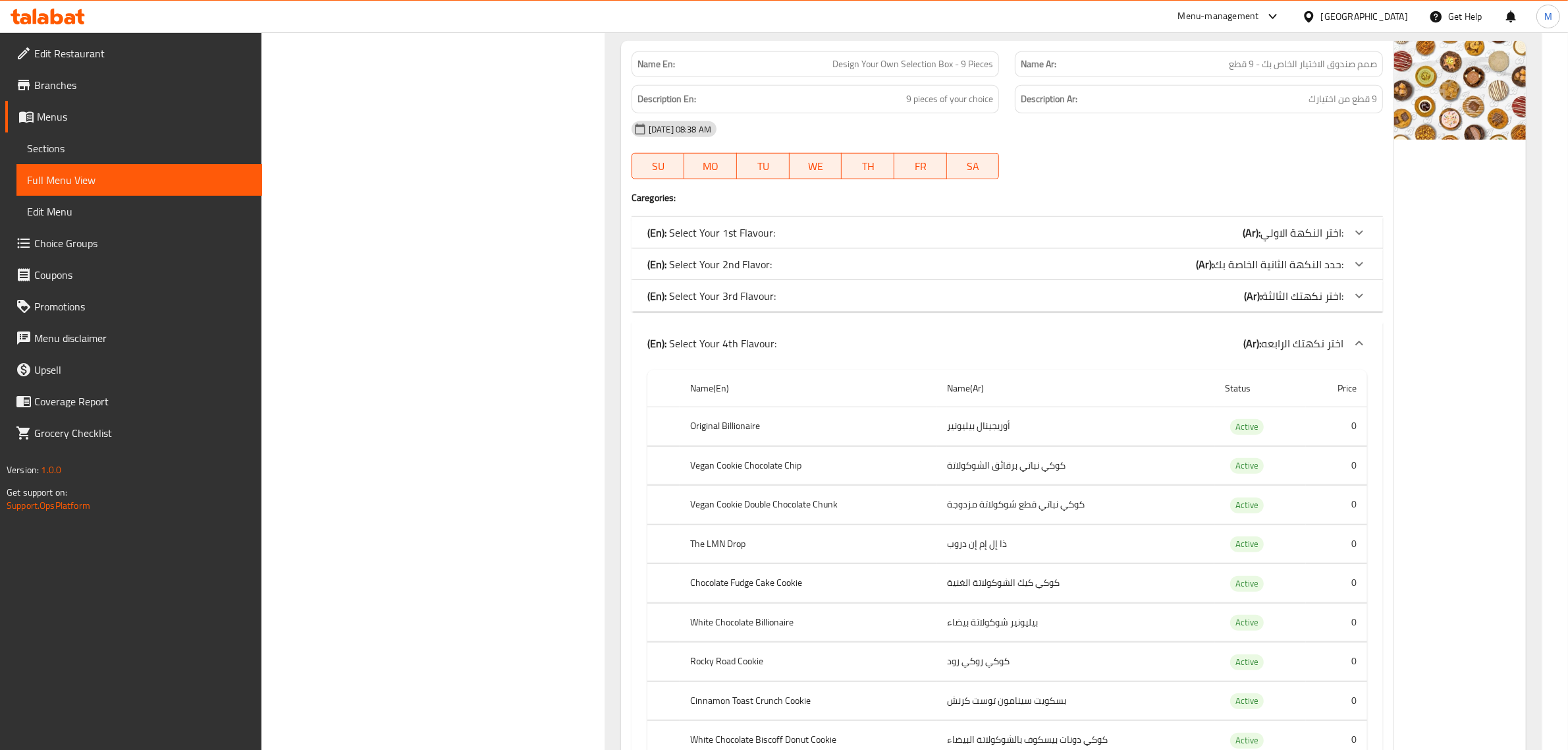
scroll to position [974, 0]
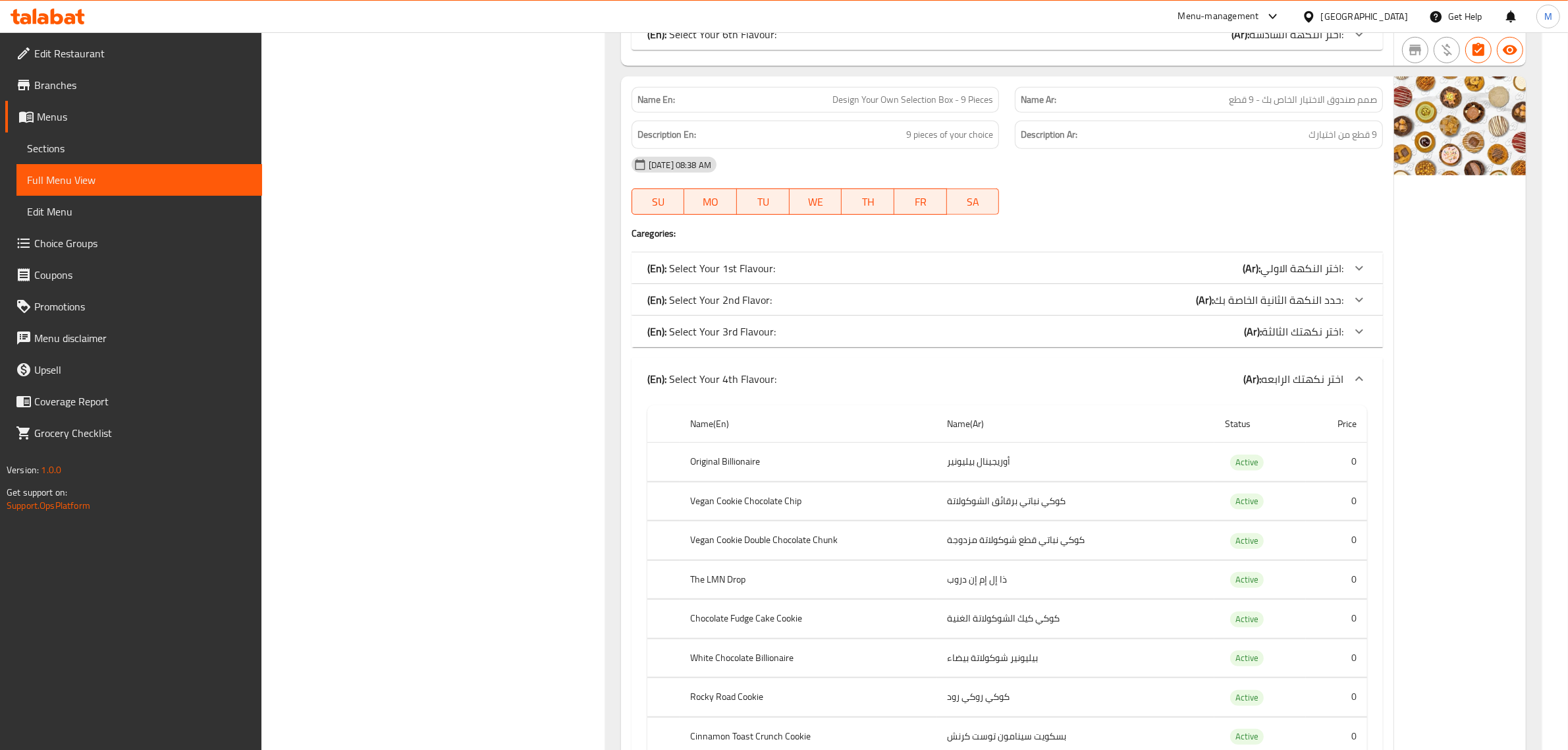
click at [784, 616] on th "Chocolate Fudge Cake Cookie" at bounding box center [808, 619] width 258 height 39
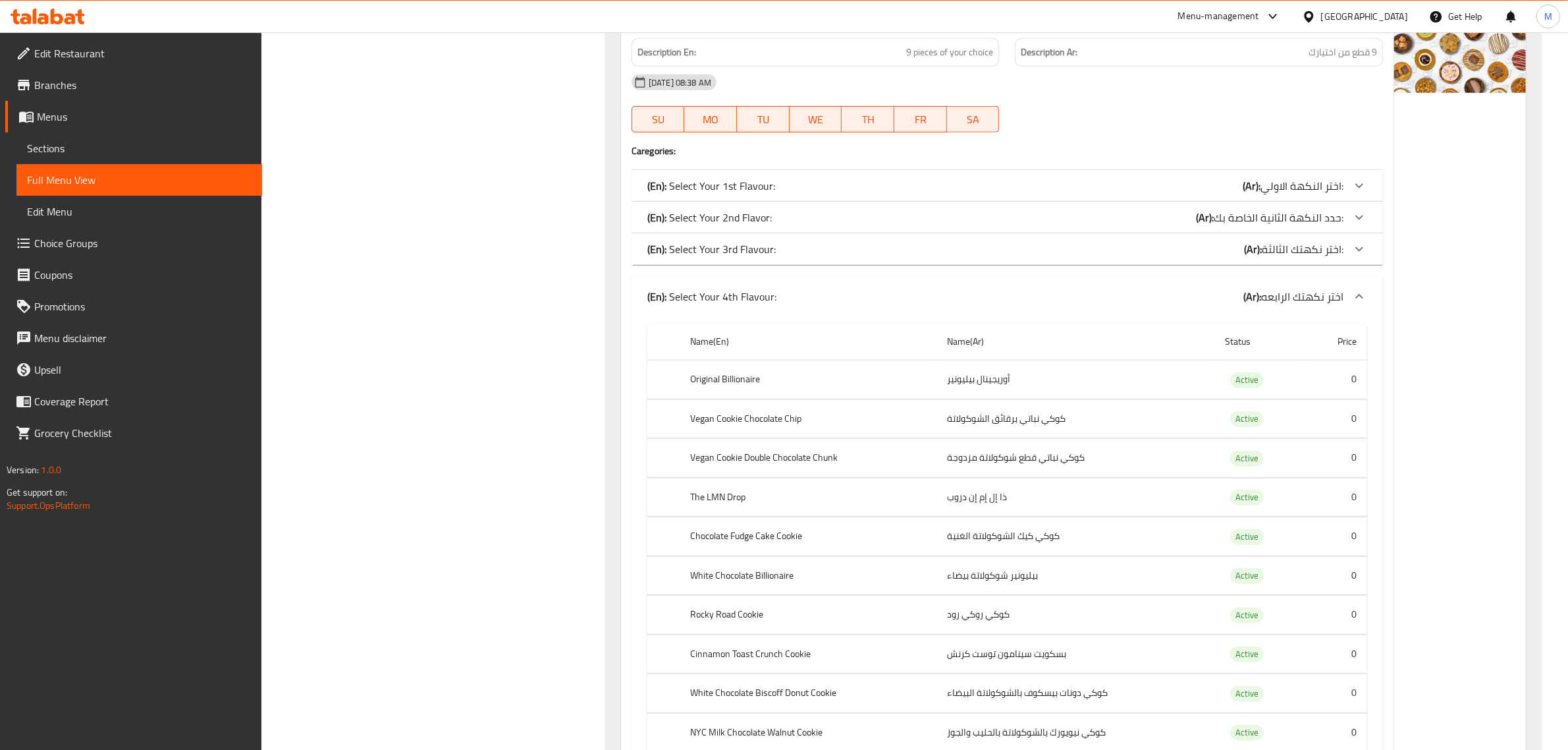
click at [781, 585] on th "White Chocolate Billionaire" at bounding box center [808, 575] width 258 height 39
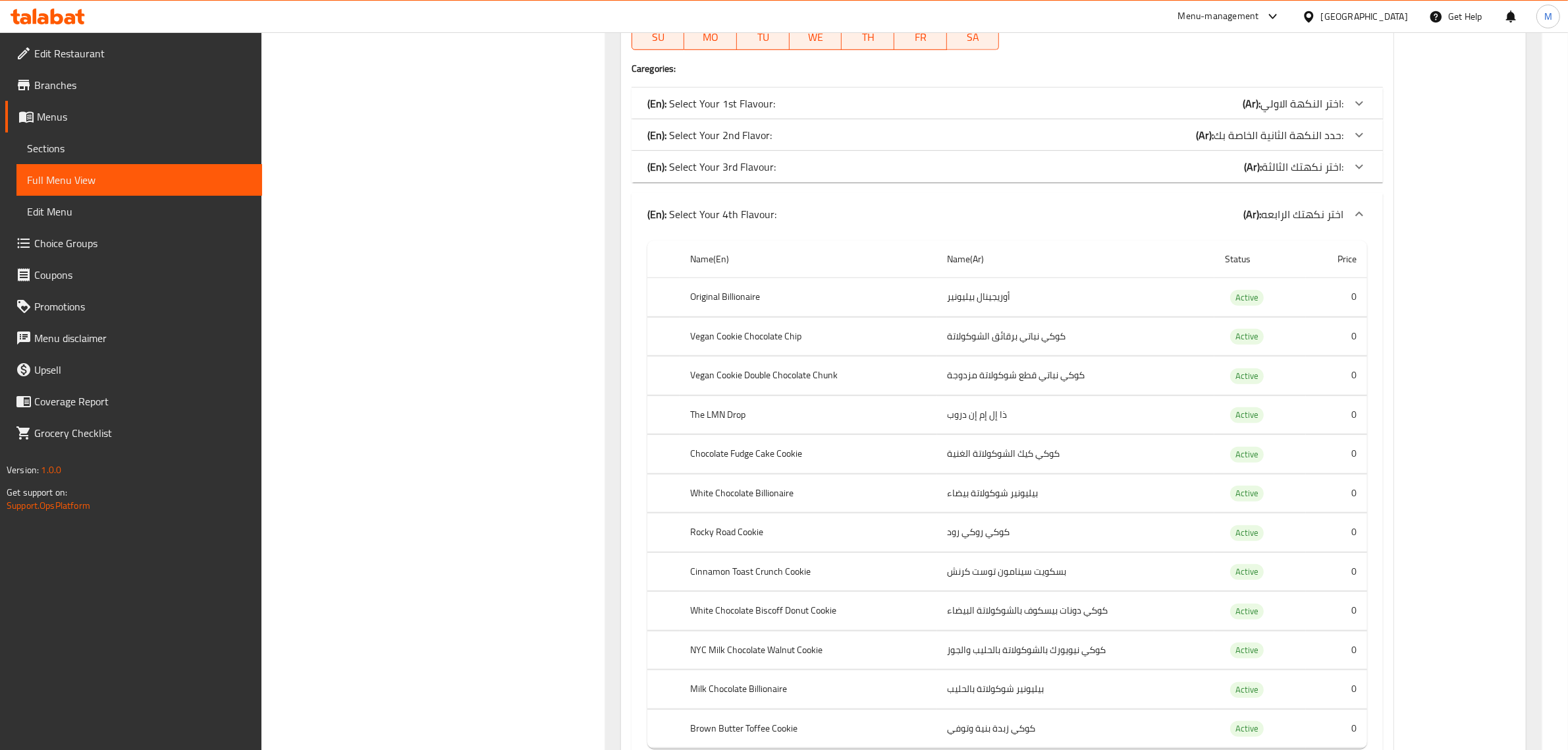
click at [755, 529] on th "Rocky Road Cookie" at bounding box center [808, 533] width 258 height 39
click at [754, 529] on th "Rocky Road Cookie" at bounding box center [808, 533] width 258 height 39
click at [750, 576] on th "Cinnamon Toast Crunch Cookie" at bounding box center [808, 572] width 258 height 39
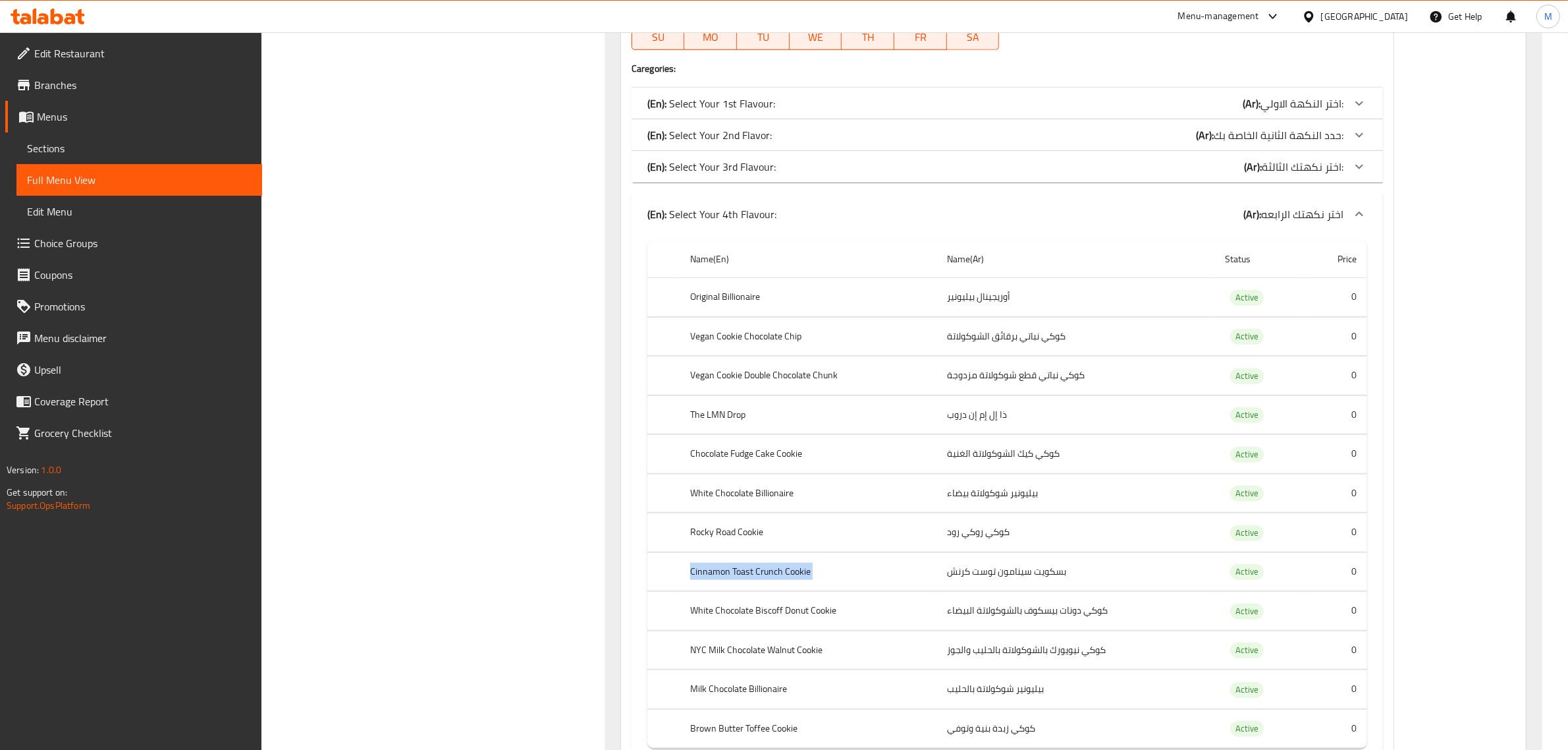
click at [750, 576] on th "Cinnamon Toast Crunch Cookie" at bounding box center [808, 572] width 258 height 39
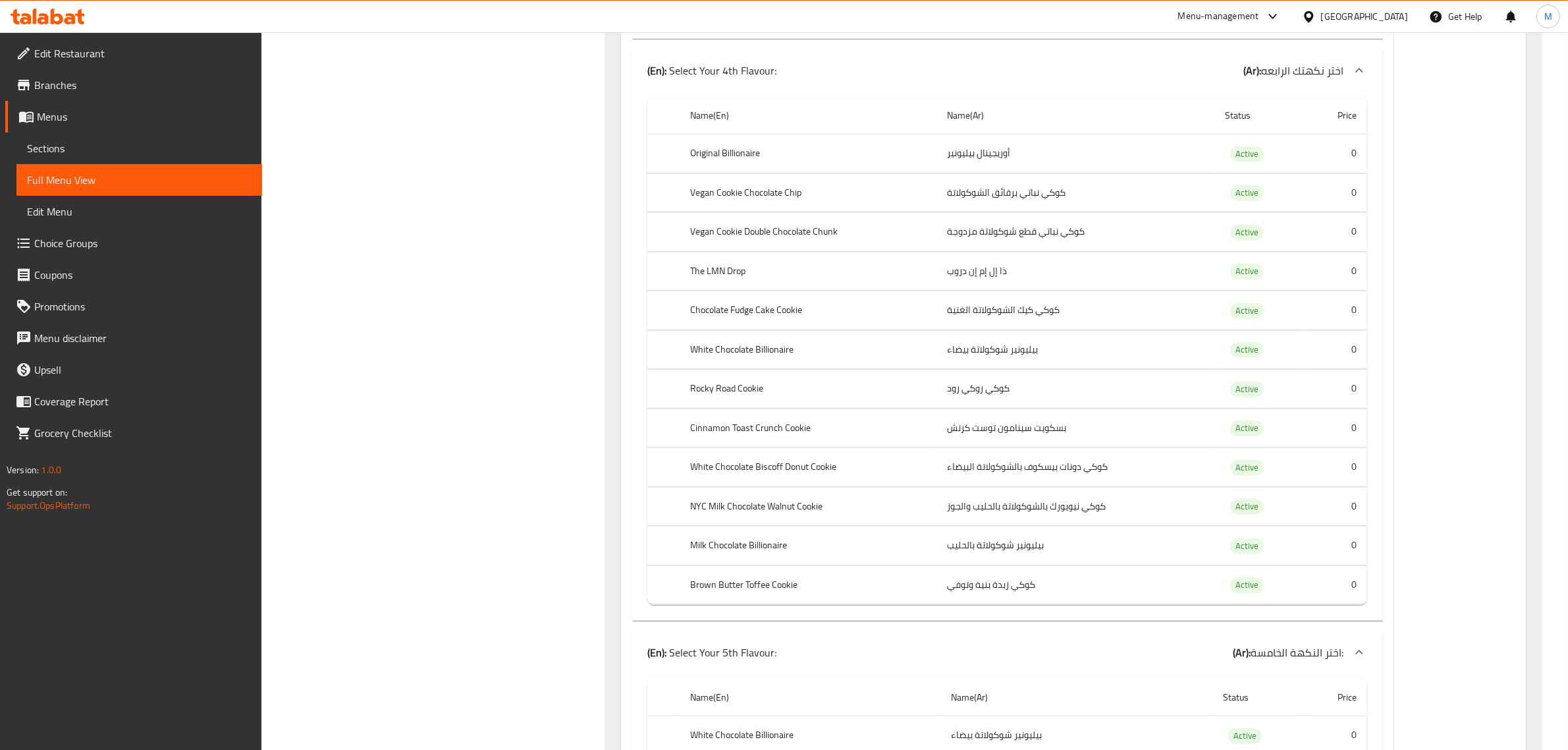
scroll to position [1303, 0]
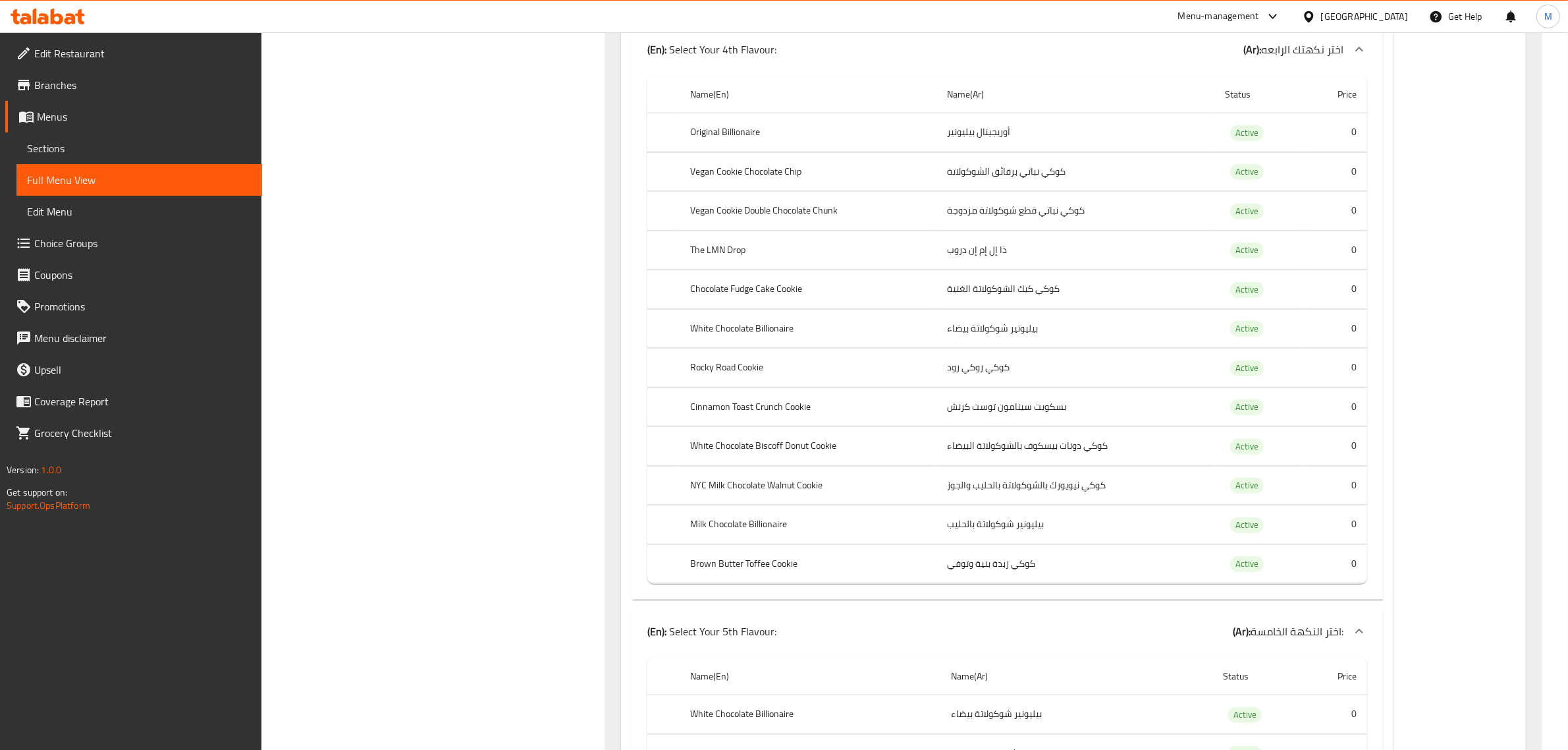
click at [761, 453] on th "White Chocolate Biscoff Donut Cookie" at bounding box center [808, 446] width 258 height 39
click at [761, 491] on th "NYC Milk Chocolate Walnut Cookie" at bounding box center [808, 485] width 258 height 39
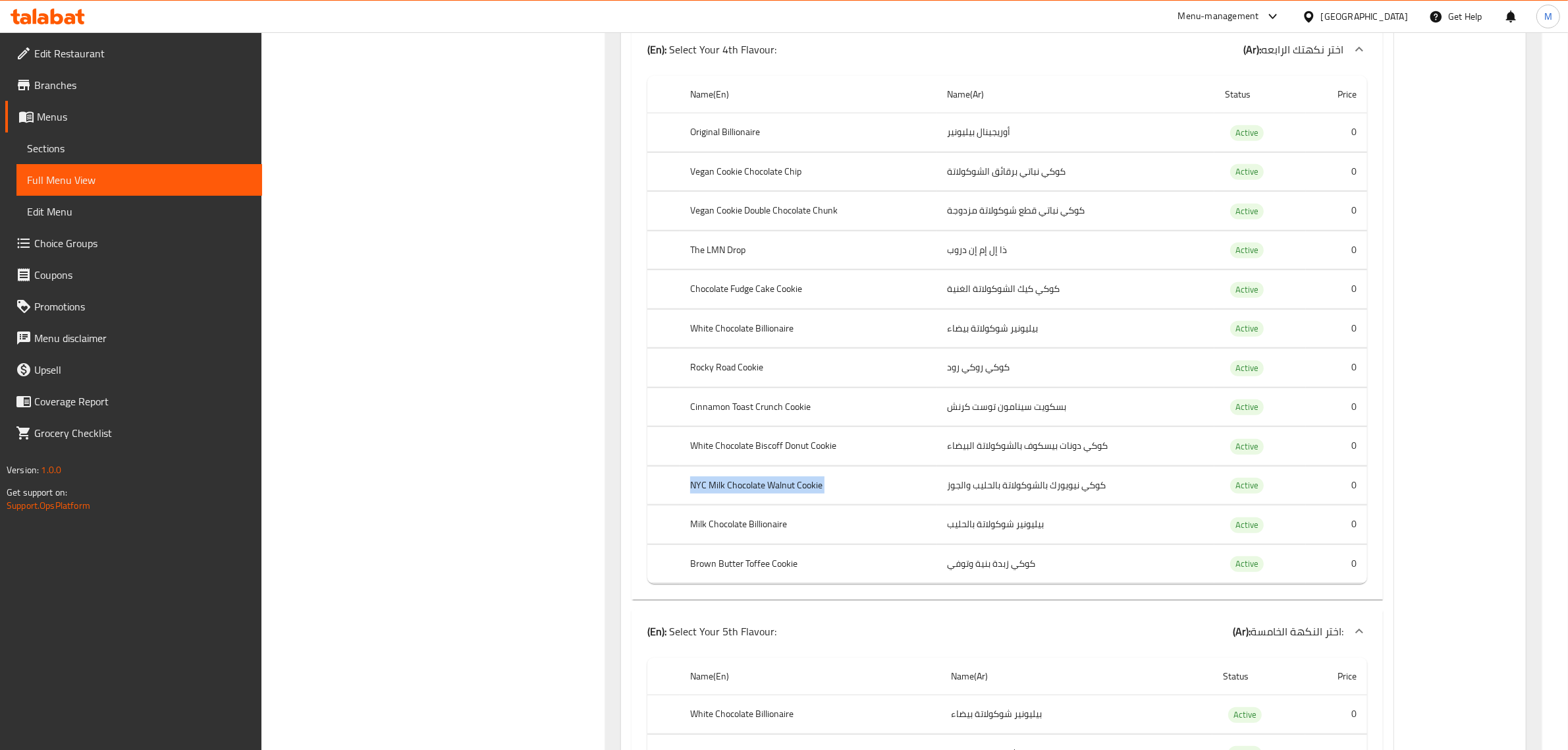
click at [761, 491] on th "NYC Milk Chocolate Walnut Cookie" at bounding box center [808, 485] width 258 height 39
click at [754, 534] on th "Milk Chocolate Billionaire" at bounding box center [808, 524] width 258 height 39
click at [759, 571] on th "Brown Butter Toffee Cookie" at bounding box center [808, 563] width 258 height 39
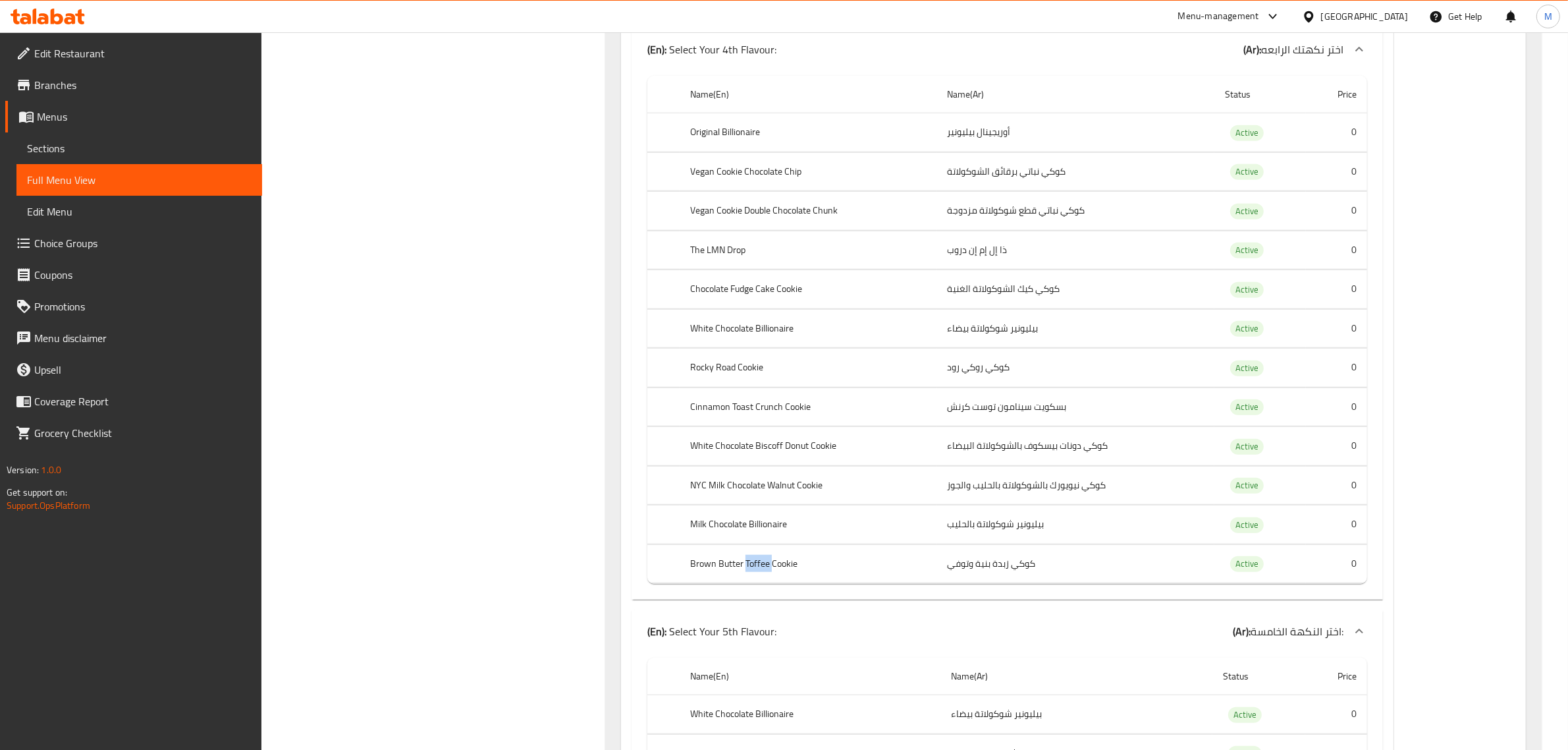
click at [759, 571] on th "Brown Butter Toffee Cookie" at bounding box center [808, 563] width 258 height 39
click at [586, 535] on div "Filter Branches Branches Popular filters Free items Branch specific items Has c…" at bounding box center [439, 445] width 317 height 3158
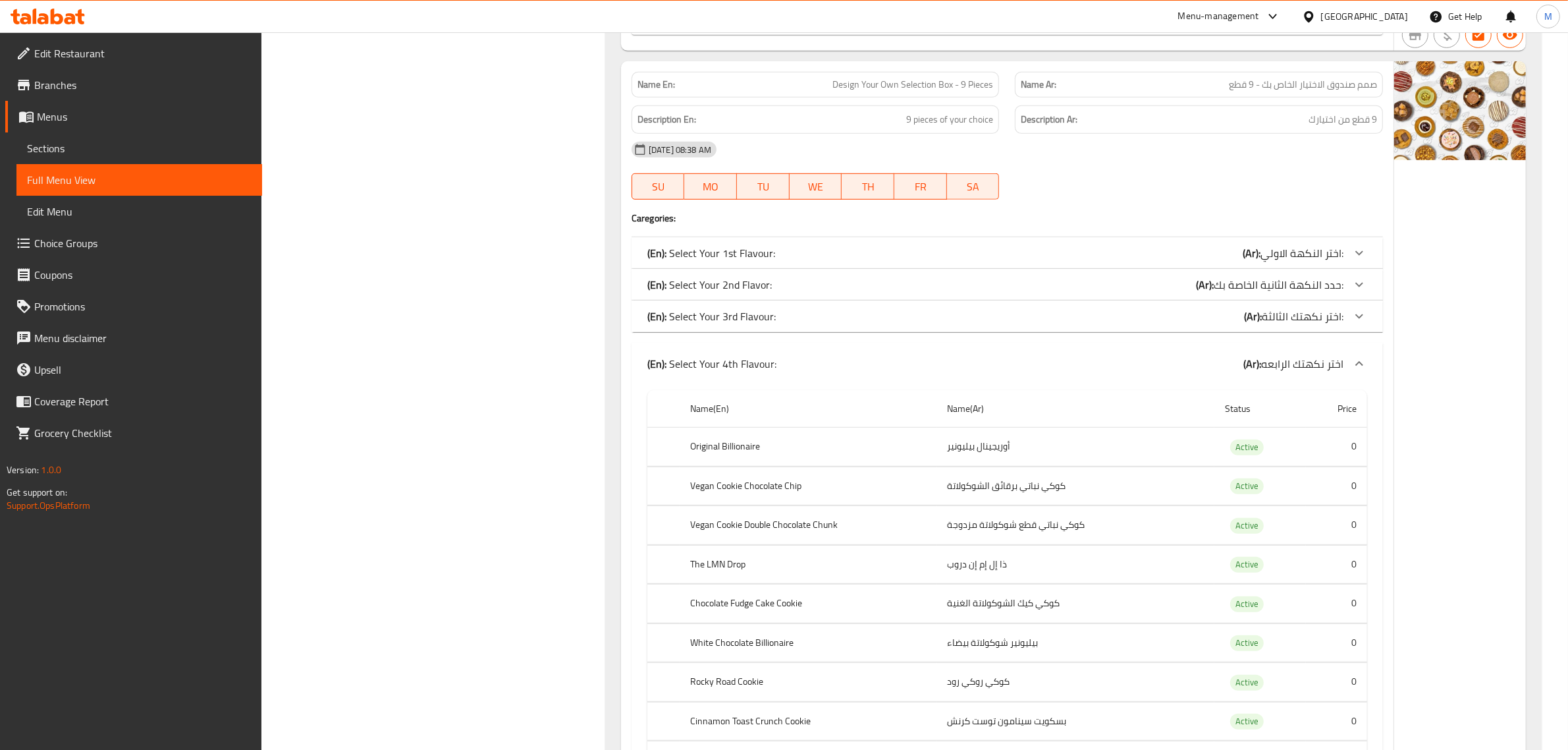
scroll to position [974, 0]
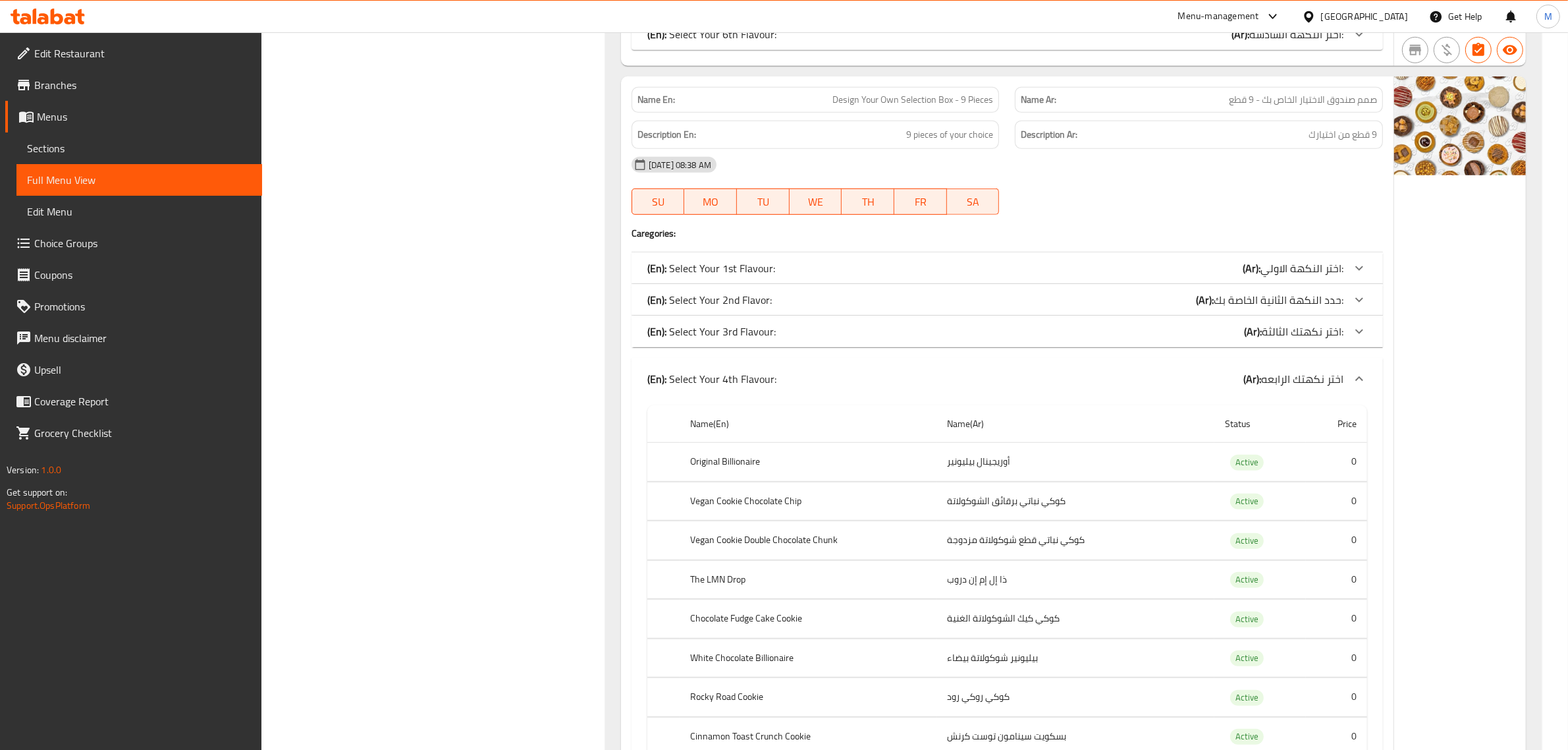
click at [829, 331] on div "(En): Select Your 3rd Flavour: (Ar): اختر نكهتك الثالثة:" at bounding box center [996, 330] width 696 height 16
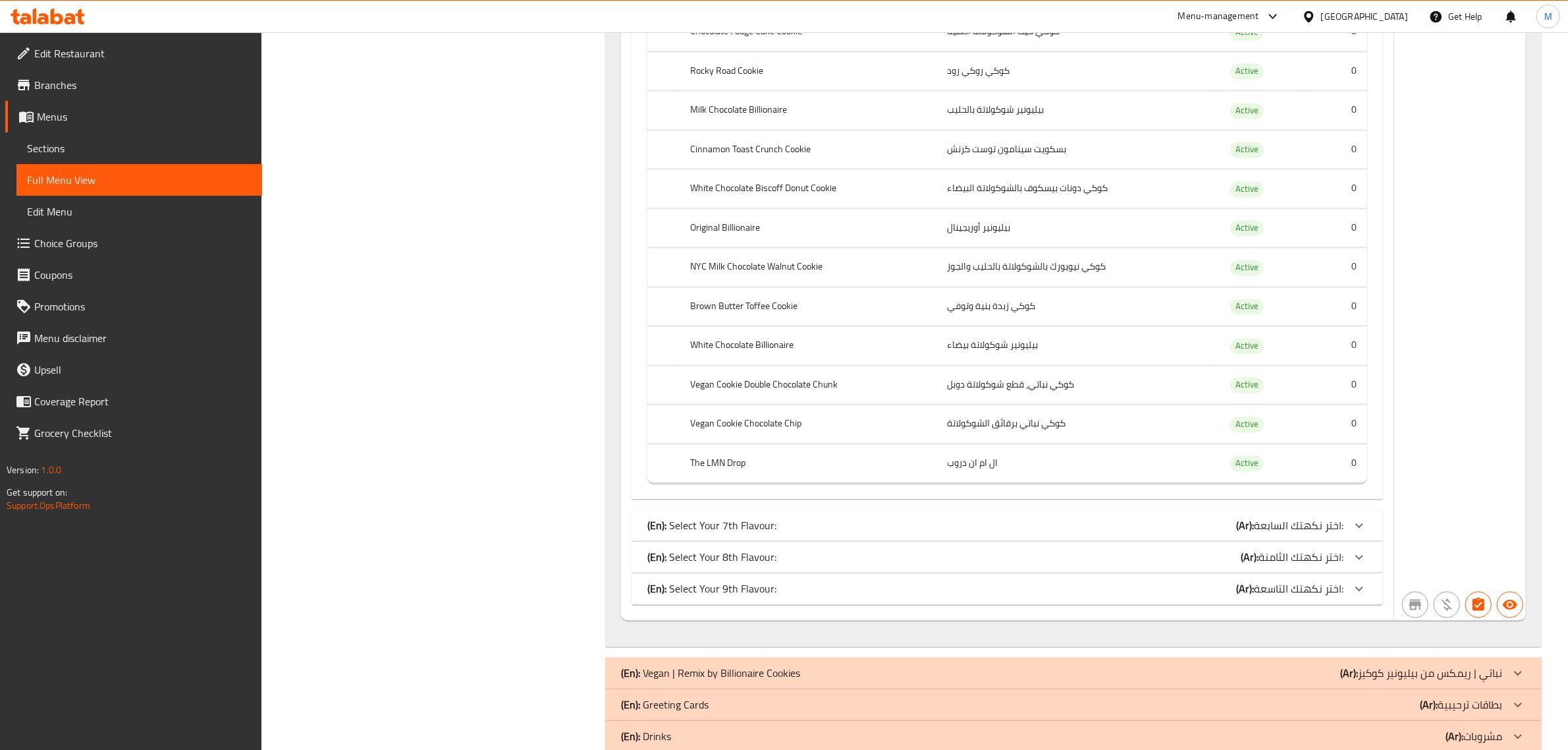
scroll to position [3179, 0]
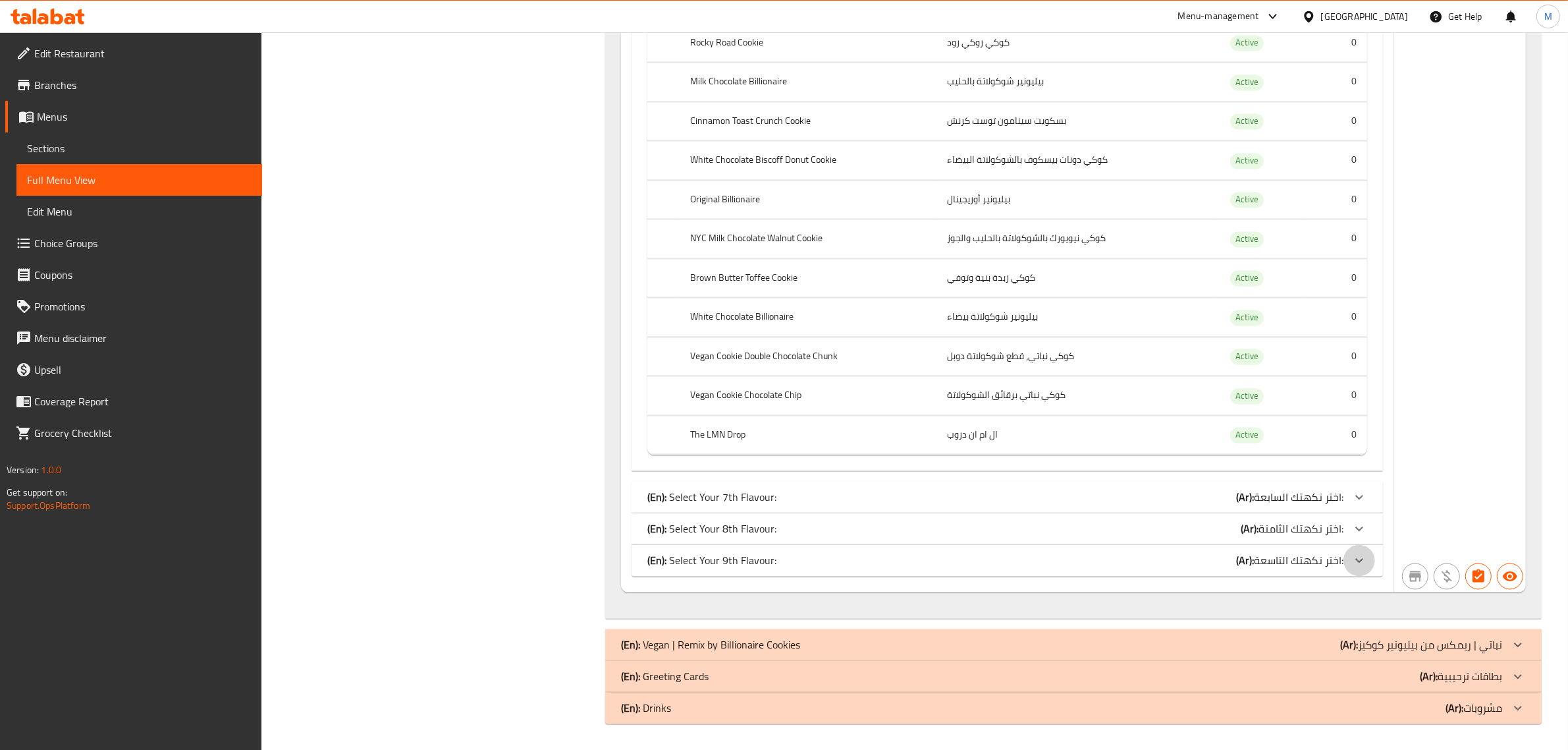
click at [1348, 560] on div at bounding box center [1359, 560] width 32 height 32
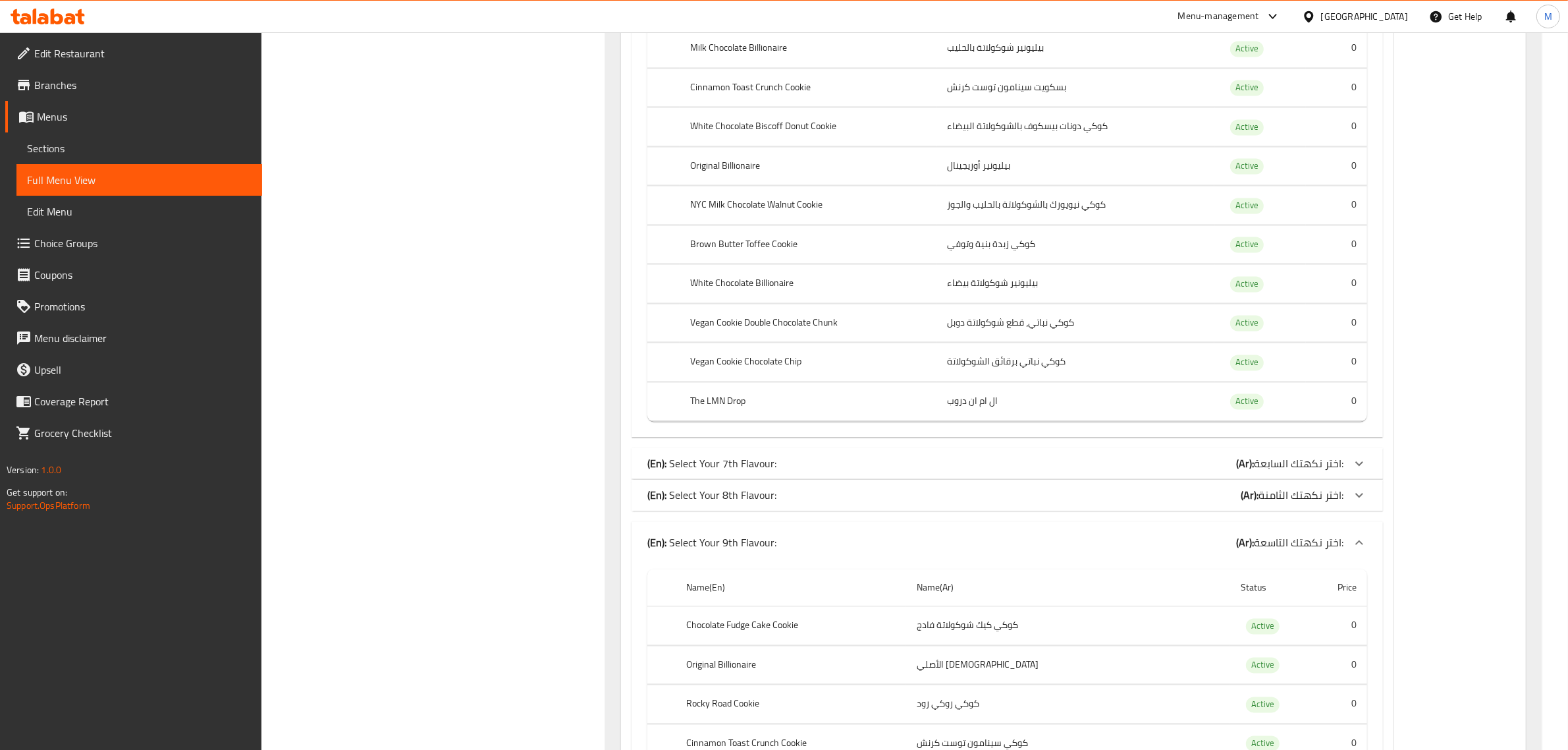
click at [1354, 503] on icon at bounding box center [1358, 495] width 16 height 16
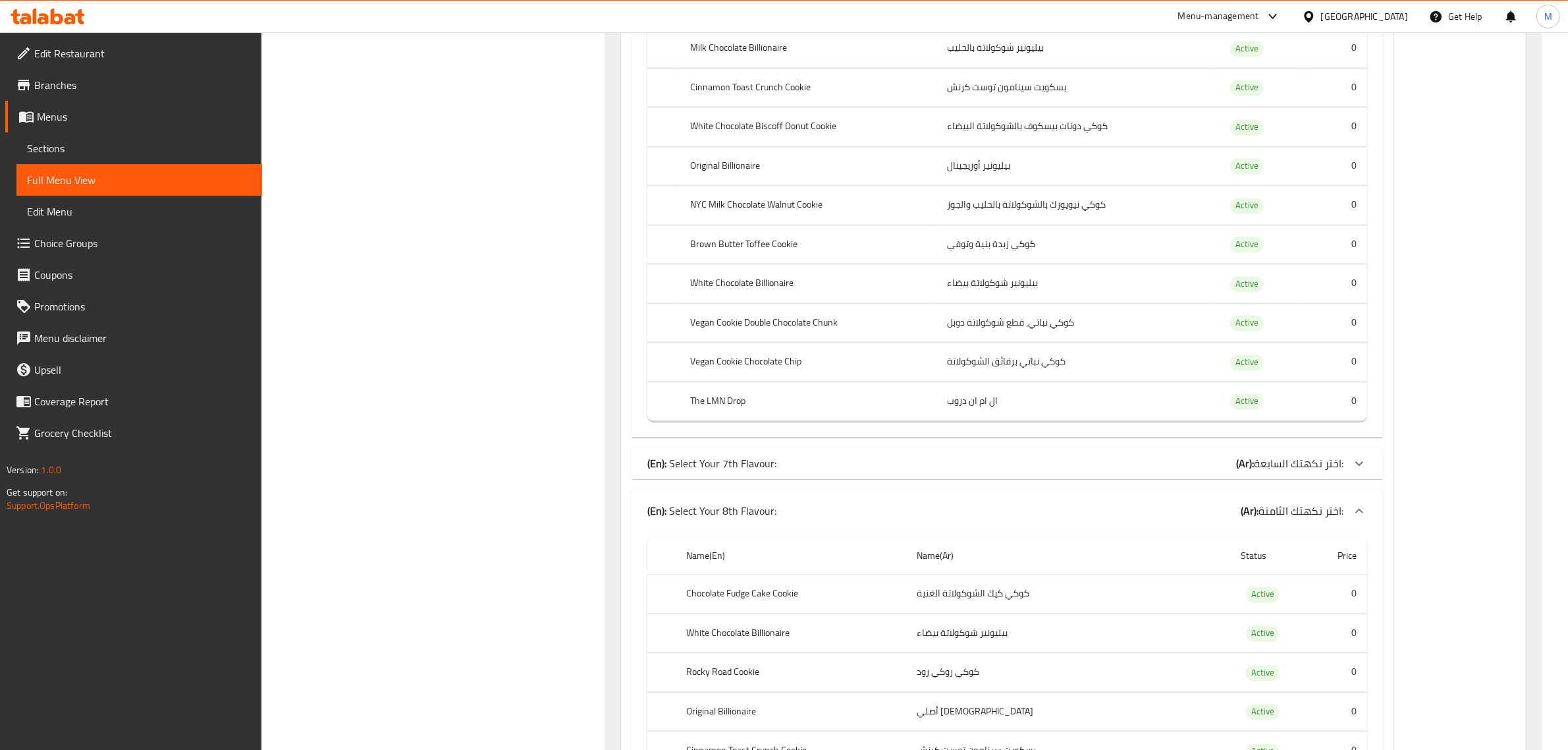
click at [1360, 471] on icon at bounding box center [1358, 462] width 16 height 16
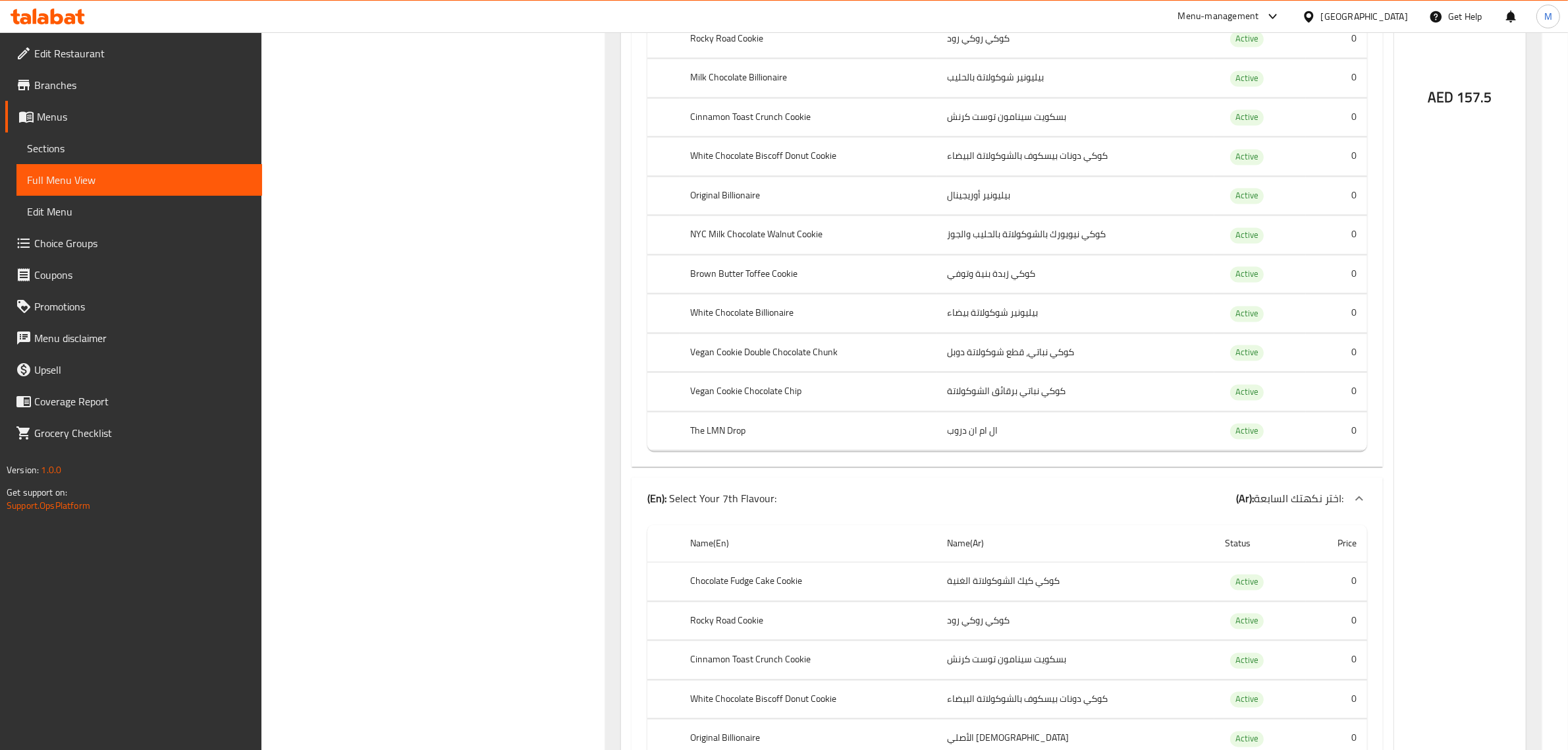
scroll to position [3097, 0]
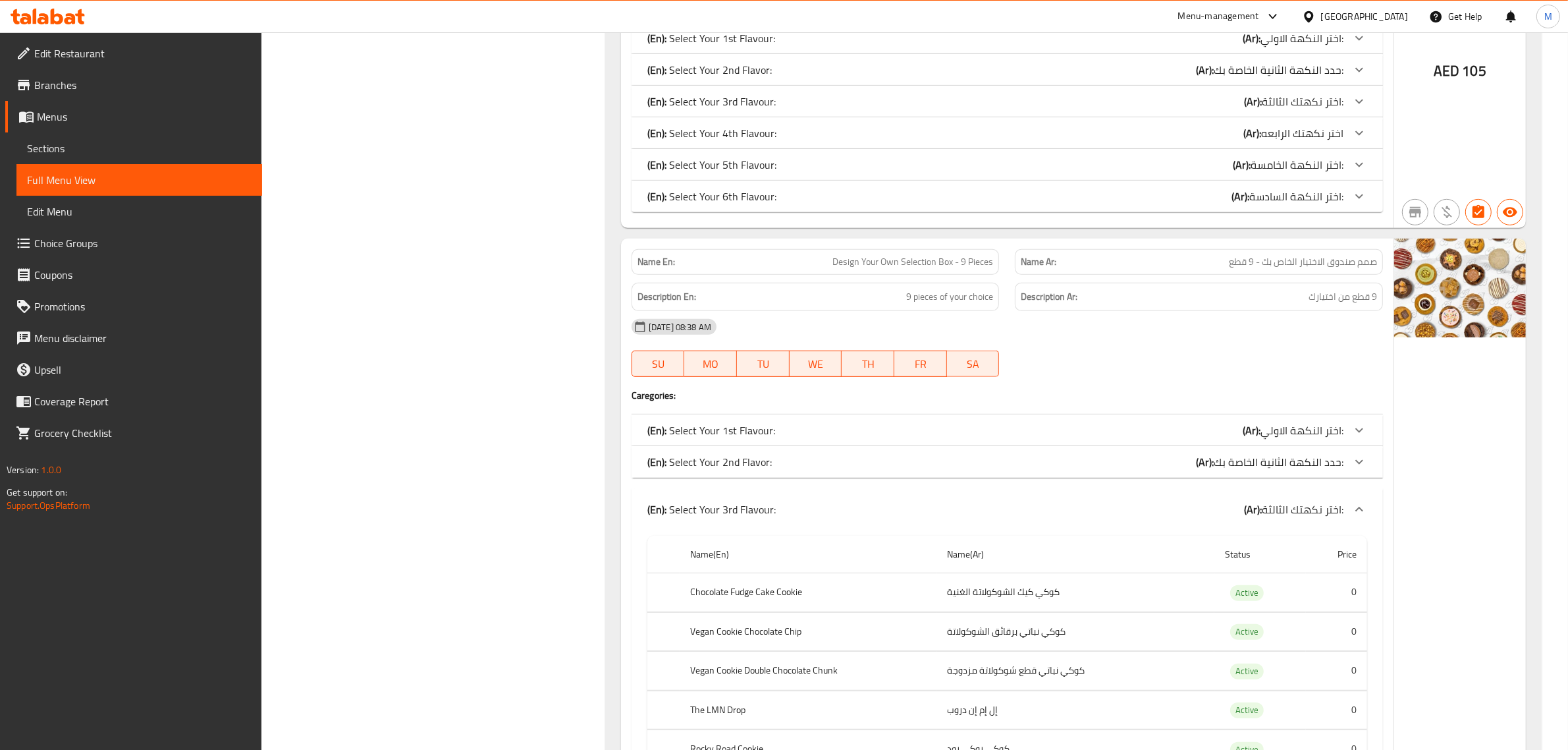
scroll to position [691, 0]
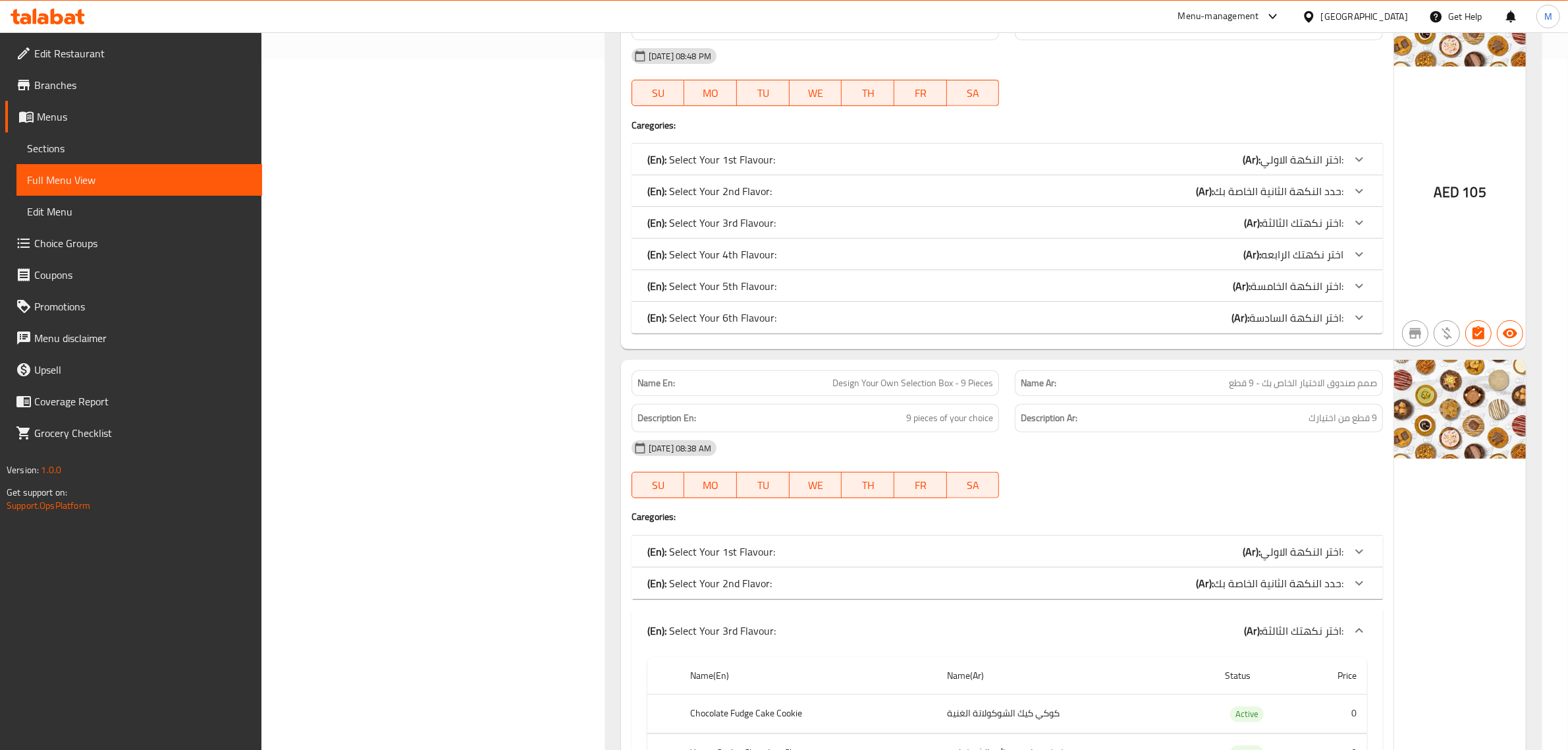
click at [1361, 585] on icon at bounding box center [1358, 583] width 16 height 16
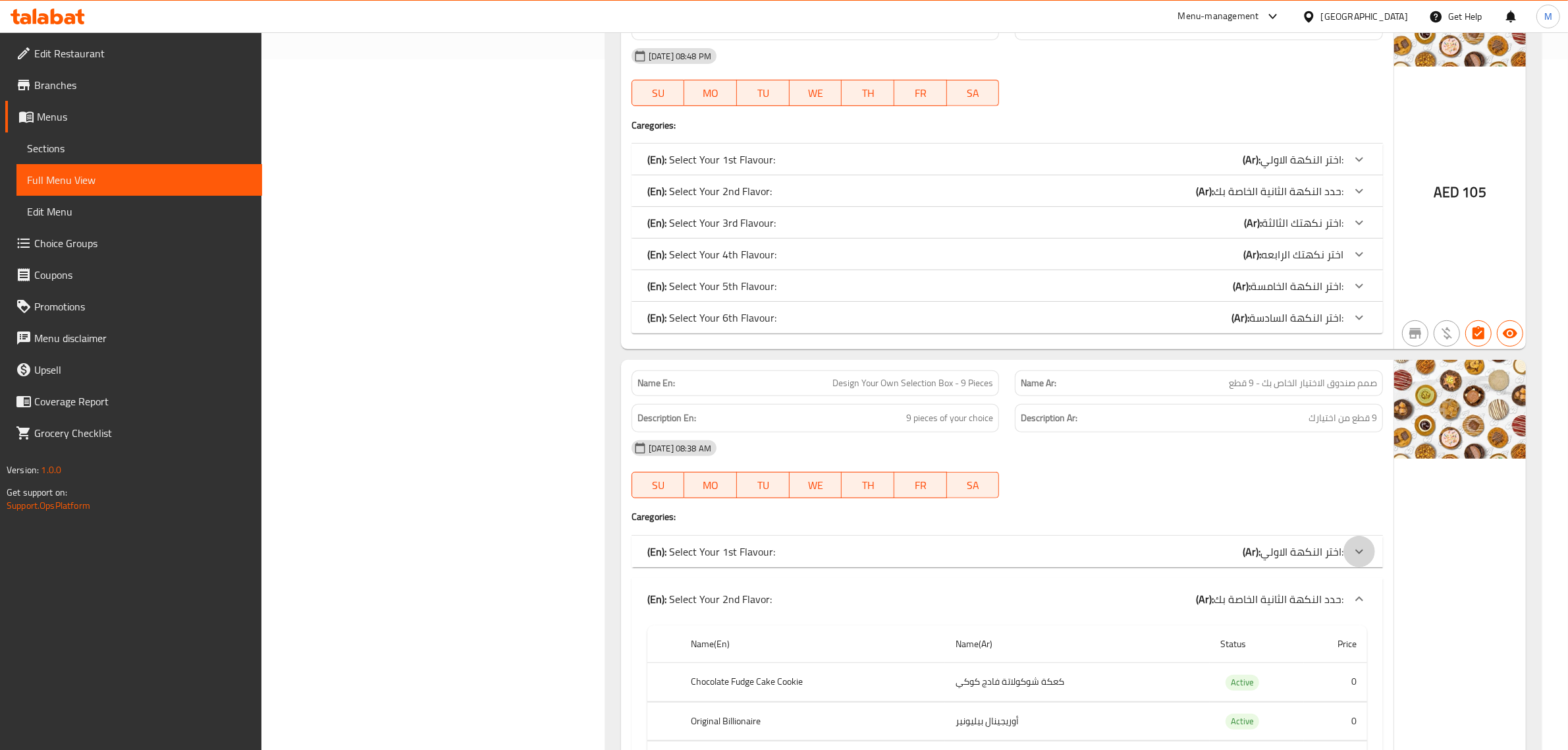
click at [1365, 551] on icon at bounding box center [1358, 551] width 16 height 16
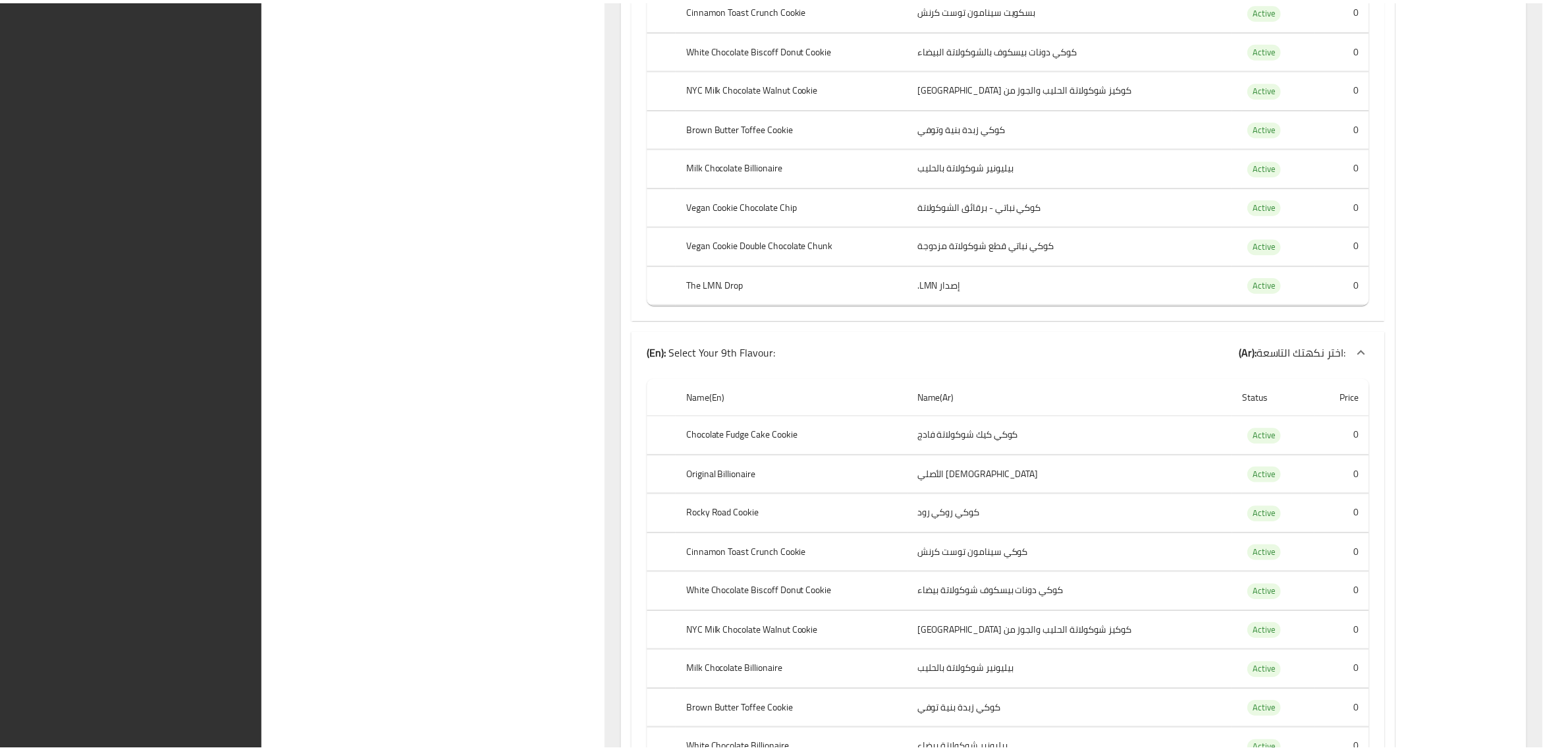
scroll to position [5948, 0]
